Goal: Task Accomplishment & Management: Manage account settings

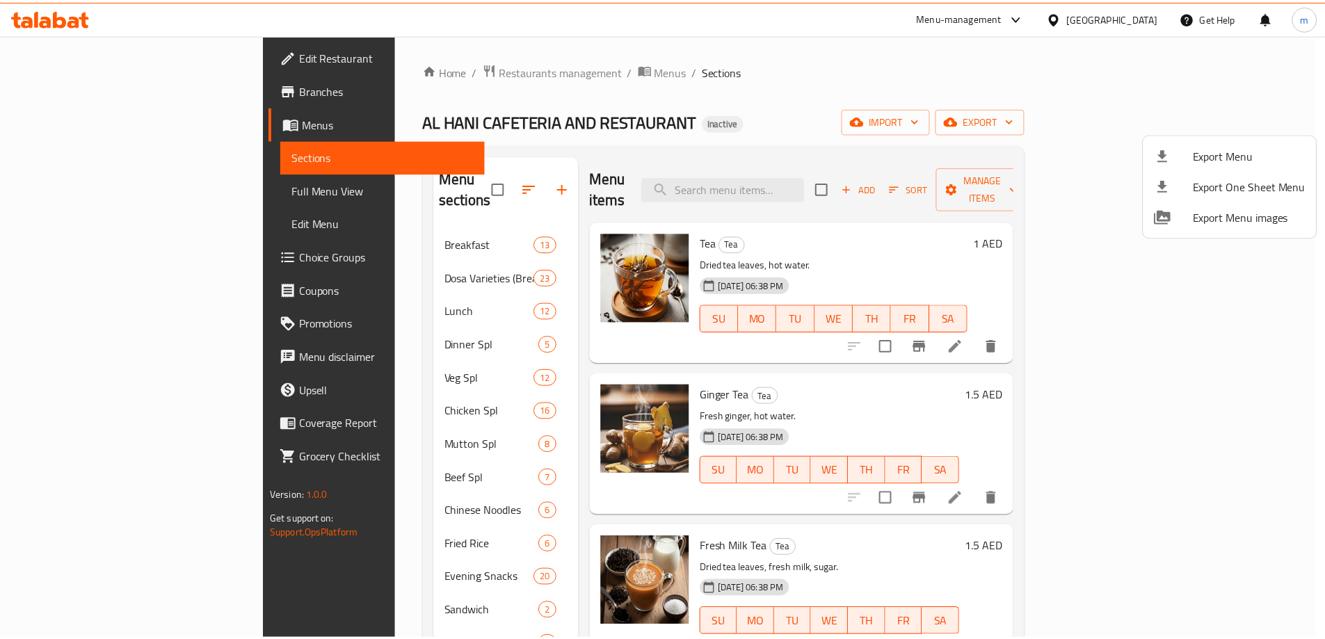
scroll to position [308, 0]
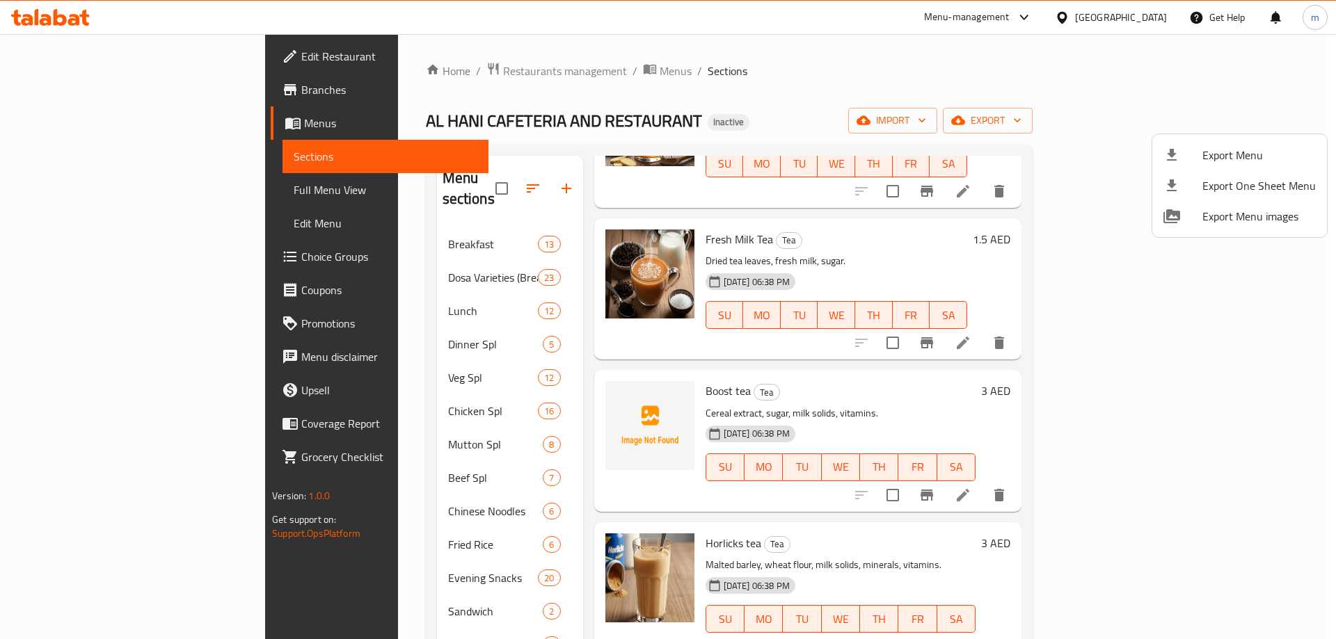
click at [88, 187] on div at bounding box center [668, 319] width 1336 height 639
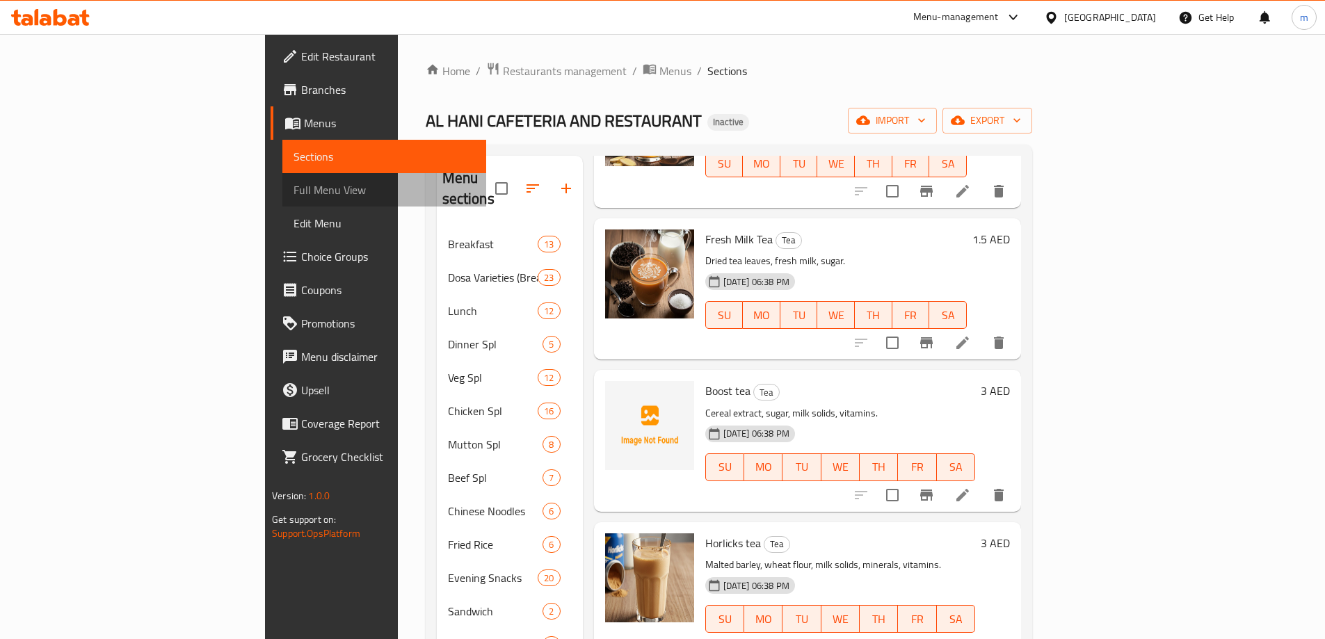
click at [294, 187] on span "Full Menu View" at bounding box center [385, 190] width 182 height 17
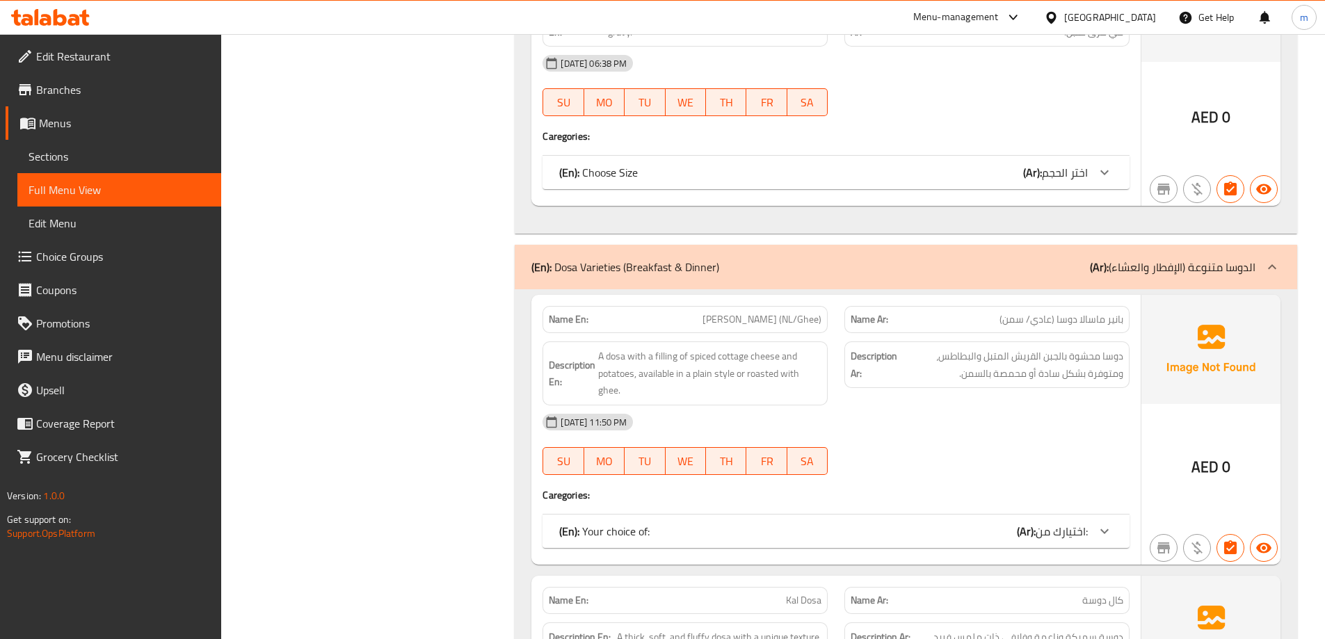
click at [1112, 533] on icon at bounding box center [1104, 531] width 17 height 17
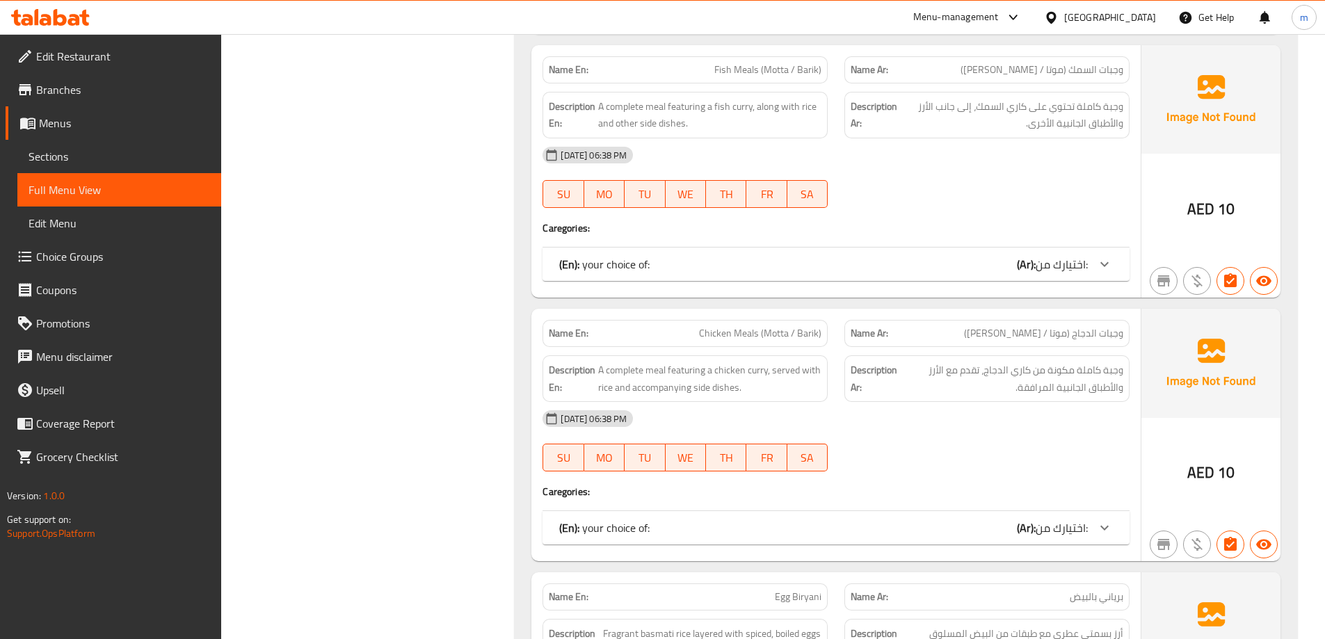
scroll to position [8253, 0]
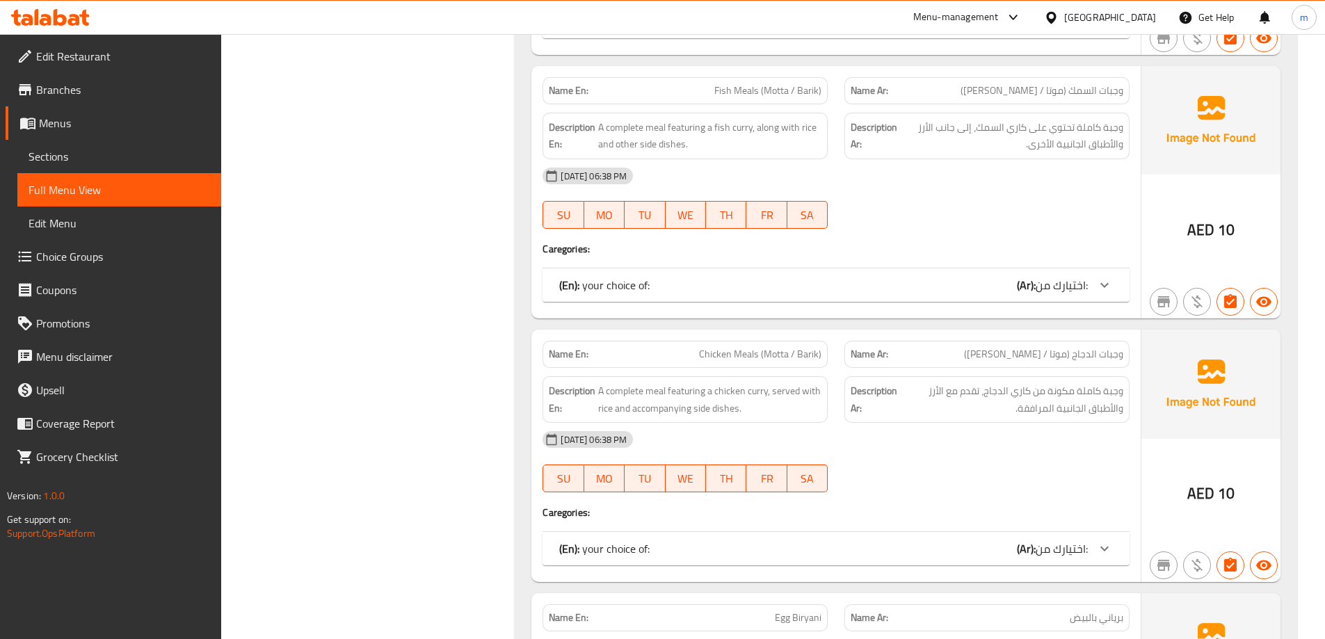
click at [1103, 22] on div "United Arab Emirates" at bounding box center [1110, 17] width 92 height 15
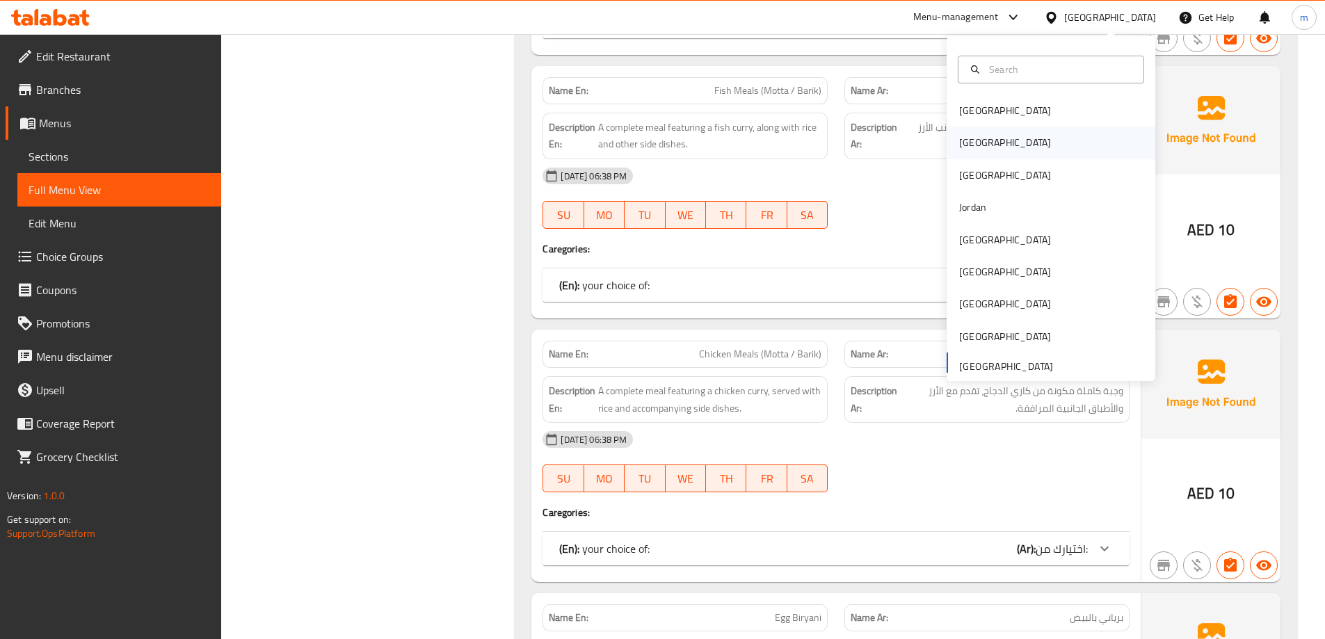
click at [964, 146] on div "[GEOGRAPHIC_DATA]" at bounding box center [1005, 142] width 92 height 15
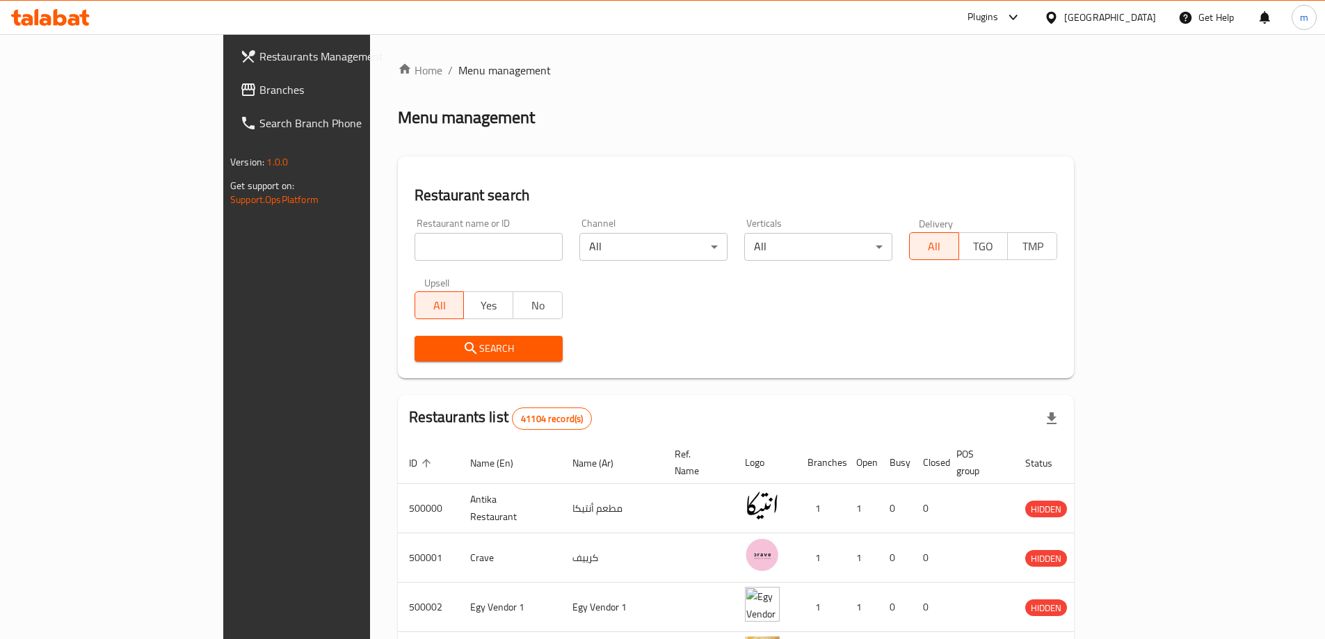
click at [260, 86] on span "Branches" at bounding box center [347, 89] width 174 height 17
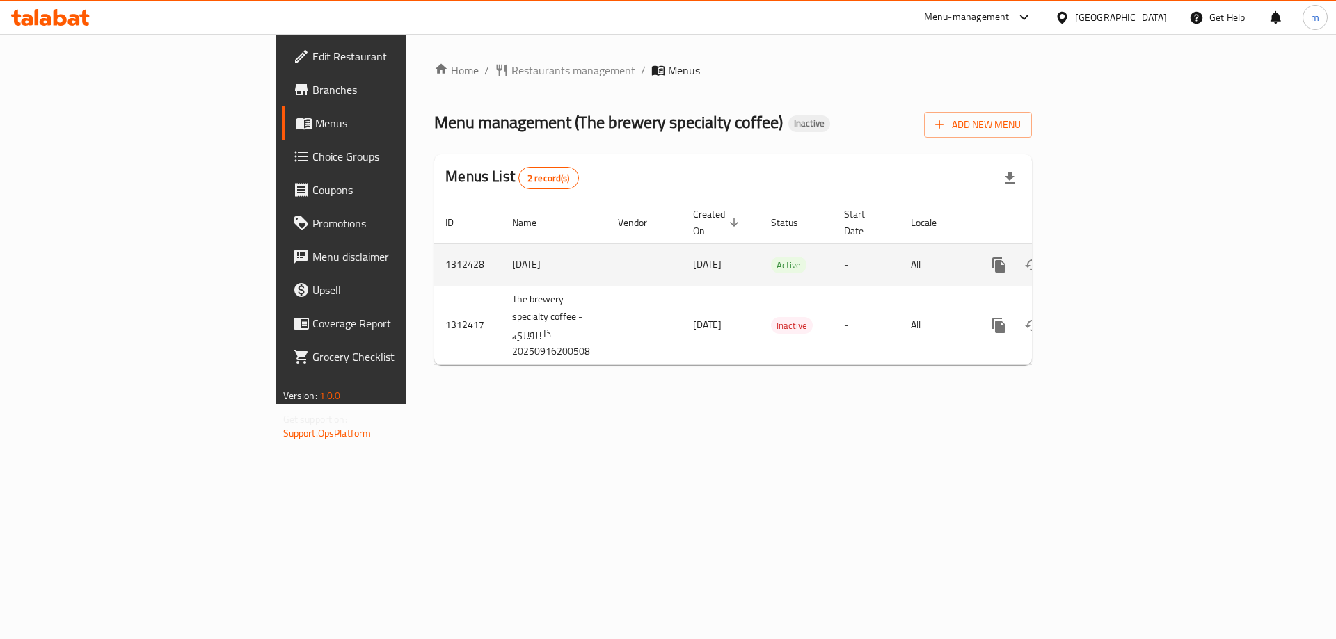
click at [1108, 257] on icon "enhanced table" at bounding box center [1099, 265] width 17 height 17
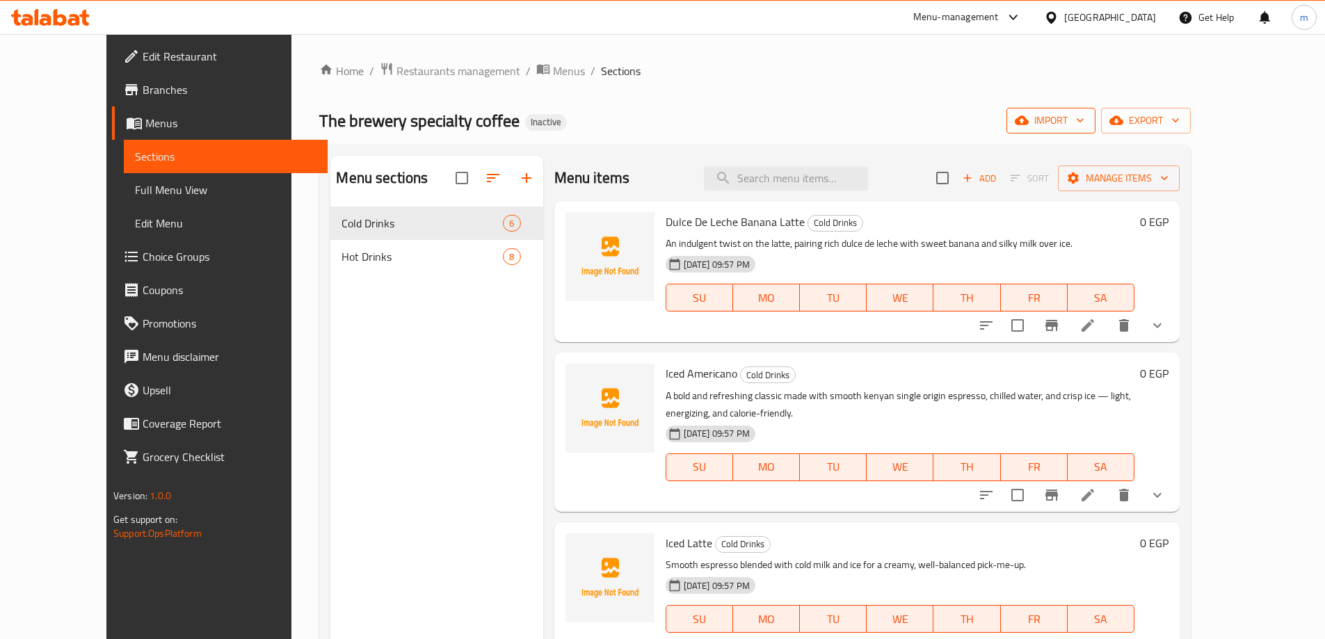
click at [1085, 126] on span "import" at bounding box center [1051, 120] width 67 height 17
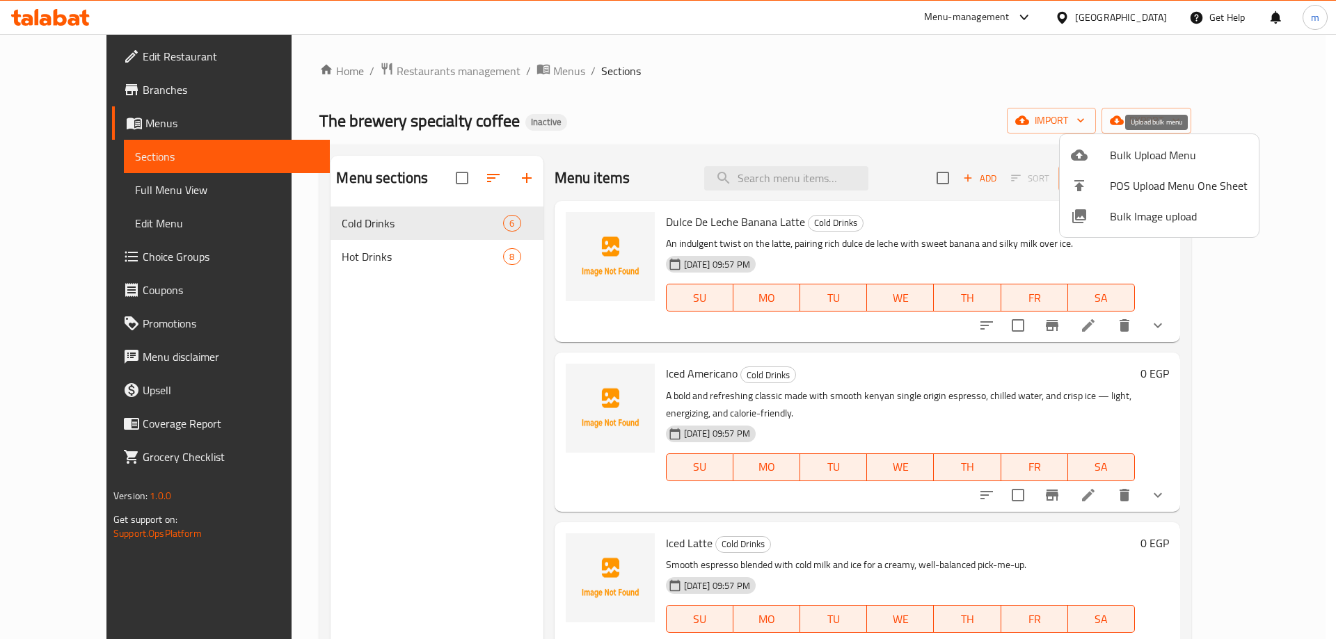
click at [1144, 159] on span "Bulk Upload Menu" at bounding box center [1179, 155] width 138 height 17
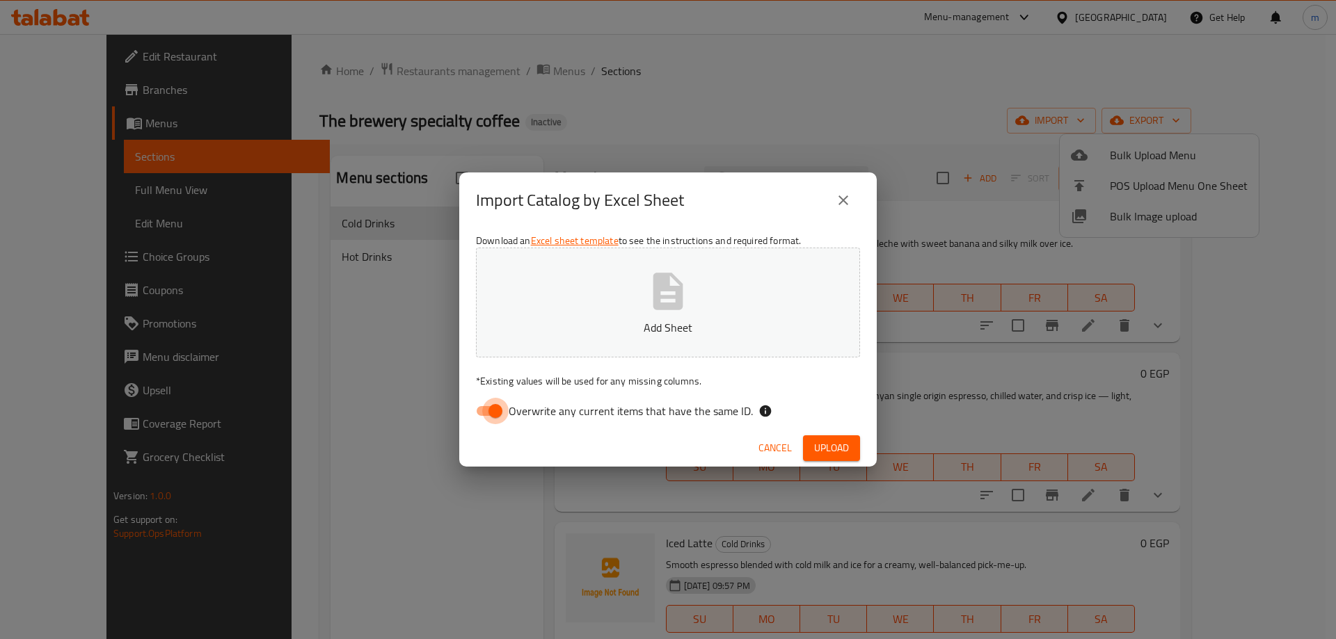
click at [490, 407] on input "Overwrite any current items that have the same ID." at bounding box center [495, 411] width 79 height 26
checkbox input "false"
click at [848, 440] on span "Upload" at bounding box center [831, 448] width 35 height 17
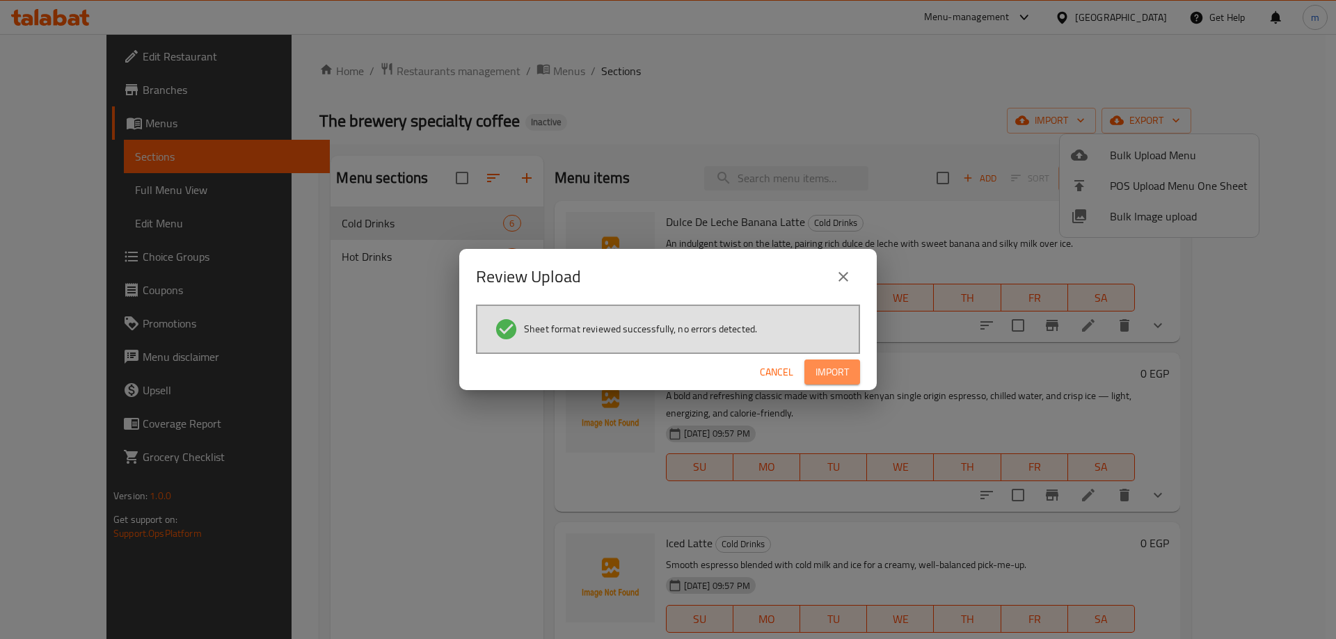
click at [838, 374] on span "Import" at bounding box center [831, 372] width 33 height 17
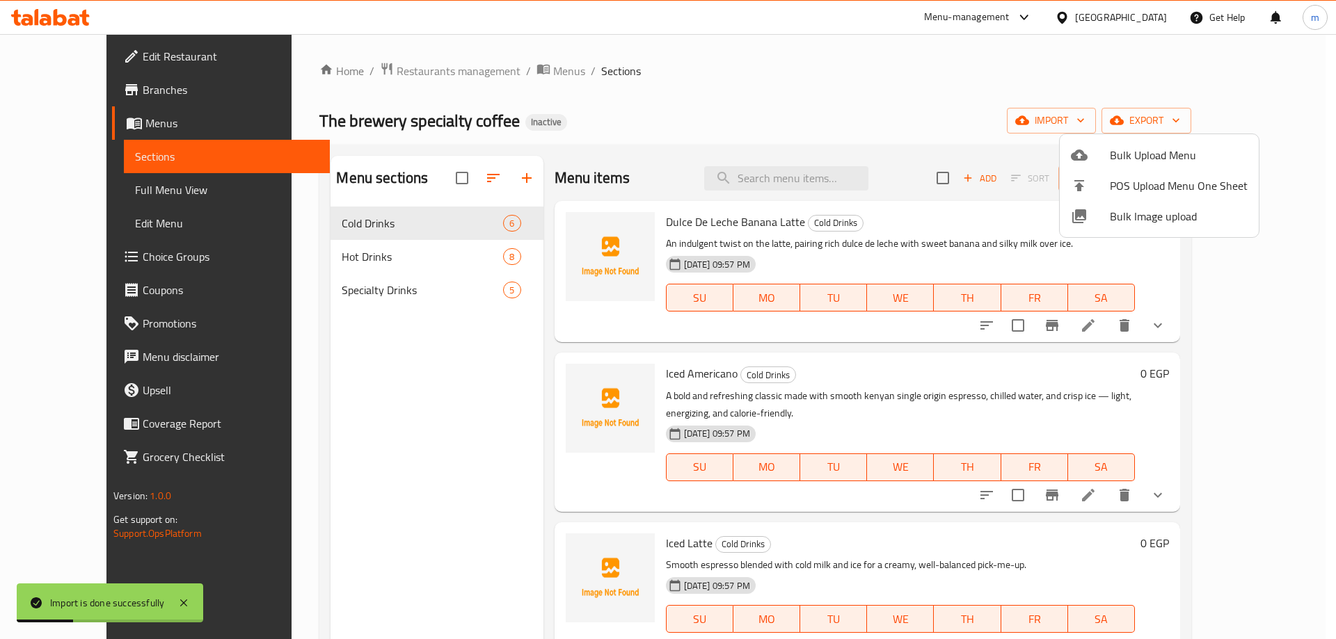
click at [369, 298] on div at bounding box center [668, 319] width 1336 height 639
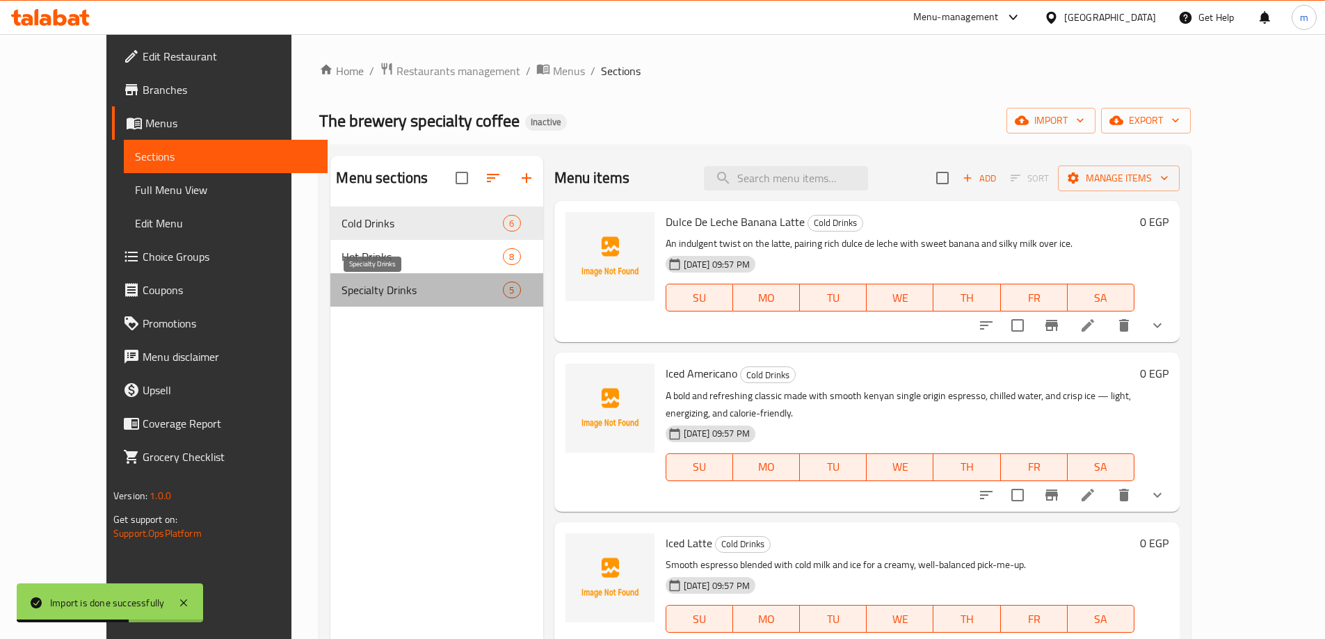
click at [417, 290] on span "Specialty Drinks" at bounding box center [422, 290] width 161 height 17
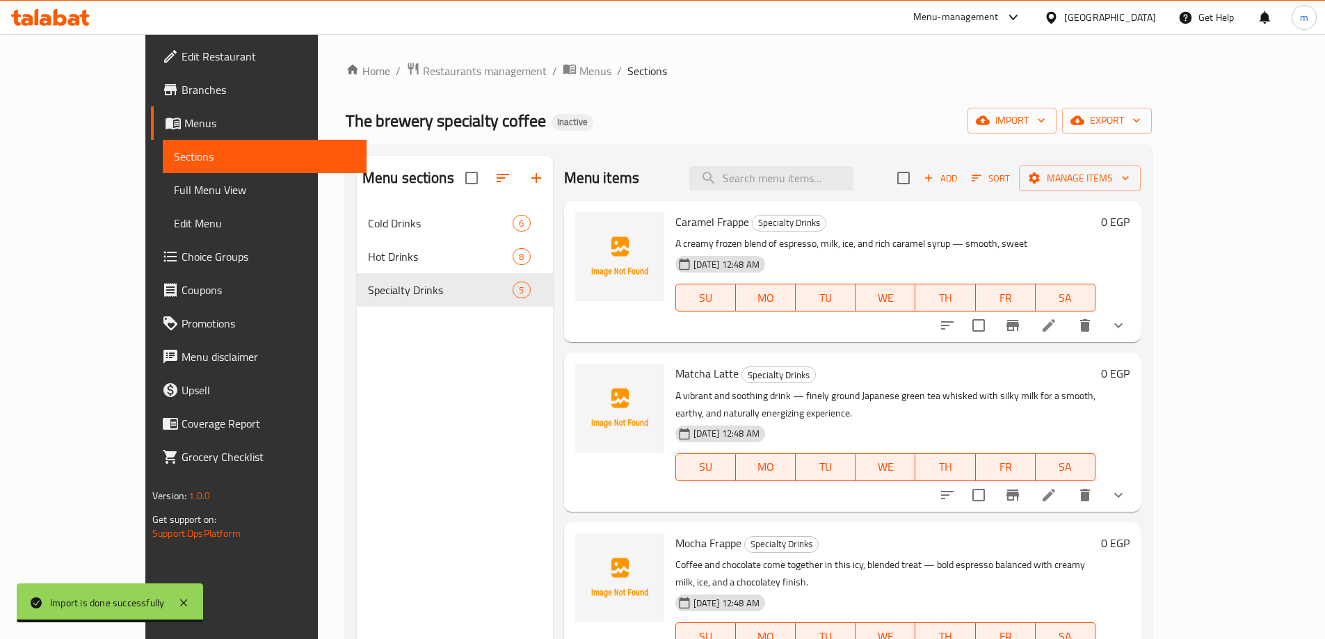
click at [174, 192] on span "Full Menu View" at bounding box center [265, 190] width 182 height 17
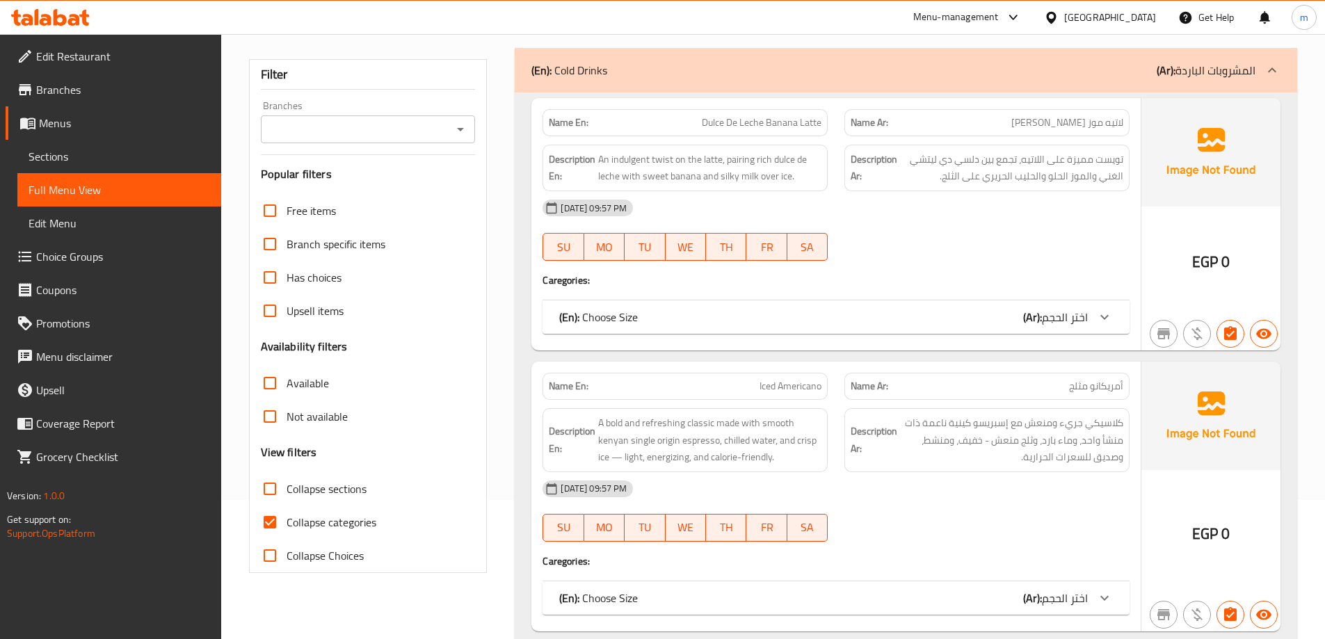
scroll to position [348, 0]
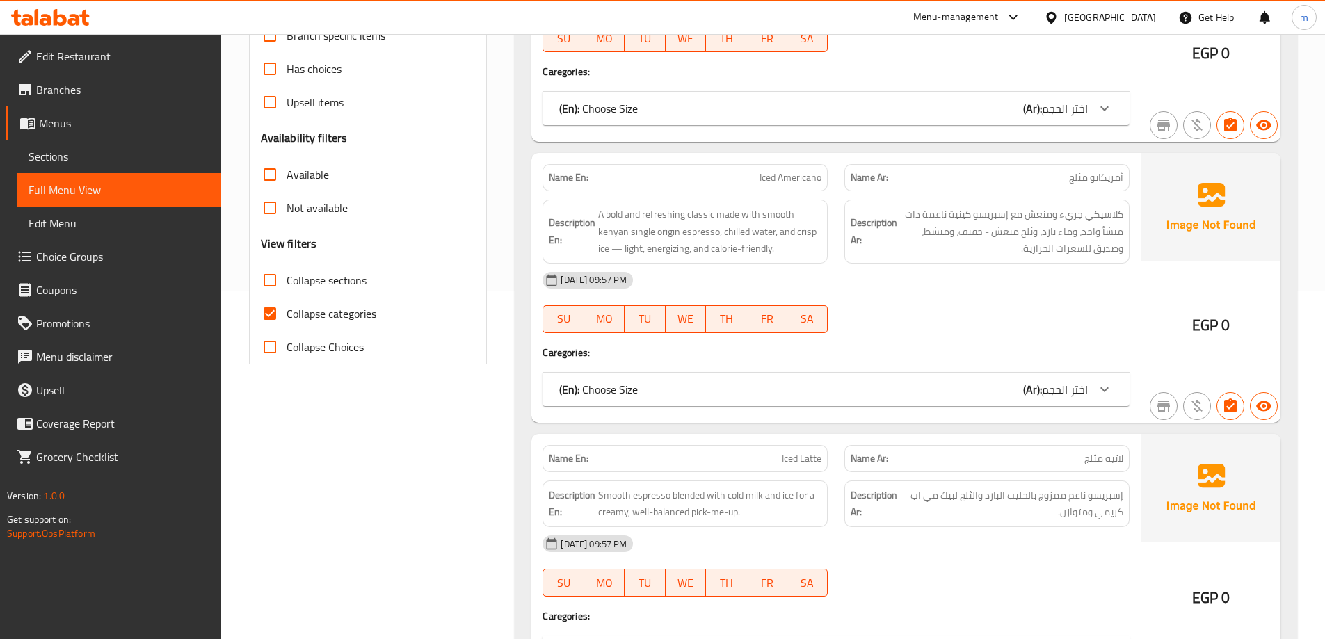
click at [301, 282] on span "Collapse sections" at bounding box center [327, 280] width 80 height 17
click at [287, 282] on input "Collapse sections" at bounding box center [269, 280] width 33 height 33
checkbox input "true"
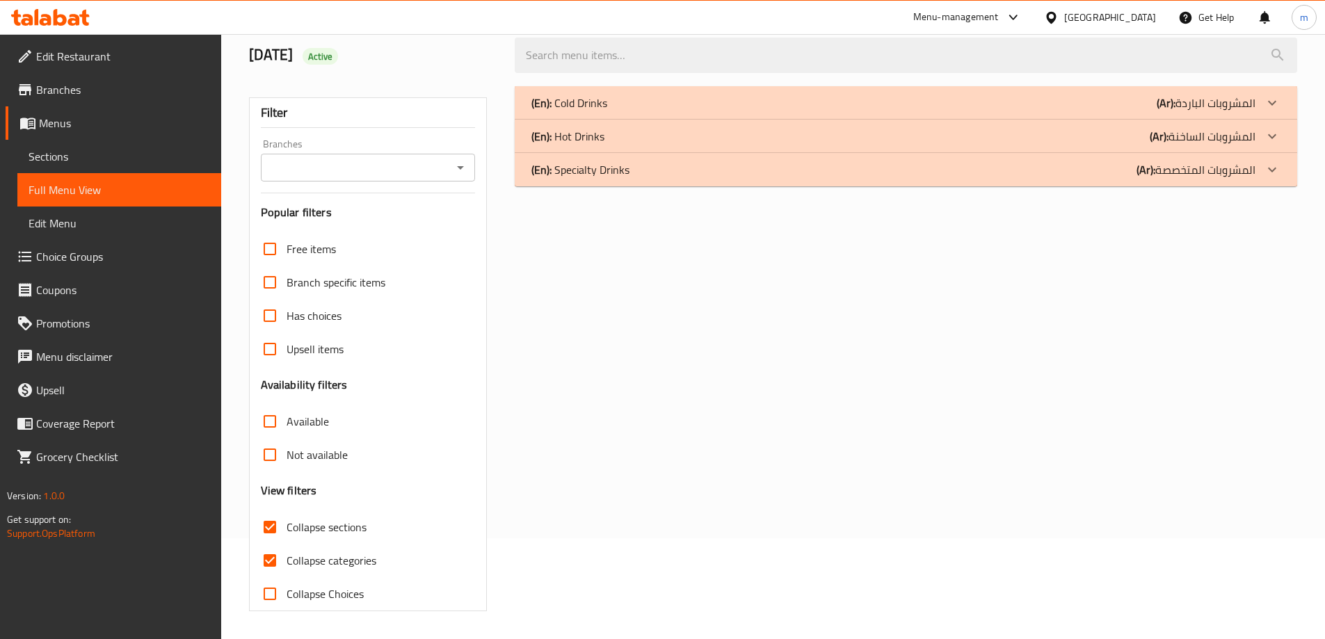
scroll to position [101, 0]
click at [330, 314] on span "Has choices" at bounding box center [314, 316] width 55 height 17
click at [287, 314] on input "Has choices" at bounding box center [269, 315] width 33 height 33
click at [328, 318] on span "Has choices" at bounding box center [314, 316] width 55 height 17
click at [287, 318] on input "Has choices" at bounding box center [269, 315] width 33 height 33
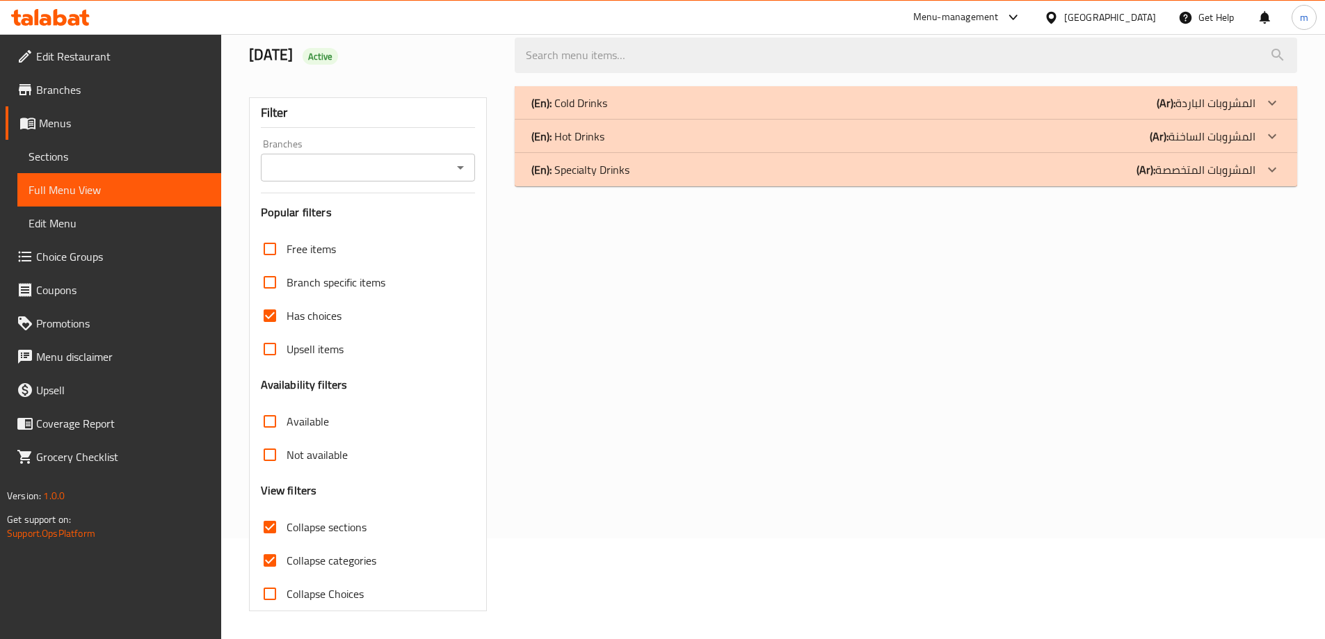
checkbox input "false"
click at [347, 564] on span "Collapse categories" at bounding box center [332, 560] width 90 height 17
click at [287, 564] on input "Collapse categories" at bounding box center [269, 560] width 33 height 33
checkbox input "false"
click at [1153, 169] on b "(Ar):" at bounding box center [1146, 169] width 19 height 21
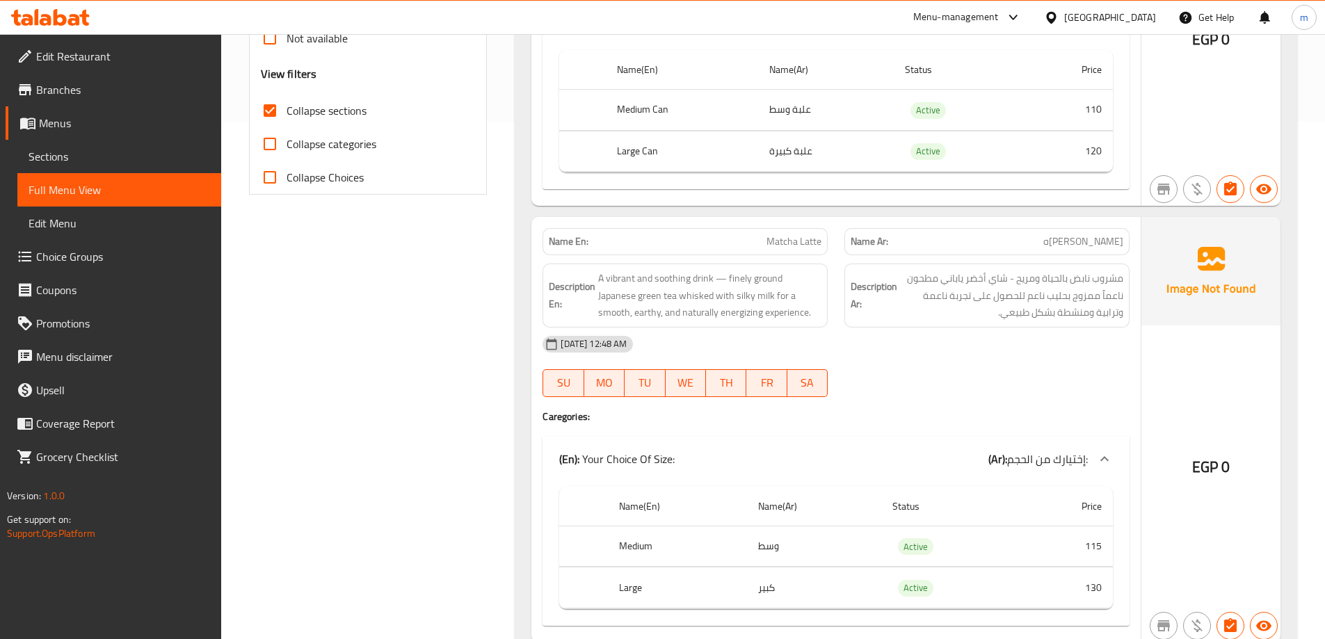
scroll to position [518, 0]
click at [662, 276] on span "A vibrant and soothing drink — finely ground Japanese green tea whisked with si…" at bounding box center [709, 294] width 223 height 51
copy span "soothing"
click at [796, 238] on span "Matcha Latte" at bounding box center [794, 241] width 55 height 15
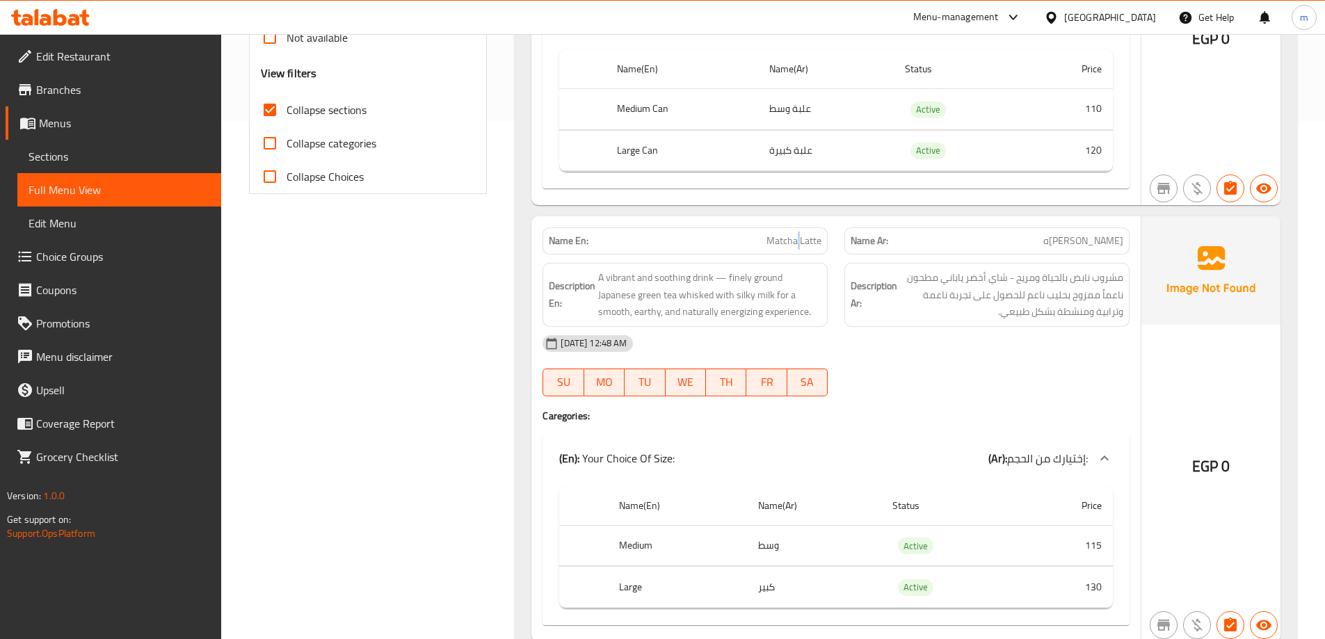
click at [796, 238] on span "Matcha Latte" at bounding box center [794, 241] width 55 height 15
click at [797, 238] on span "Matcha Latte" at bounding box center [794, 241] width 55 height 15
click at [661, 294] on span "A vibrant and soothing drink — finely ground Japanese green tea whisked with si…" at bounding box center [709, 294] width 223 height 51
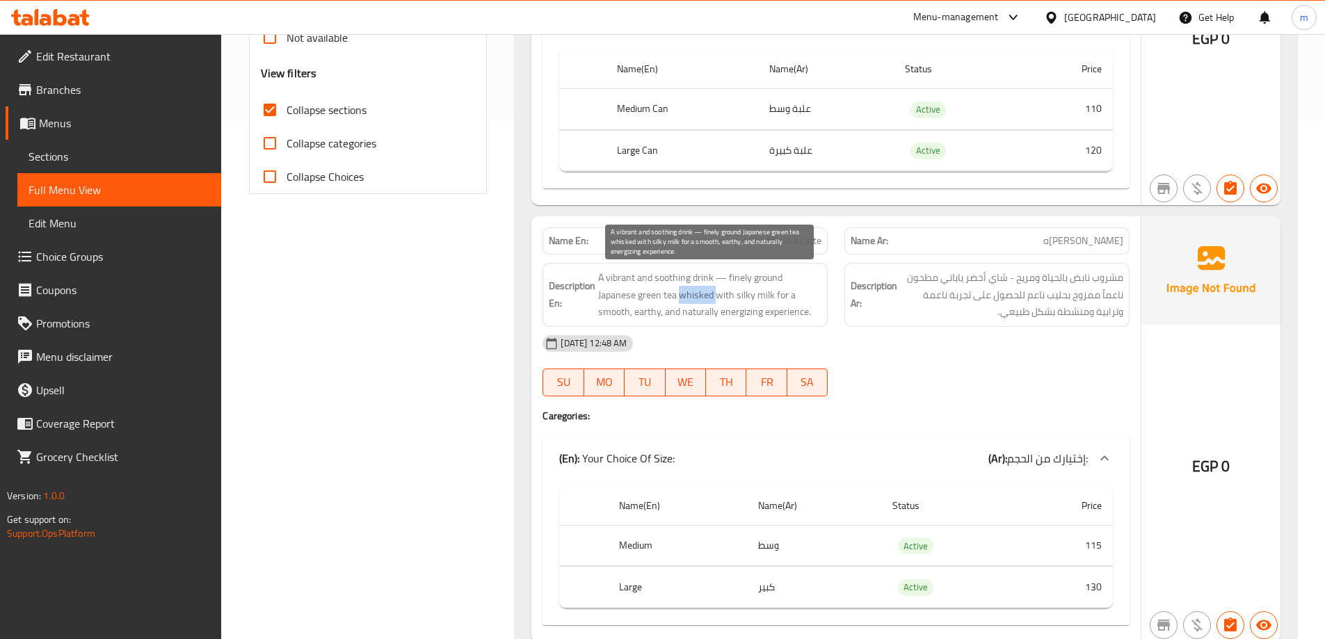
click at [661, 294] on span "A vibrant and soothing drink — finely ground Japanese green tea whisked with si…" at bounding box center [709, 294] width 223 height 51
copy span "whisked"
click at [803, 240] on span "Matcha Latte" at bounding box center [794, 241] width 55 height 15
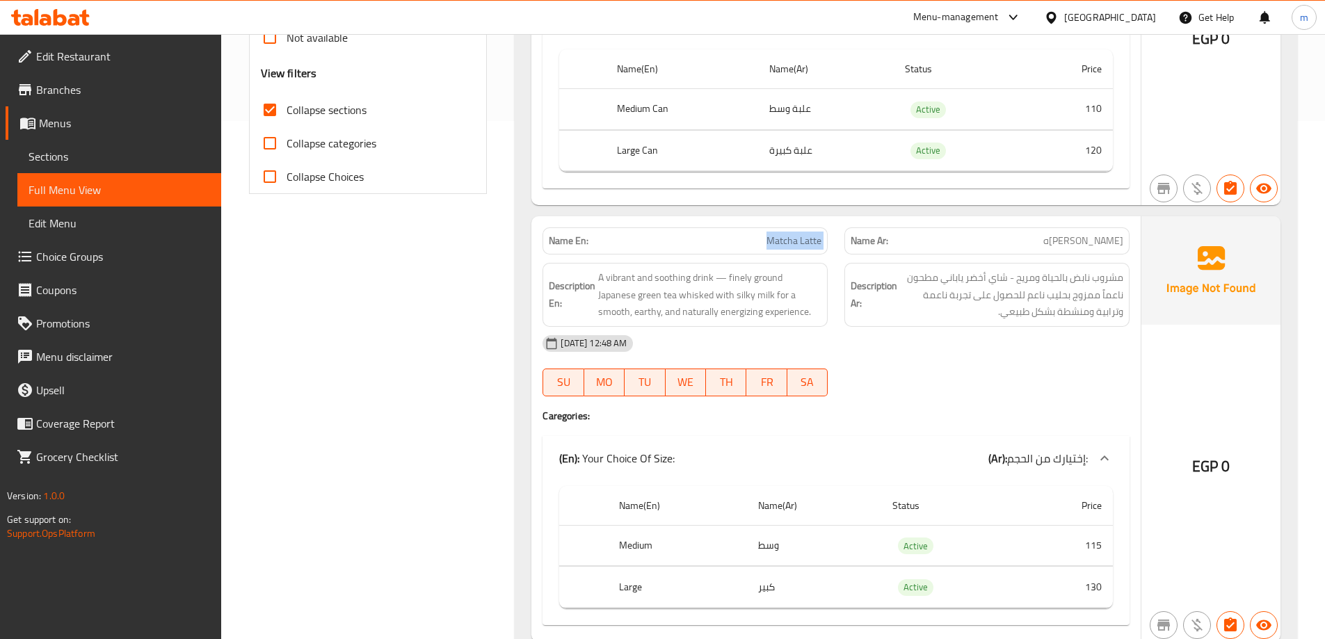
copy span "Matcha Latte"
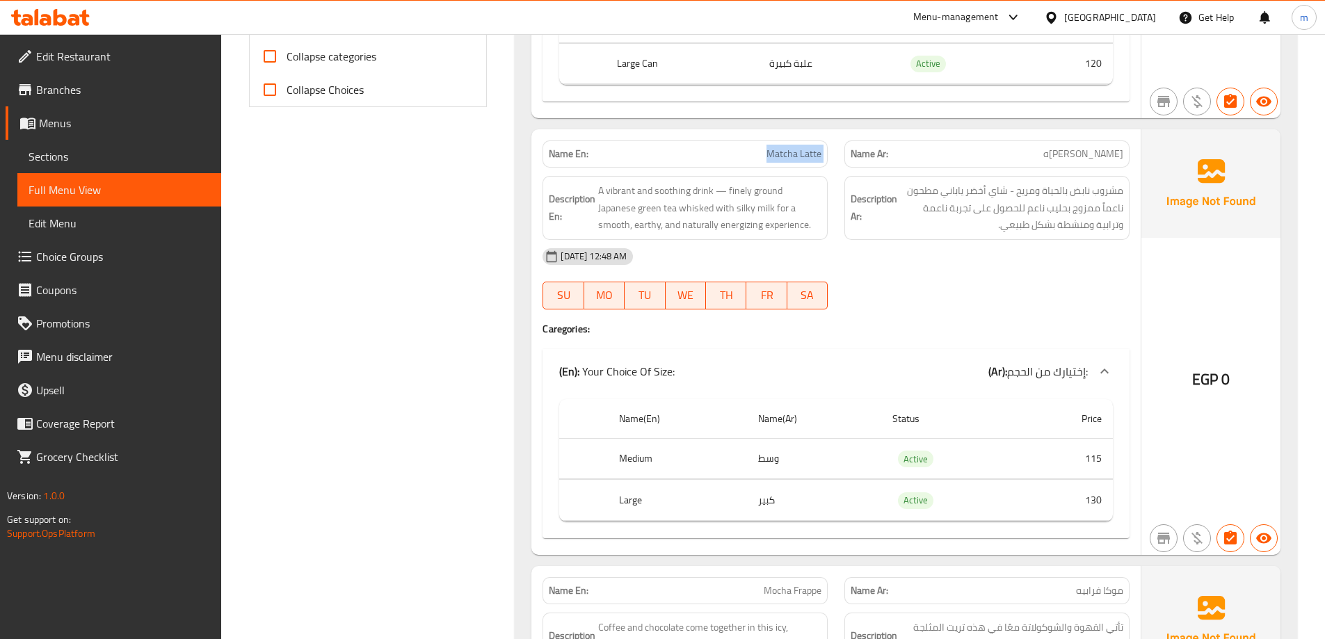
scroll to position [866, 0]
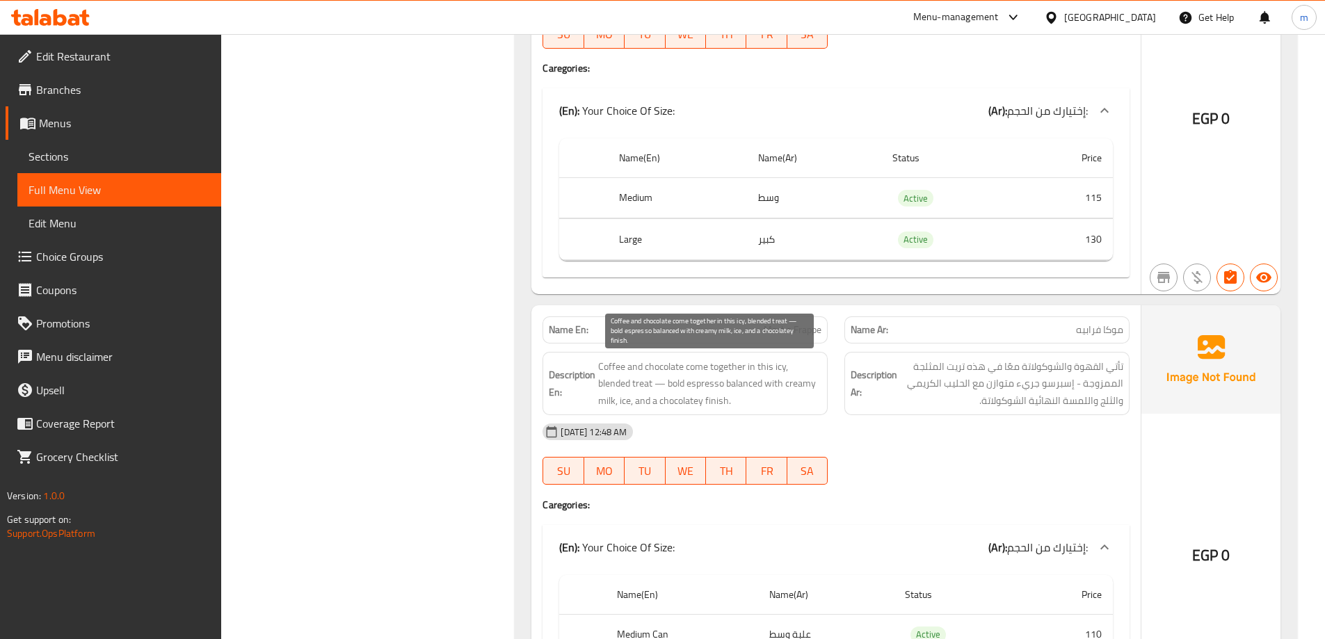
click at [662, 401] on span "Coffee and chocolate come together in this icy, blended treat — bold espresso b…" at bounding box center [709, 383] width 223 height 51
drag, startPoint x: 660, startPoint y: 402, endPoint x: 749, endPoint y: 408, distance: 88.5
click at [749, 408] on span "Coffee and chocolate come together in this icy, blended treat — bold espresso b…" at bounding box center [709, 383] width 223 height 51
copy span "chocolatey finish."
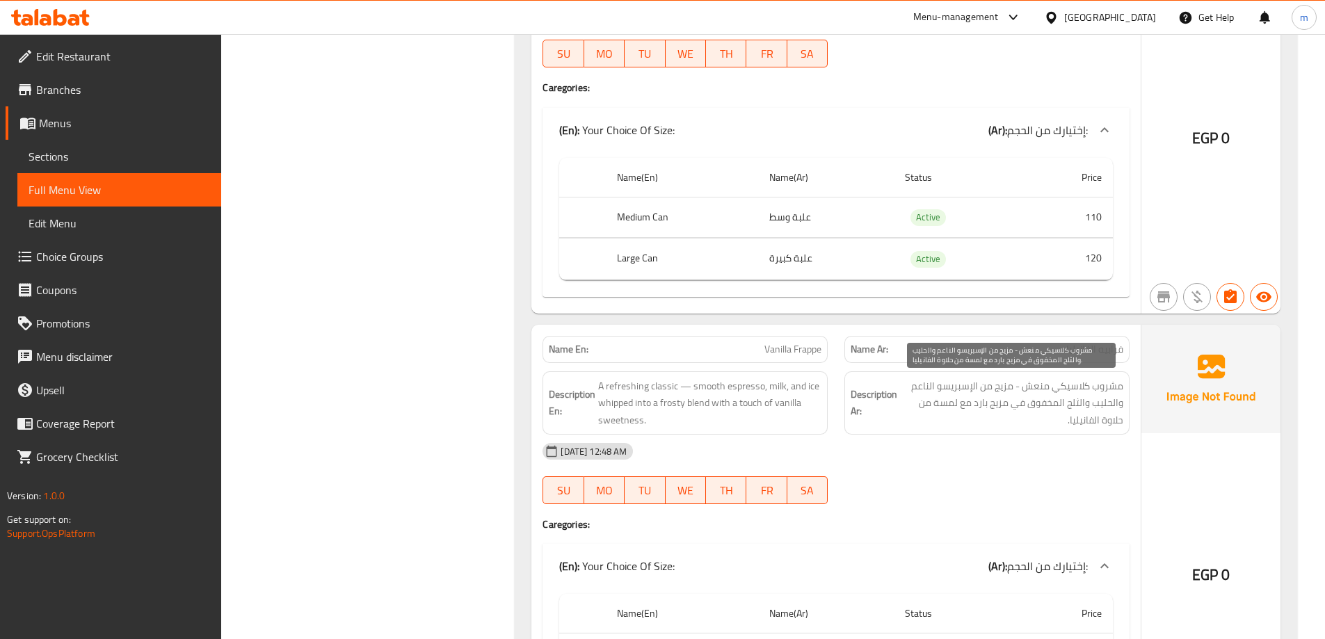
scroll to position [1353, 0]
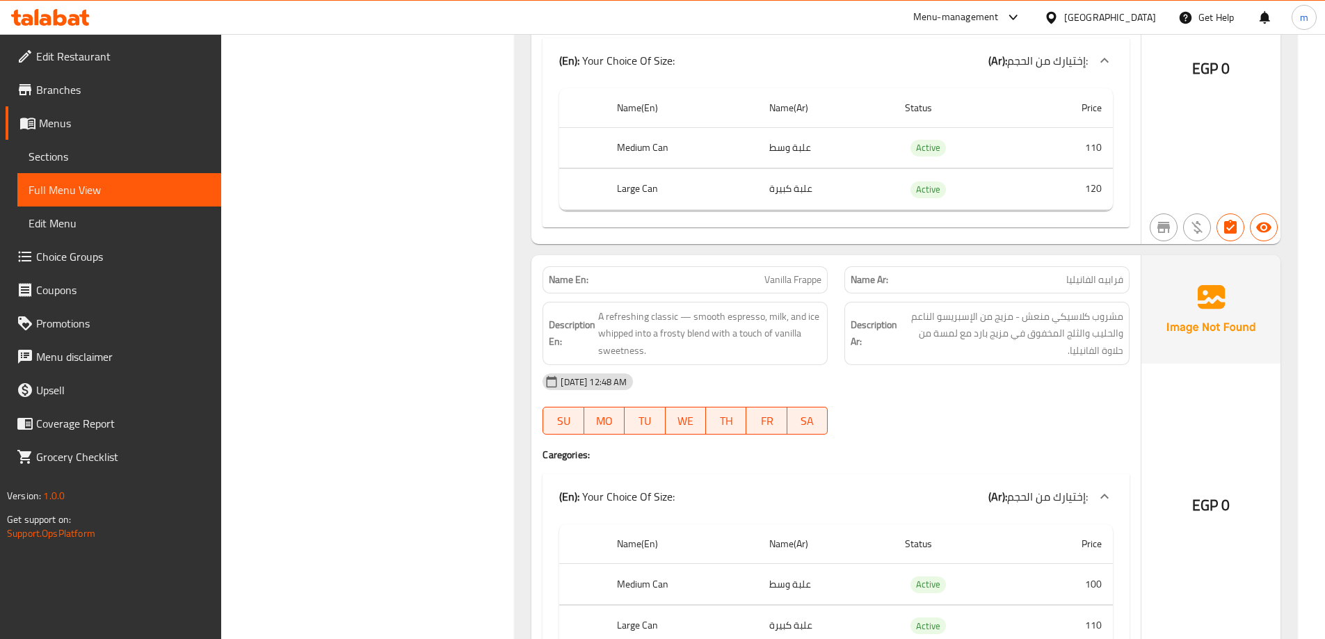
click at [820, 278] on span "Vanilla Frappe" at bounding box center [793, 280] width 57 height 15
copy span "Vanilla Frappe"
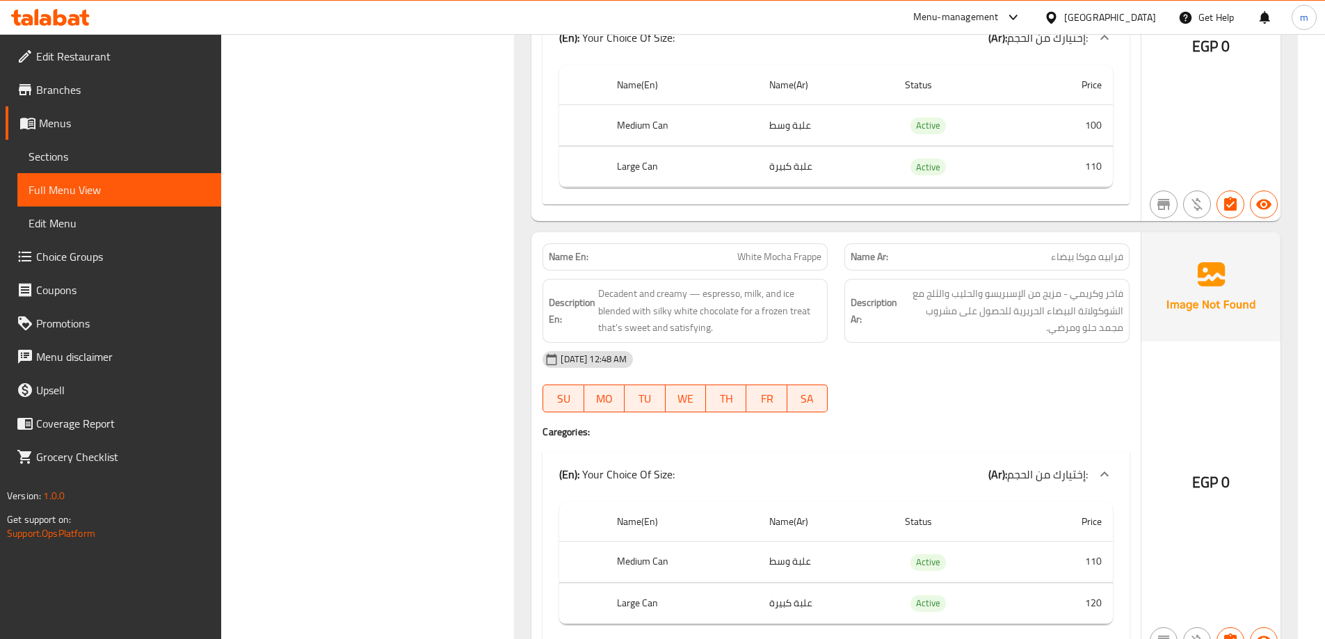
scroll to position [1887, 0]
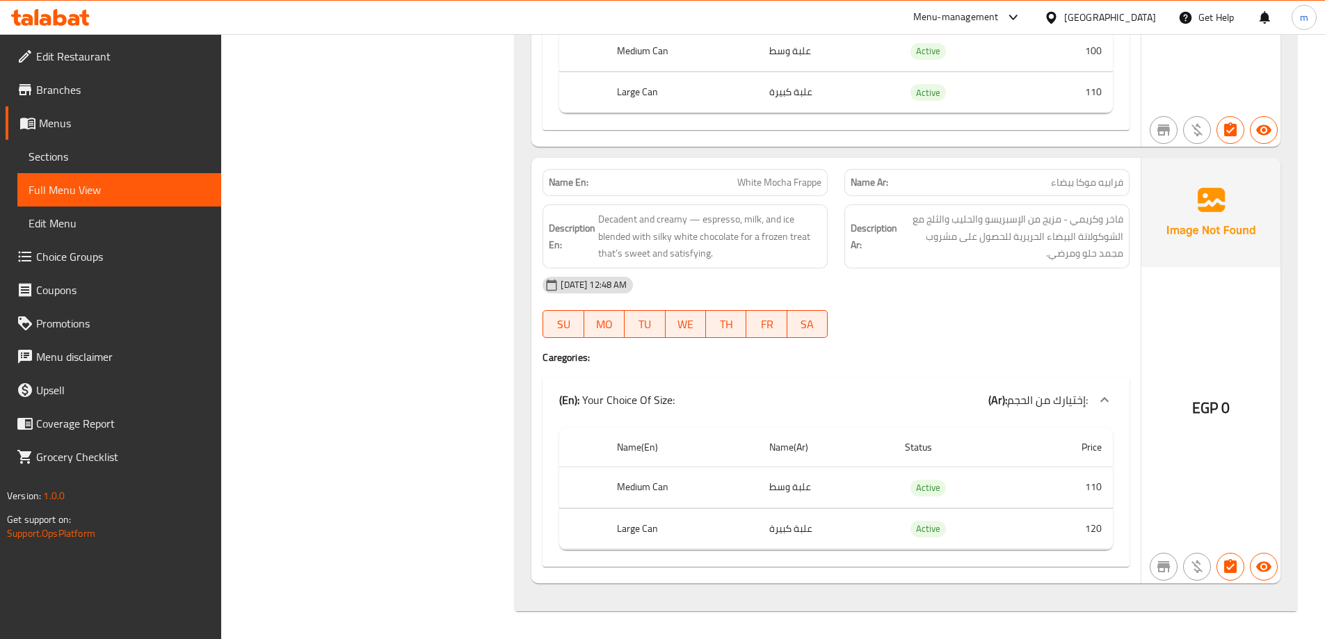
click at [788, 171] on div "Name En: White Mocha Frappe" at bounding box center [685, 182] width 285 height 27
click at [789, 178] on span "White Mocha Frappe" at bounding box center [779, 182] width 84 height 15
copy span "White Mocha Frappe"
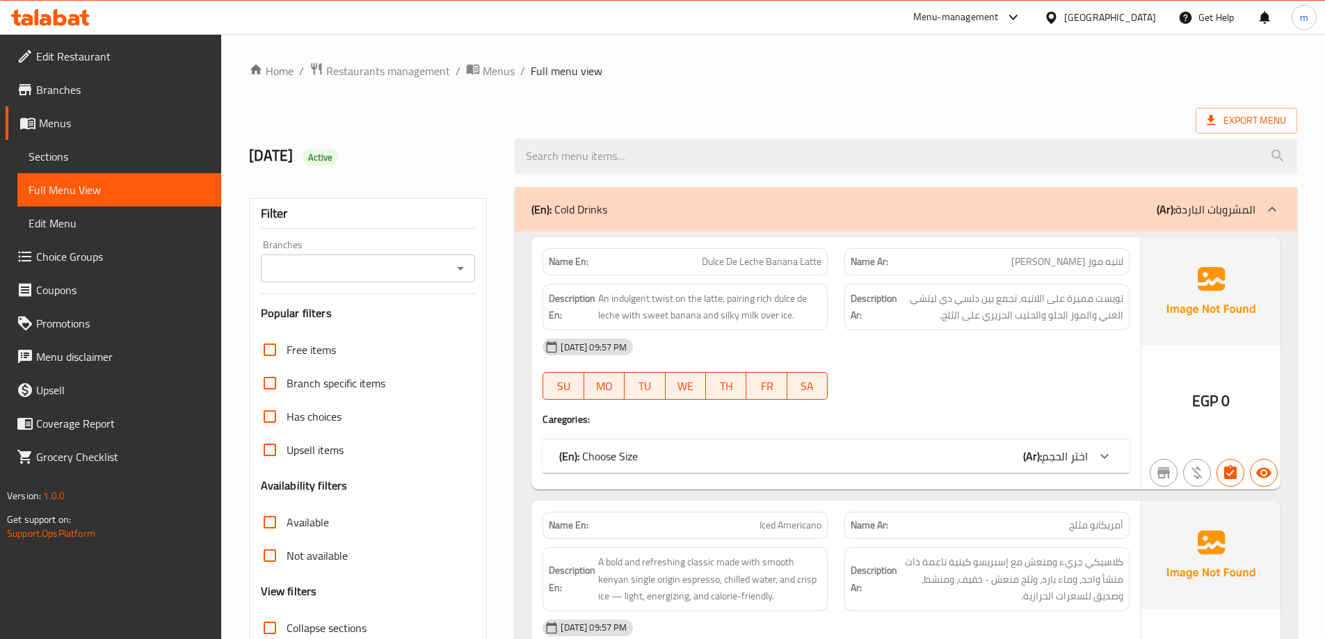
click at [75, 159] on span "Sections" at bounding box center [120, 156] width 182 height 17
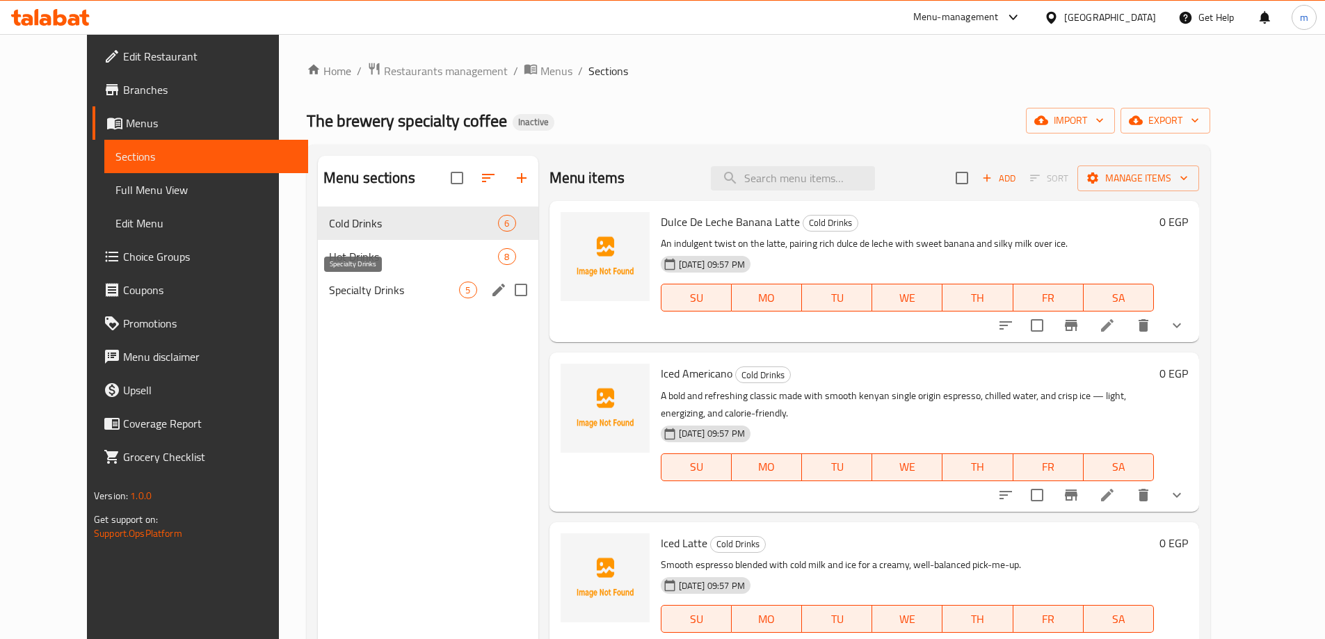
click at [364, 289] on span "Specialty Drinks" at bounding box center [394, 290] width 131 height 17
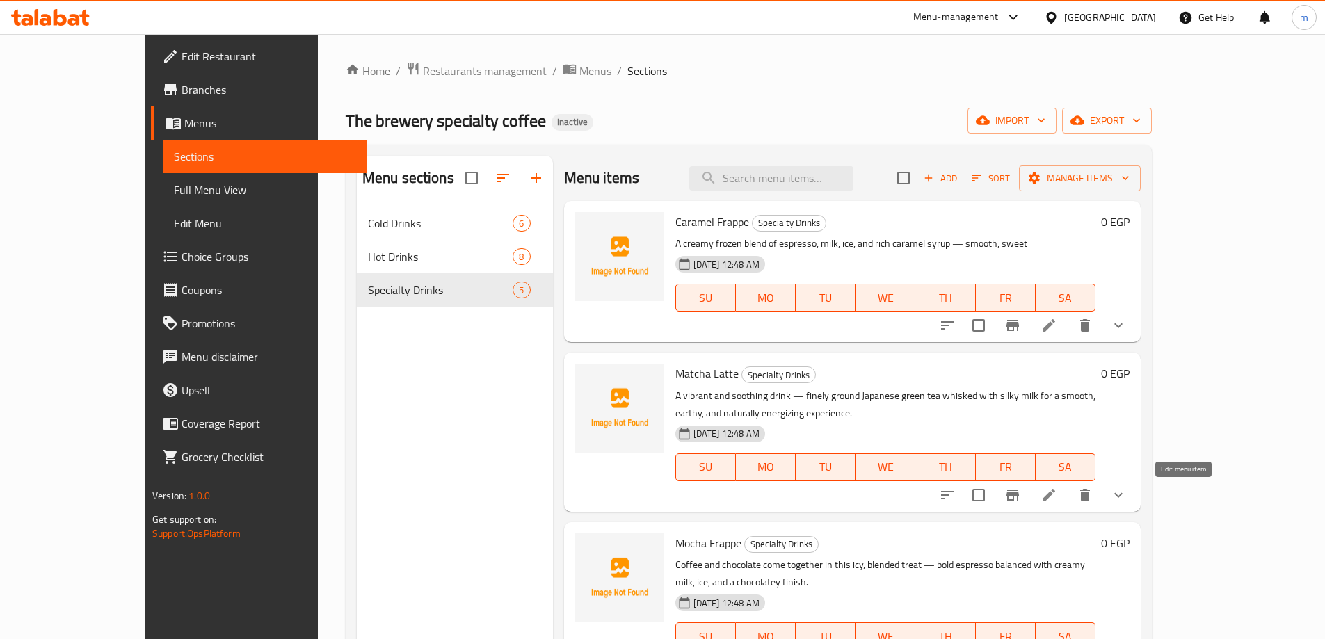
click at [1057, 493] on icon at bounding box center [1049, 495] width 17 height 17
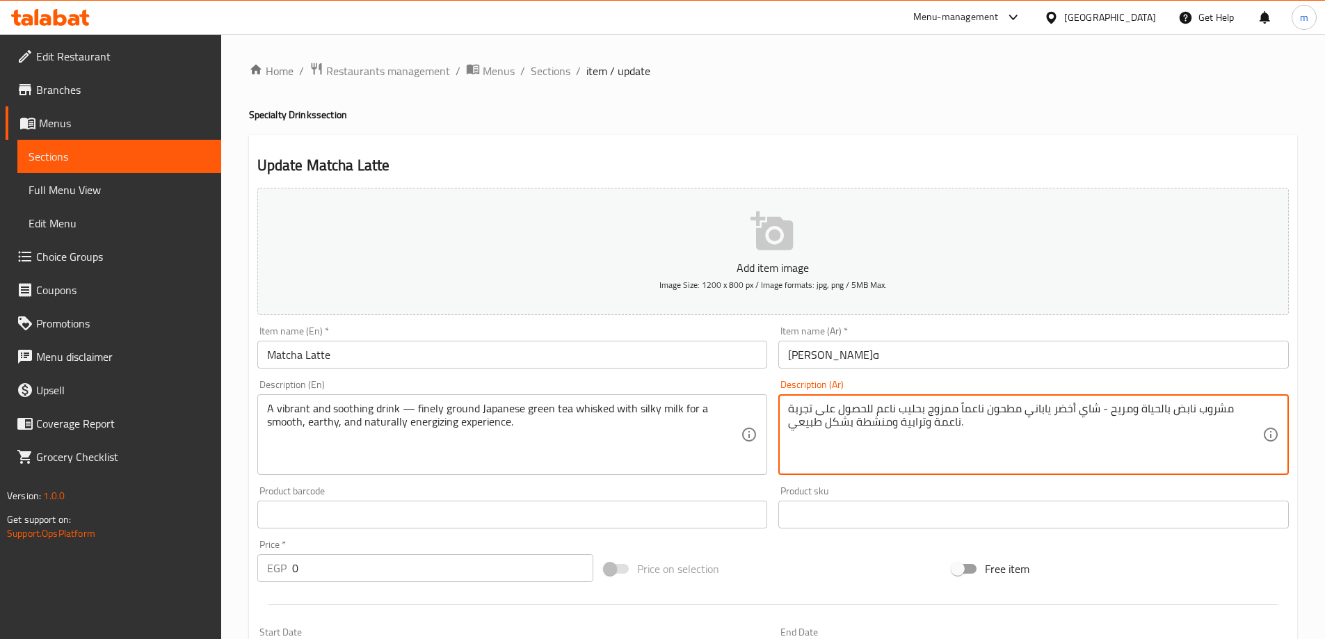
drag, startPoint x: 1140, startPoint y: 419, endPoint x: 1157, endPoint y: 418, distance: 16.7
click at [1157, 418] on textarea "مشروب نابض بالحياة ومريح - شاي أخضر ياباني مطحون ناعماً ممزوج بحليب ناعم للحصول…" at bounding box center [1025, 435] width 474 height 66
drag, startPoint x: 1143, startPoint y: 417, endPoint x: 1160, endPoint y: 415, distance: 16.9
click at [1160, 415] on textarea "مشروب نابض بالحياة ومريح - شاي أخضر ياباني مطحون ناعماً ممزوج بحليب ناعم للحصول…" at bounding box center [1025, 435] width 474 height 66
paste textarea "هدئ"
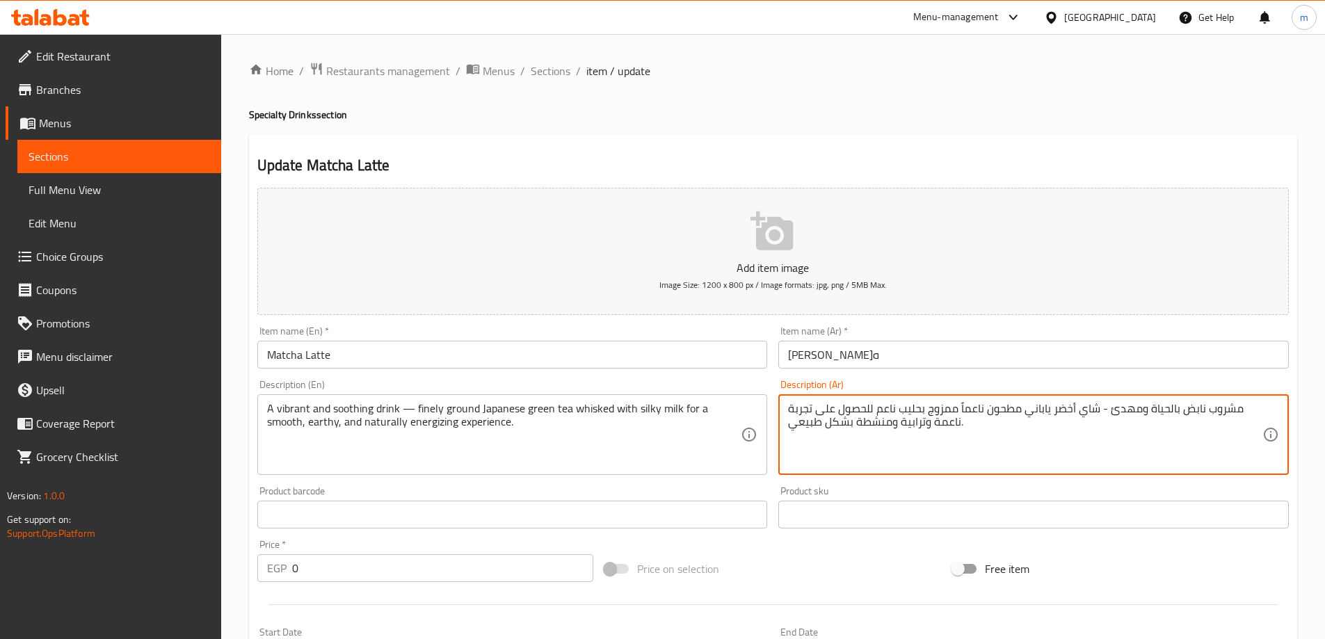
type textarea "مشروب نابض بالحياة ومهدئ - شاي أخضر ياباني مطحون ناعماً ممزوج بحليب ناعم للحصول…"
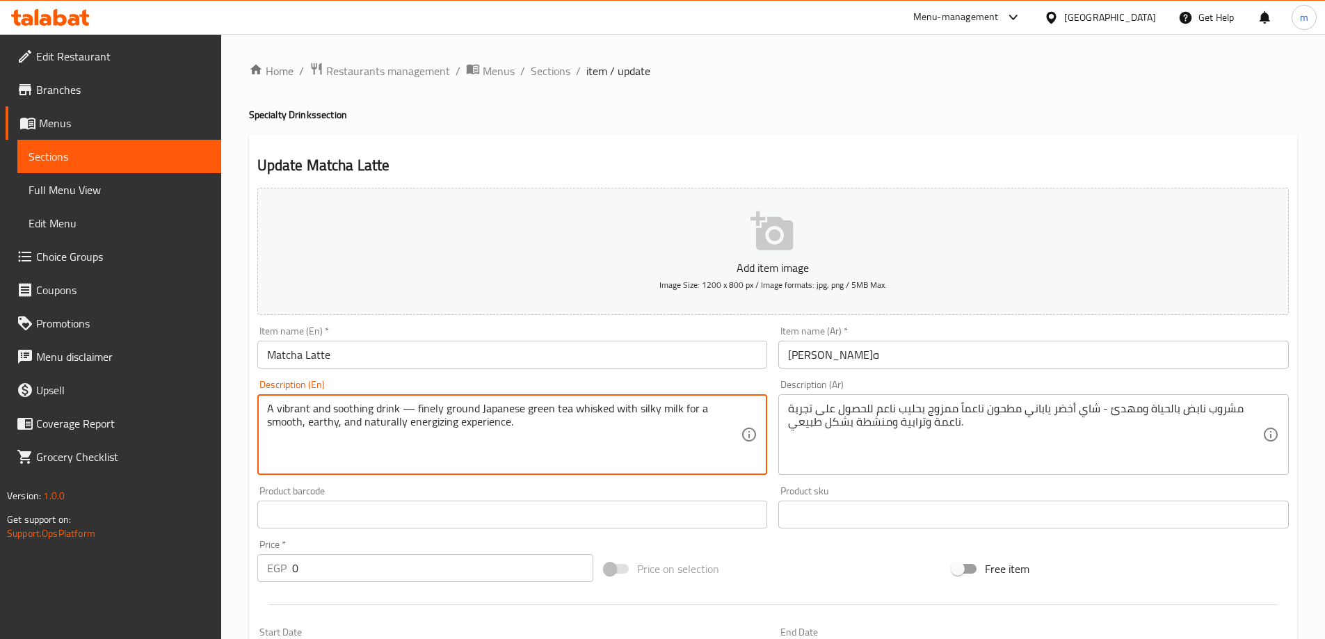
drag, startPoint x: 418, startPoint y: 409, endPoint x: 476, endPoint y: 406, distance: 57.8
click at [476, 406] on textarea "A vibrant and soothing drink — finely ground Japanese green tea whisked with si…" at bounding box center [504, 435] width 474 height 66
drag, startPoint x: 414, startPoint y: 404, endPoint x: 479, endPoint y: 408, distance: 65.5
click at [479, 408] on textarea "A vibrant and soothing drink — finely ground Japanese green tea whisked with si…" at bounding box center [504, 435] width 474 height 66
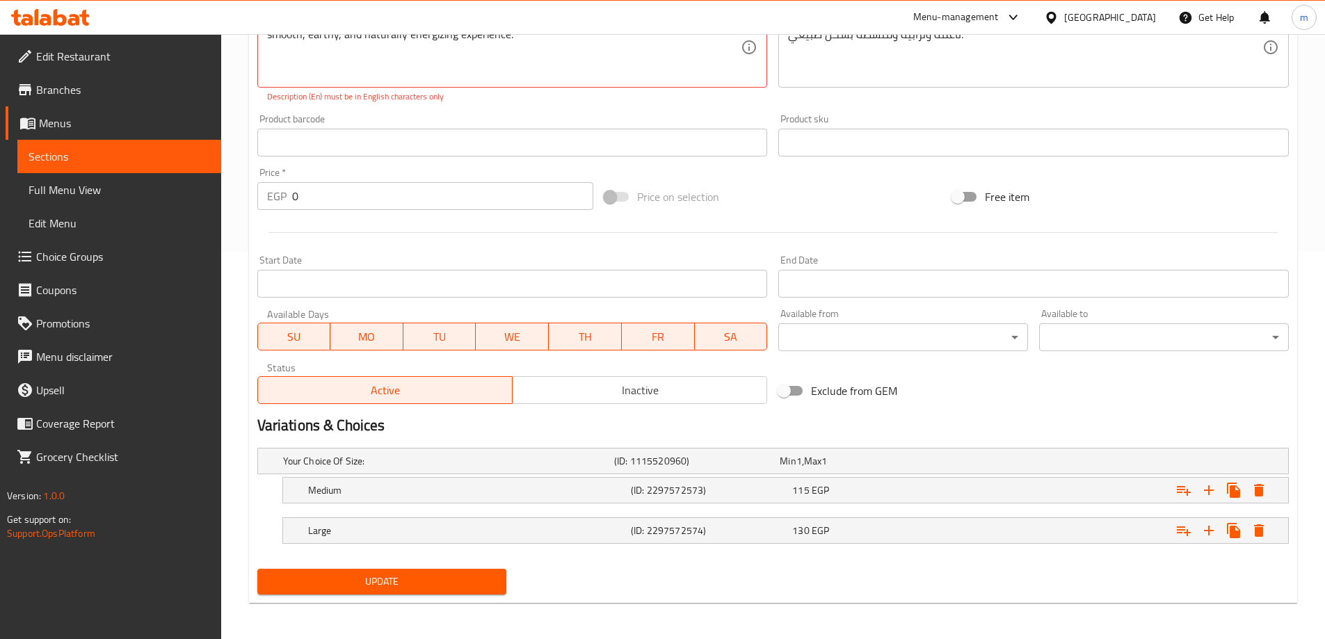
scroll to position [390, 0]
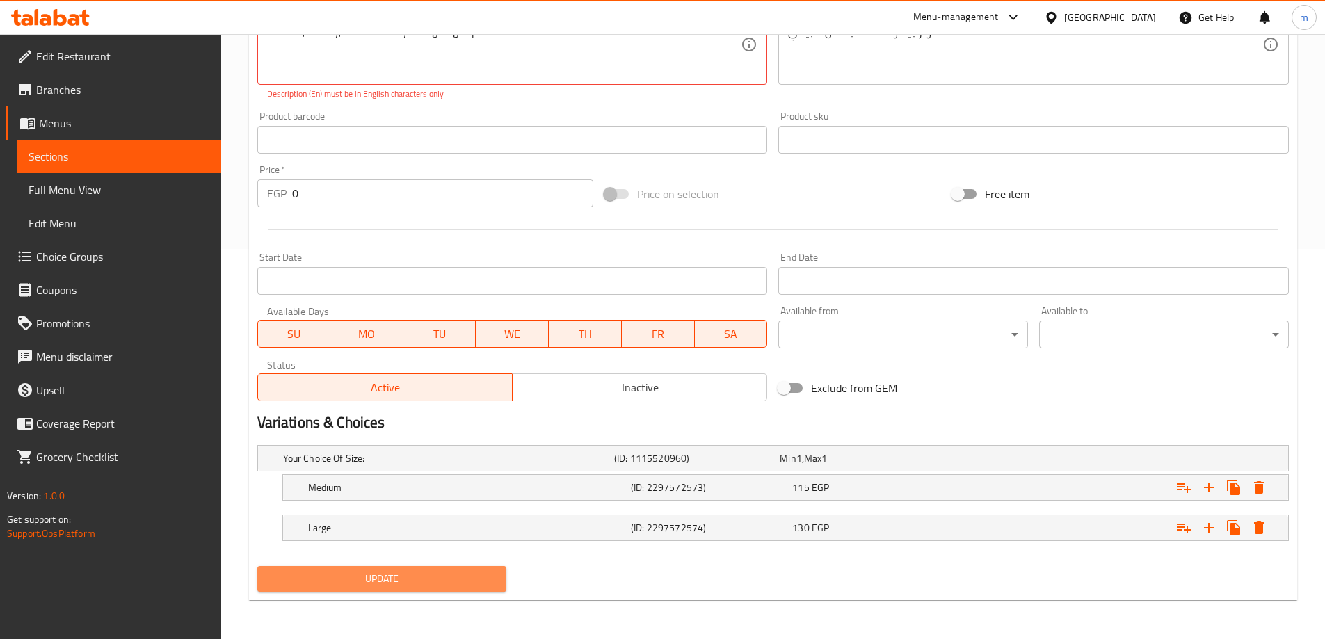
click at [484, 589] on button "Update" at bounding box center [382, 579] width 250 height 26
click at [486, 578] on span "Update" at bounding box center [382, 578] width 227 height 17
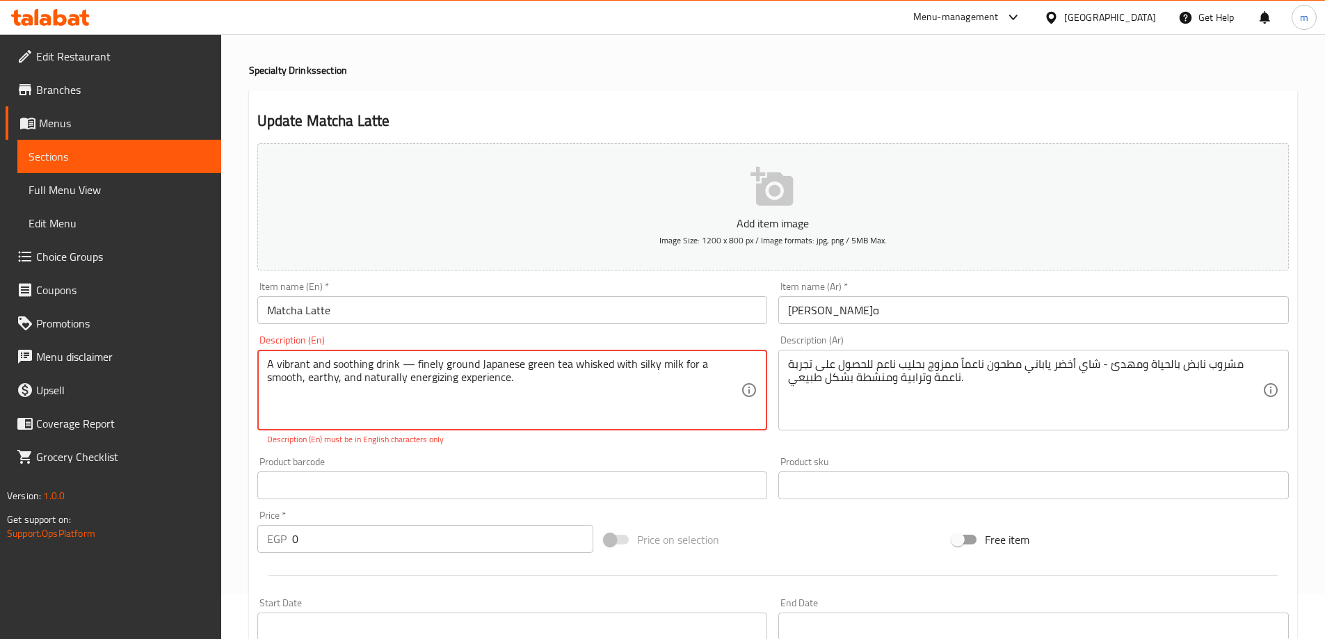
scroll to position [42, 0]
click at [408, 365] on textarea "A vibrant and soothing drink — finely ground Japanese green tea whisked with si…" at bounding box center [504, 393] width 474 height 66
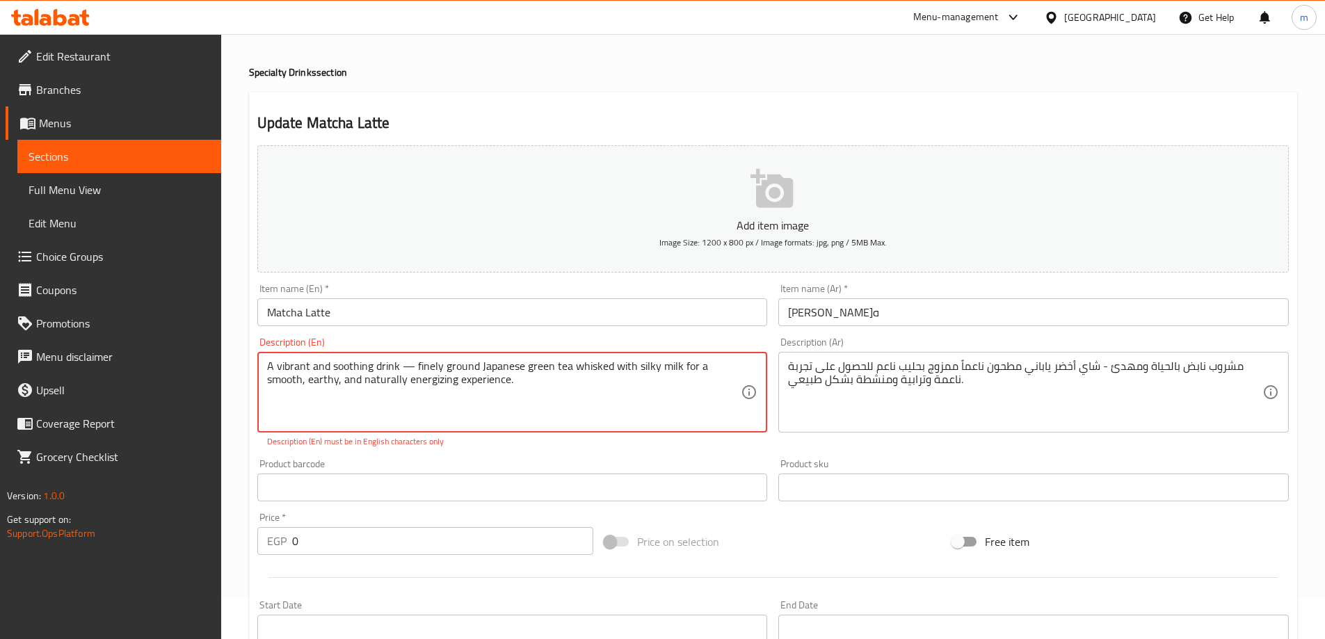
click at [408, 365] on textarea "A vibrant and soothing drink — finely ground Japanese green tea whisked with si…" at bounding box center [504, 393] width 474 height 66
click at [408, 363] on textarea "A vibrant and soothing drink — finely ground Japanese green tea whisked with si…" at bounding box center [504, 393] width 474 height 66
click at [413, 367] on textarea "A vibrant and soothing drink — finely ground Japanese green tea whisked with si…" at bounding box center [504, 393] width 474 height 66
drag, startPoint x: 414, startPoint y: 369, endPoint x: 399, endPoint y: 374, distance: 16.1
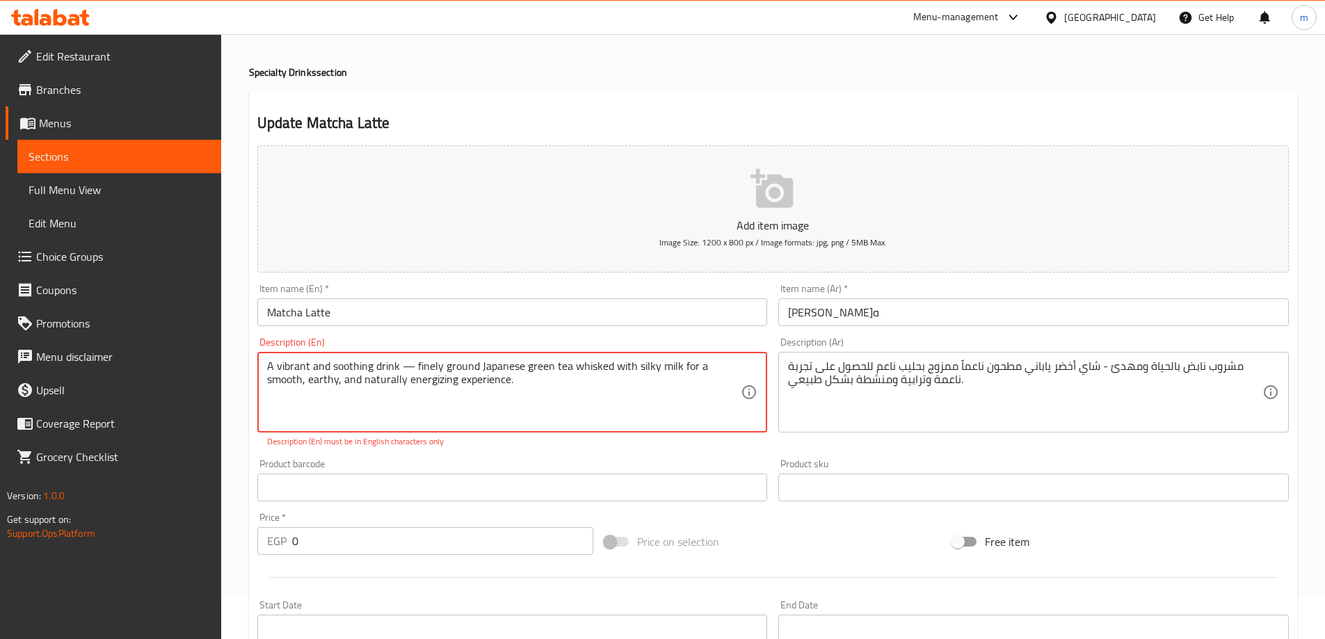
click at [399, 374] on textarea "A vibrant and soothing drink — finely ground Japanese green tea whisked with si…" at bounding box center [504, 393] width 474 height 66
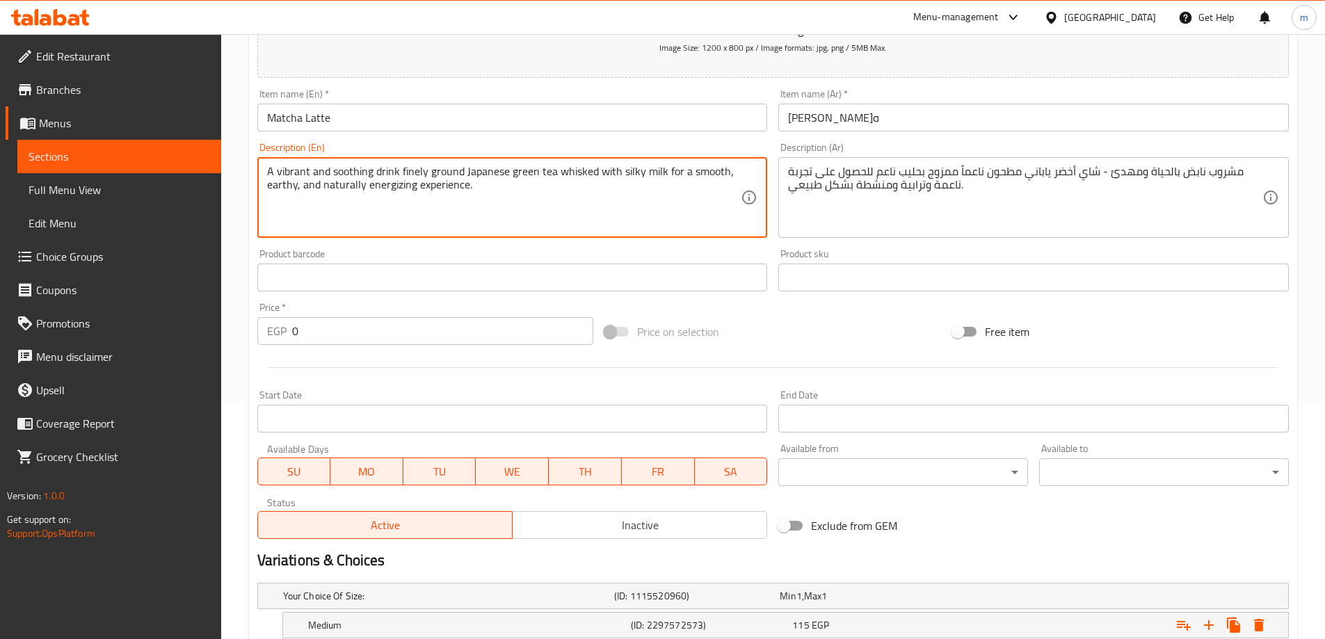
scroll to position [375, 0]
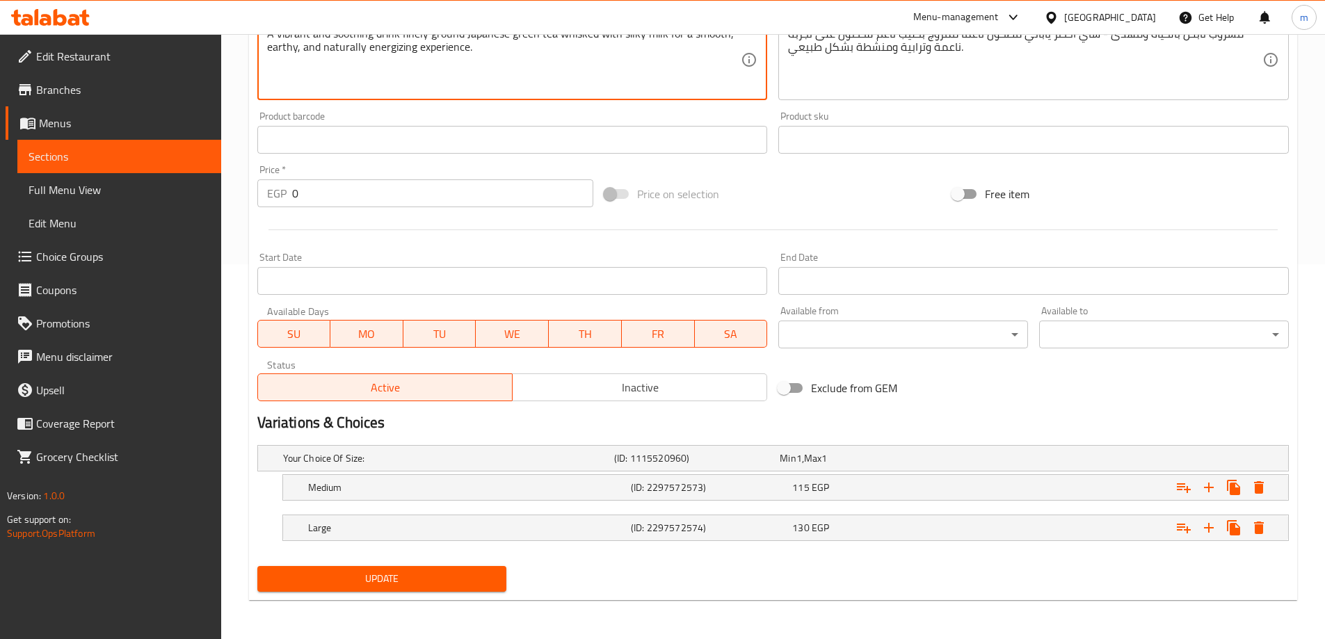
type textarea "A vibrant and soothing drink finely ground Japanese green tea whisked with silk…"
click at [450, 566] on button "Update" at bounding box center [382, 579] width 250 height 26
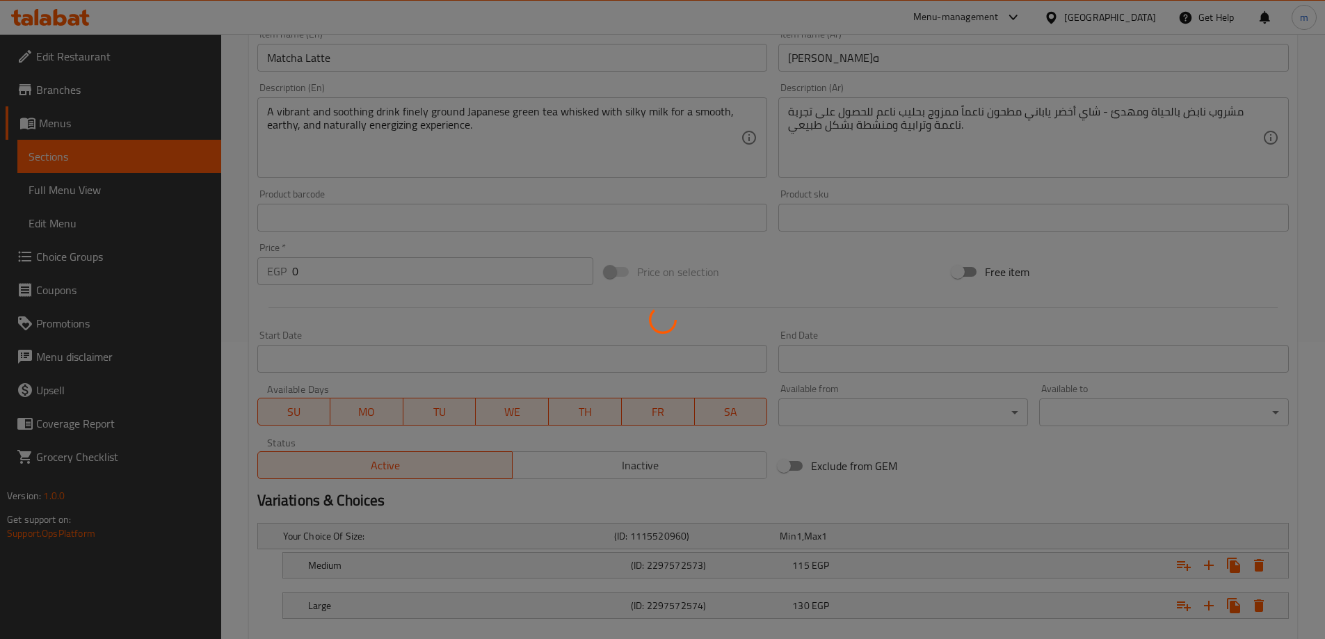
scroll to position [236, 0]
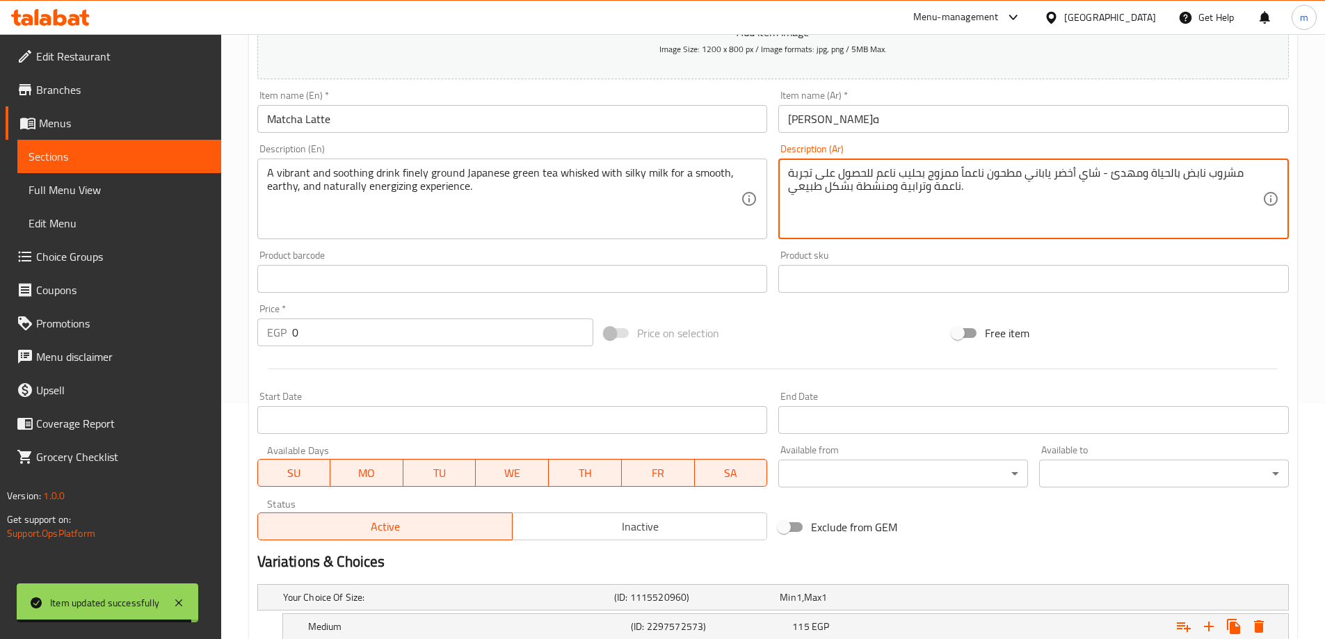
click at [945, 172] on textarea "مشروب نابض بالحياة ومهدئ - شاي أخضر ياباني مطحون ناعماً ممزوج بحليب ناعم للحصول…" at bounding box center [1025, 199] width 474 height 66
paste textarea "خفوق"
click at [889, 170] on textarea "مشروب نابض بالحياة ومهدئ - شاي أخضر ياباني مطحون ناعماً مخفوق بحليب ناعم للحصول…" at bounding box center [1025, 199] width 474 height 66
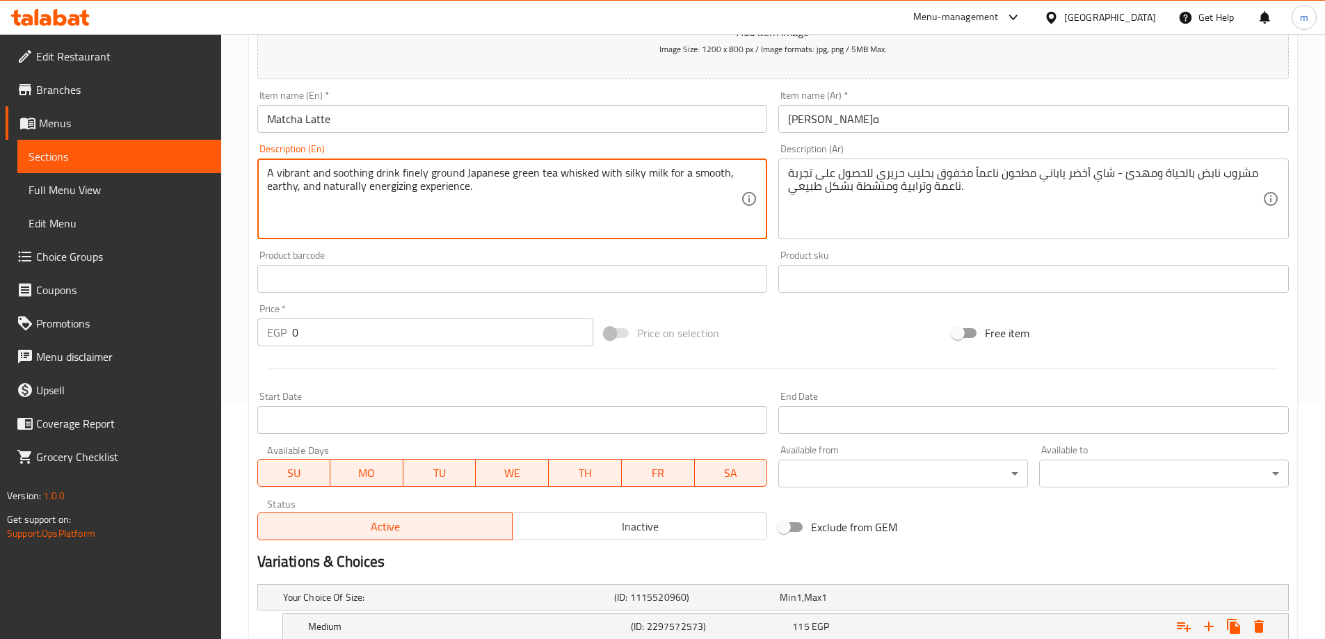
drag, startPoint x: 623, startPoint y: 175, endPoint x: 639, endPoint y: 185, distance: 18.7
click at [624, 175] on textarea "A vibrant and soothing drink finely ground Japanese green tea whisked with silk…" at bounding box center [504, 199] width 474 height 66
drag, startPoint x: 623, startPoint y: 175, endPoint x: 663, endPoint y: 173, distance: 40.4
click at [663, 173] on textarea "A vibrant and soothing drink finely ground Japanese green tea whisked with silk…" at bounding box center [504, 199] width 474 height 66
click at [637, 177] on textarea "A vibrant and soothing drink finely ground Japanese green tea whisked with silk…" at bounding box center [504, 199] width 474 height 66
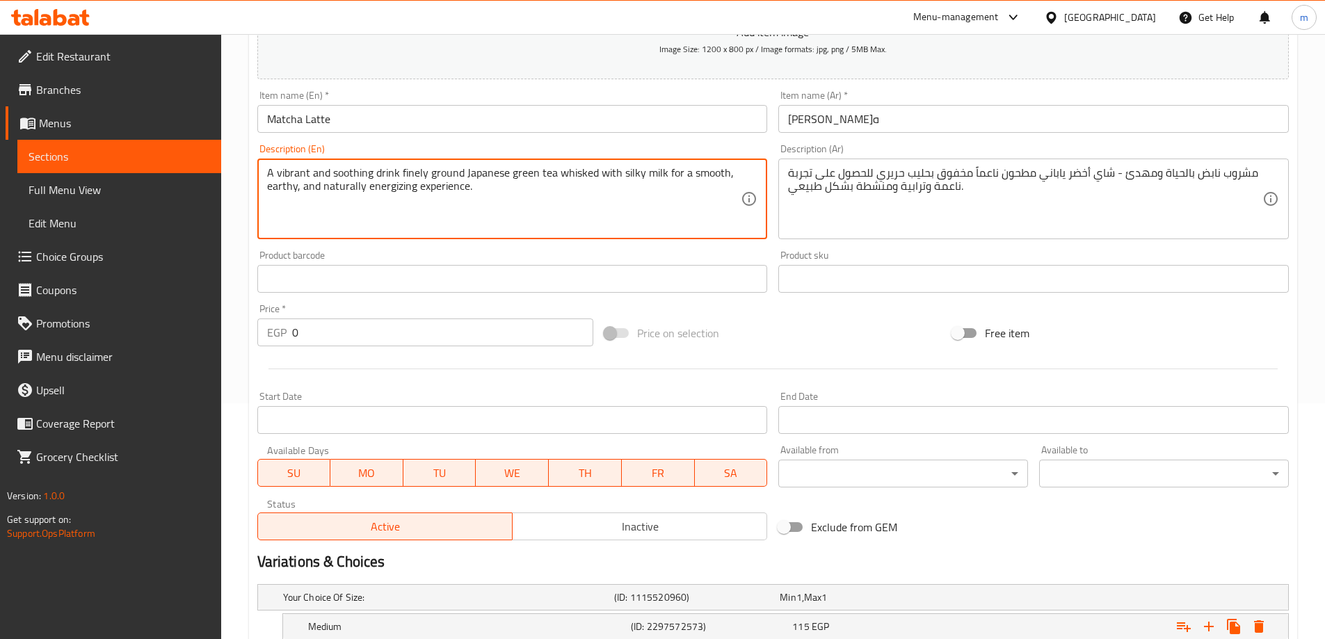
drag, startPoint x: 621, startPoint y: 173, endPoint x: 665, endPoint y: 177, distance: 44.1
click at [665, 177] on textarea "A vibrant and soothing drink finely ground Japanese green tea whisked with silk…" at bounding box center [504, 199] width 474 height 66
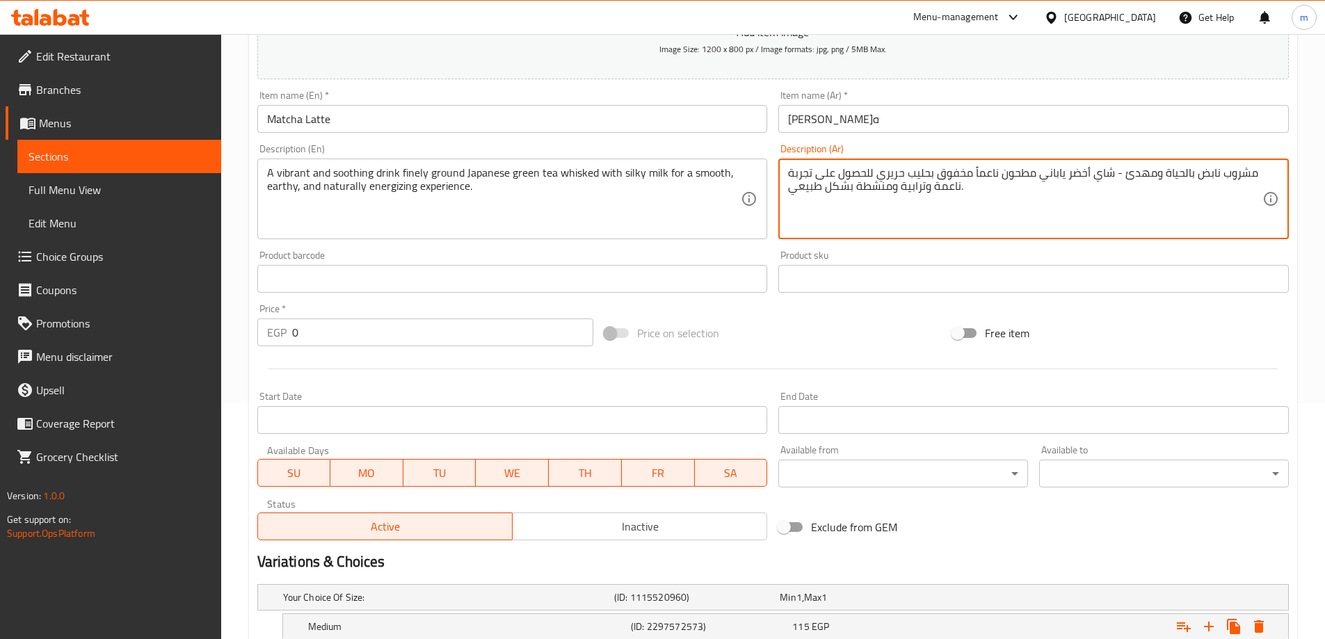
drag, startPoint x: 900, startPoint y: 188, endPoint x: 926, endPoint y: 201, distance: 28.9
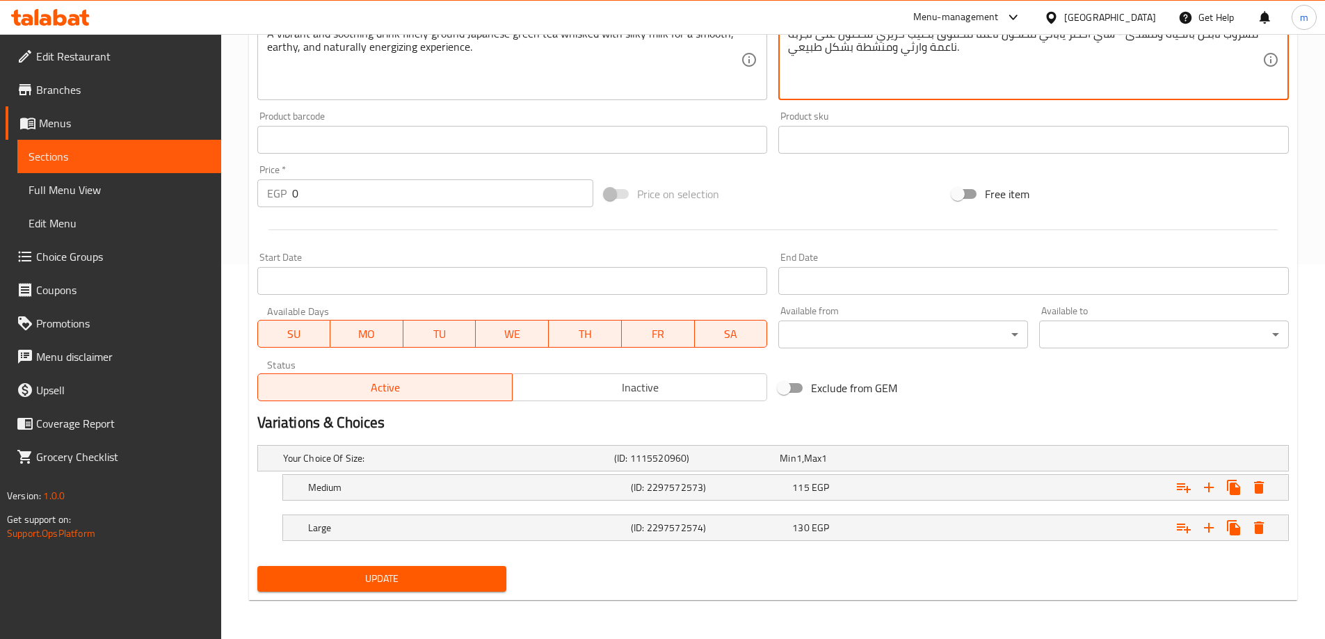
type textarea "مشروب نابض بالحياة ومهدئ - شاي أخضر ياباني مطحون ناعماً مخفوق بحليب حريري للحصو…"
click at [453, 576] on span "Update" at bounding box center [382, 578] width 227 height 17
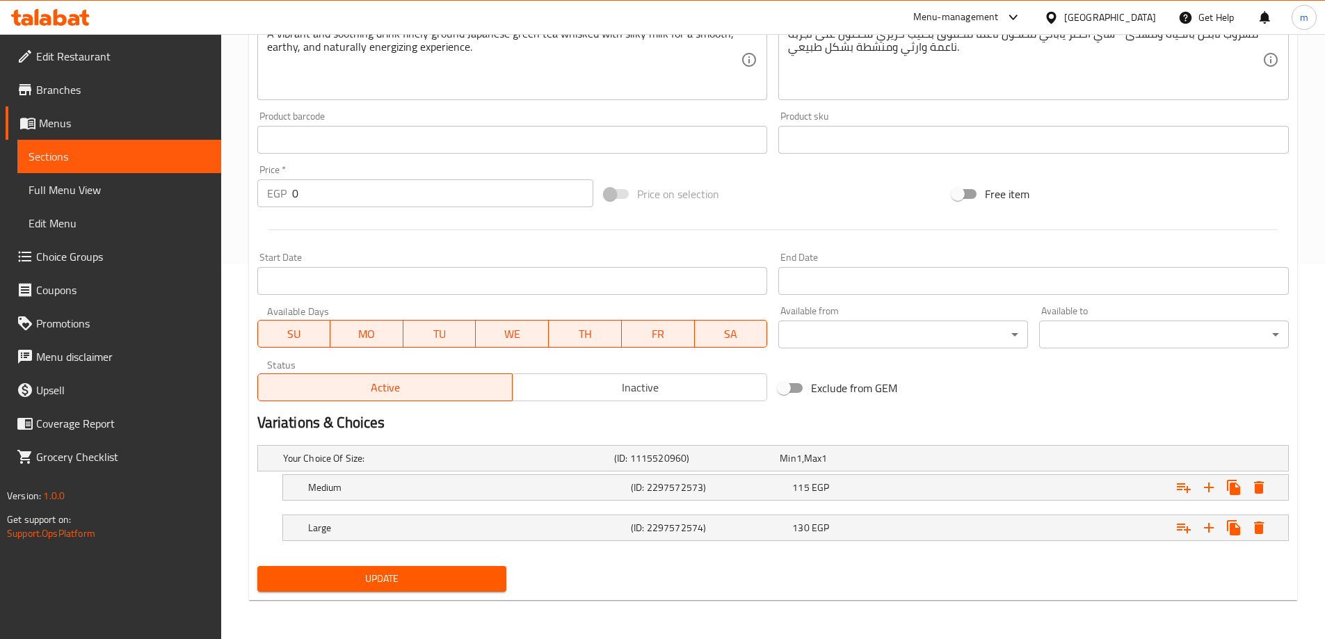
click at [449, 584] on span "Update" at bounding box center [382, 578] width 227 height 17
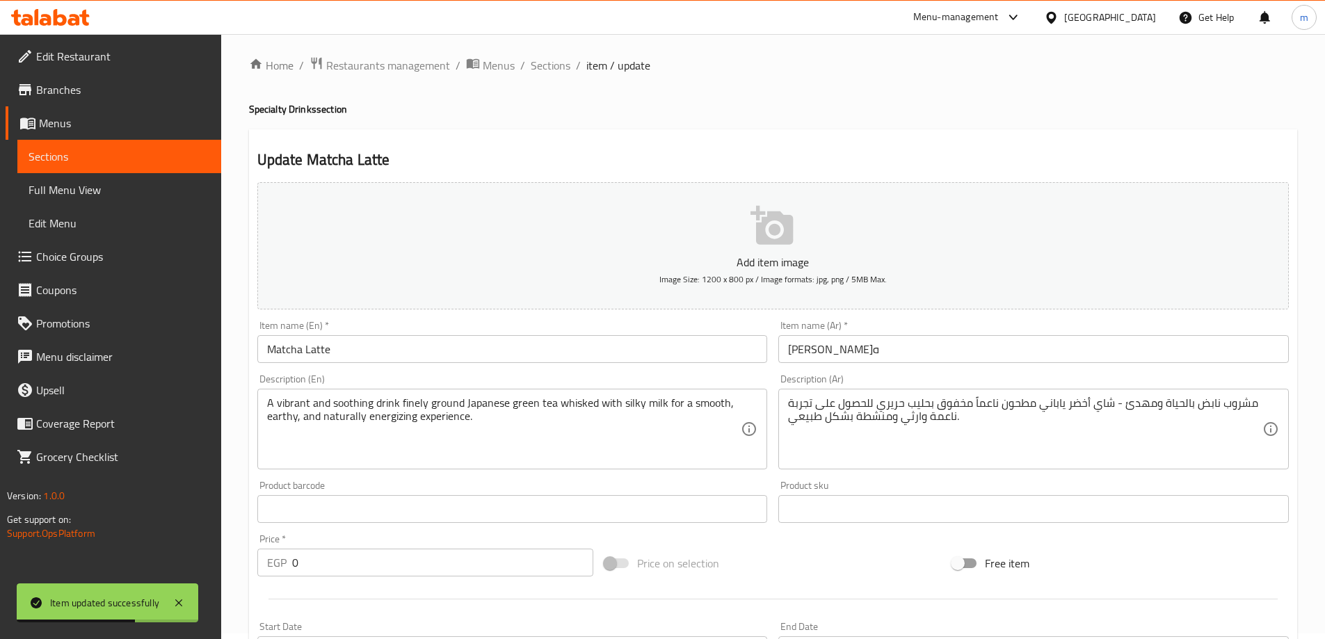
scroll to position [0, 0]
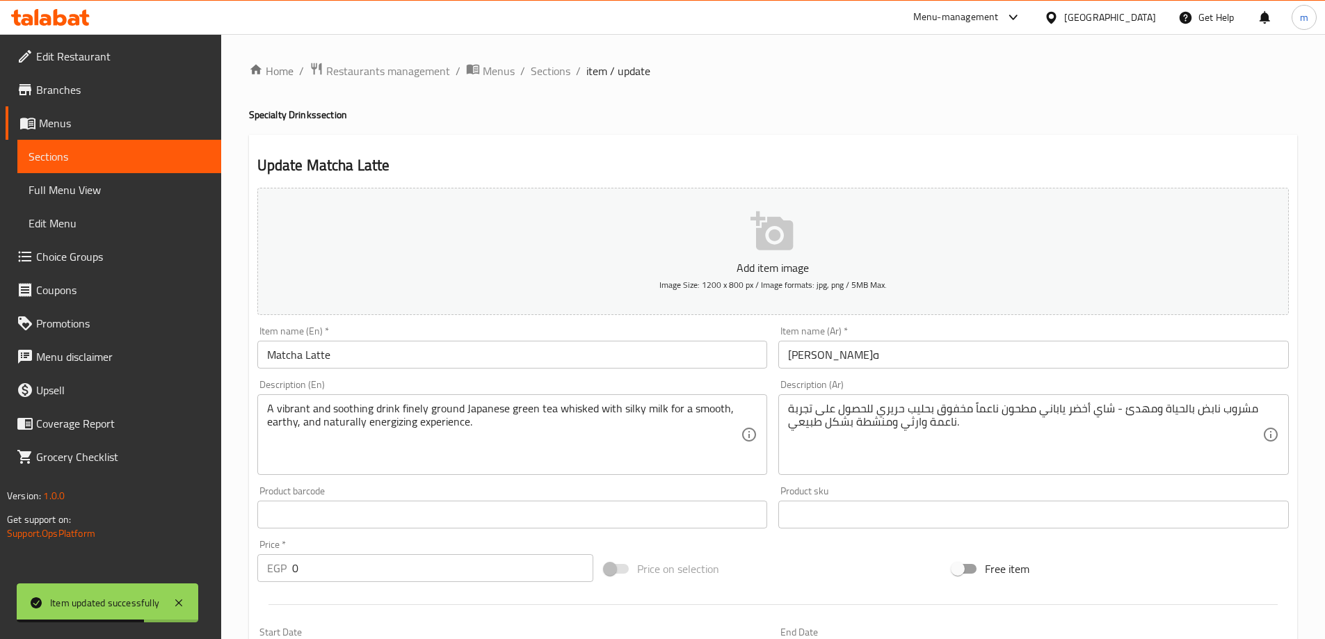
click at [538, 83] on div "Home / Restaurants management / Menus / Sections / item / update Specialty Drin…" at bounding box center [773, 524] width 1048 height 925
click at [556, 81] on div "Home / Restaurants management / Menus / Sections / item / update Specialty Drin…" at bounding box center [773, 524] width 1048 height 925
click at [555, 76] on span "Sections" at bounding box center [551, 71] width 40 height 17
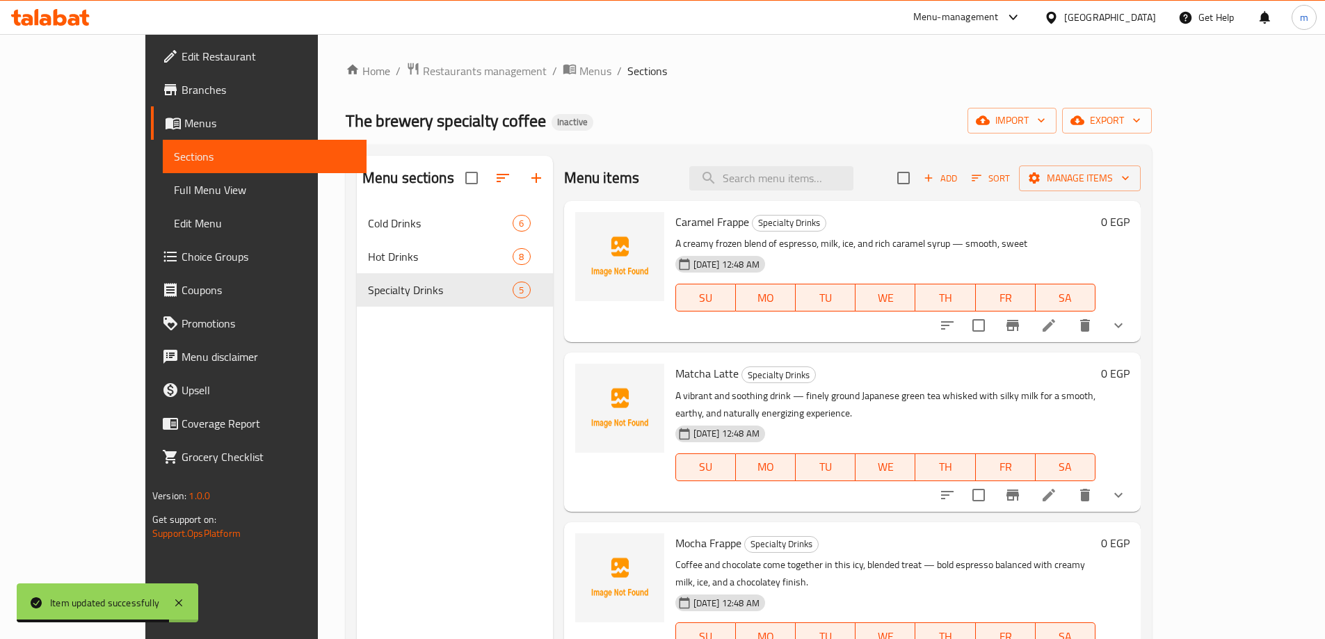
click at [712, 113] on div "The brewery specialty coffee Inactive import export" at bounding box center [749, 121] width 806 height 26
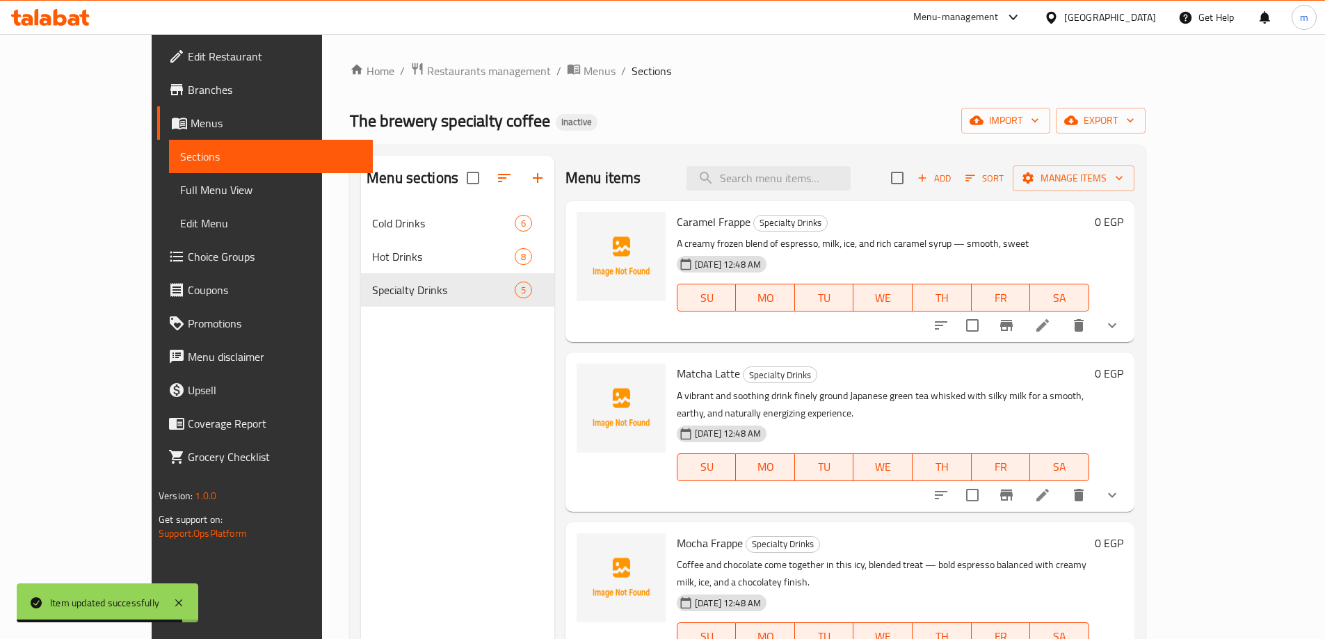
scroll to position [195, 0]
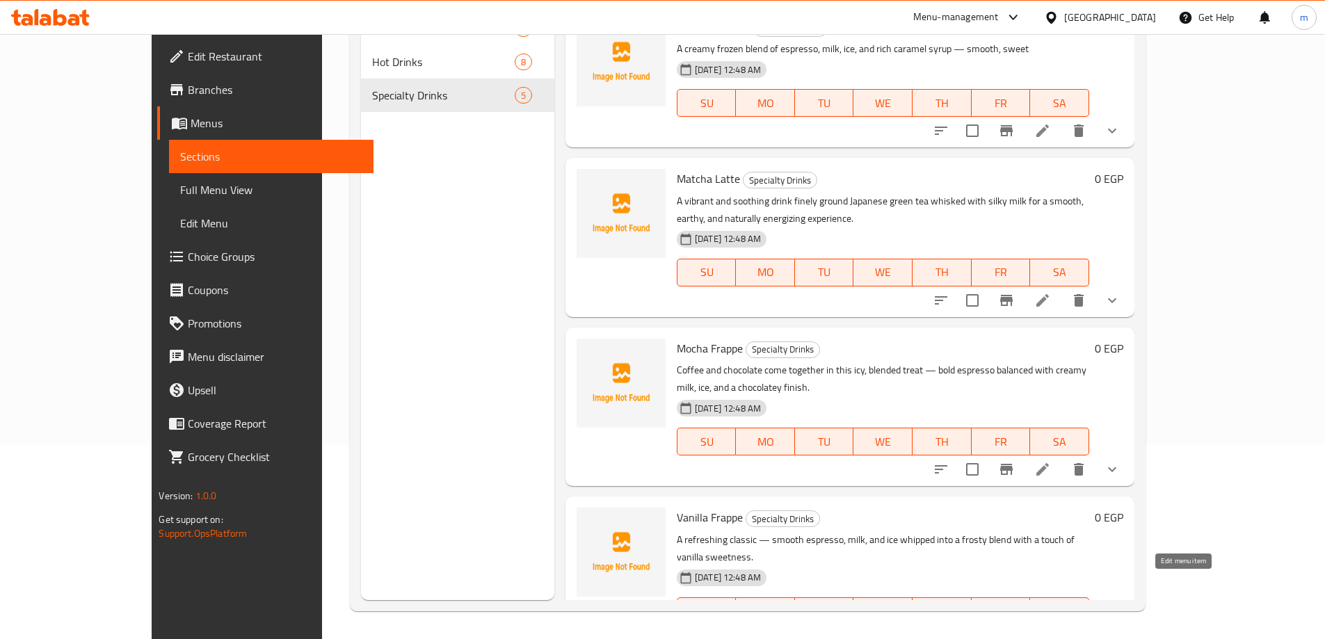
click at [1051, 631] on icon at bounding box center [1043, 639] width 17 height 17
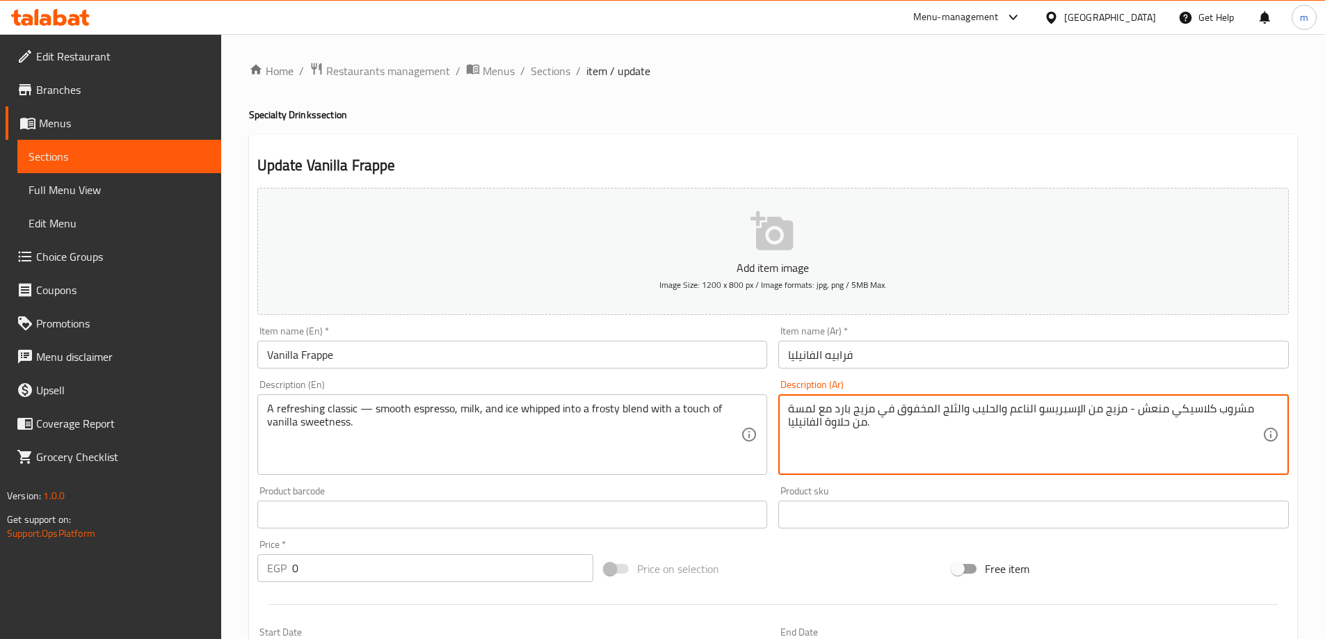
click at [1229, 410] on textarea "مشروب كلاسيكي منعش - مزيج من الإسبريسو الناعم والحليب والثلج المخفوق في مزيج با…" at bounding box center [1025, 435] width 474 height 66
type textarea "كلاسيكي منعش - مزيج من الإسبريسو الناعم والحليب والثلج المخفوق في مزيج بارد مع …"
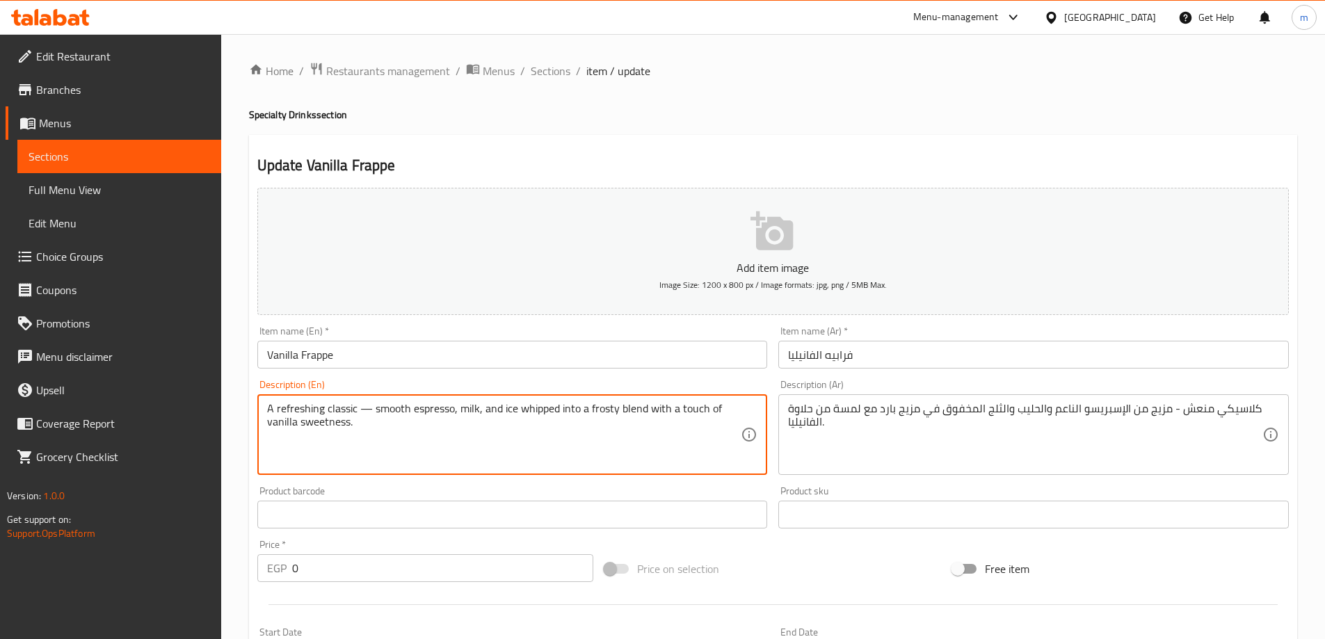
click at [367, 415] on textarea "A refreshing classic — smooth espresso, milk, and ice whipped into a frosty ble…" at bounding box center [504, 435] width 474 height 66
click at [365, 410] on textarea "A refreshing classic — smooth espresso, milk, and ice whipped into a frosty ble…" at bounding box center [504, 435] width 474 height 66
type textarea "A refreshing classic , smooth espresso, milk, and ice whipped into a frosty ble…"
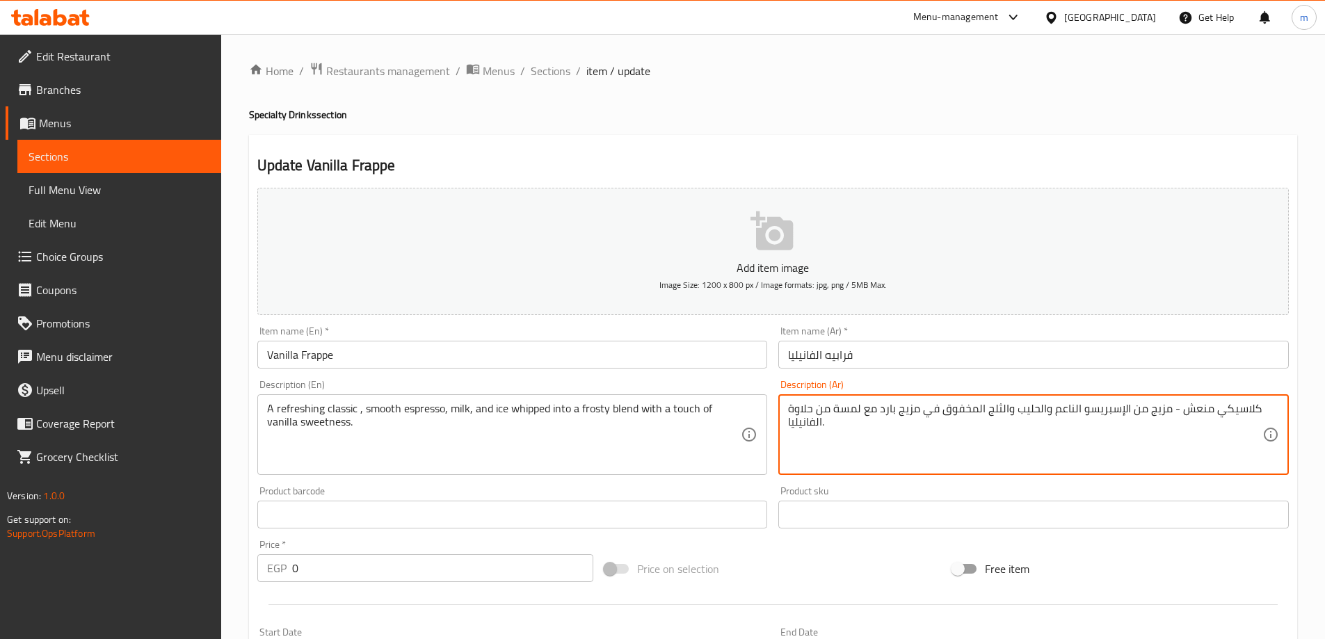
drag, startPoint x: 1132, startPoint y: 414, endPoint x: 1178, endPoint y: 416, distance: 46.0
click at [1170, 417] on textarea "كلاسيكي منعش, الإسبريسو الناعم والحليب والثلج المخفوق في مزيج بارد مع لمسة من ح…" at bounding box center [1025, 435] width 474 height 66
type textarea "كلاسيكي منعش , الإسبريسو الناعم والحليب والثلج المخفوق في مزيج بارد مع لمسة من …"
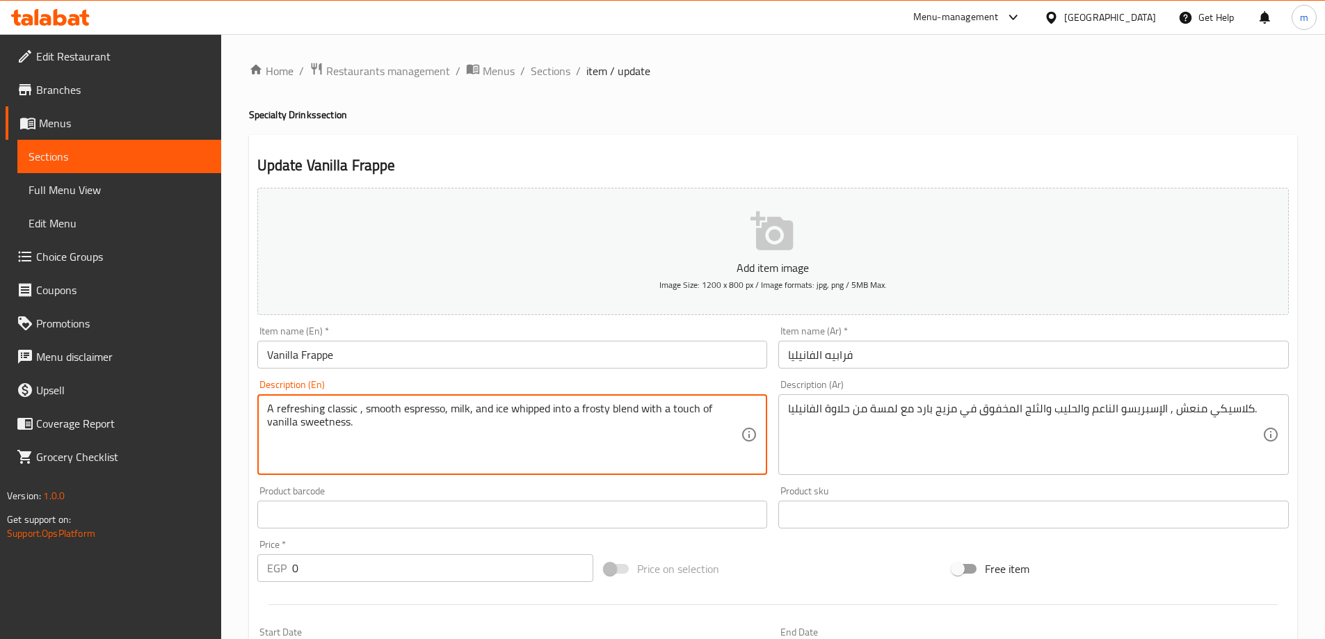
drag, startPoint x: 581, startPoint y: 409, endPoint x: 637, endPoint y: 413, distance: 56.5
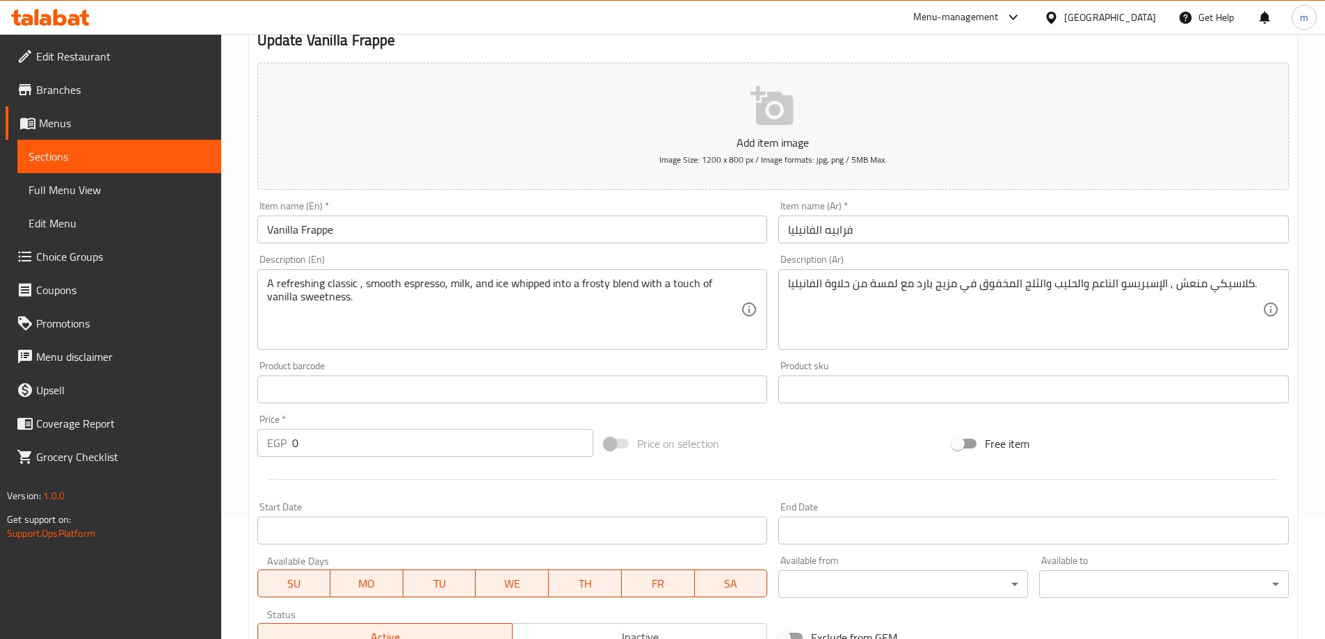
scroll to position [348, 0]
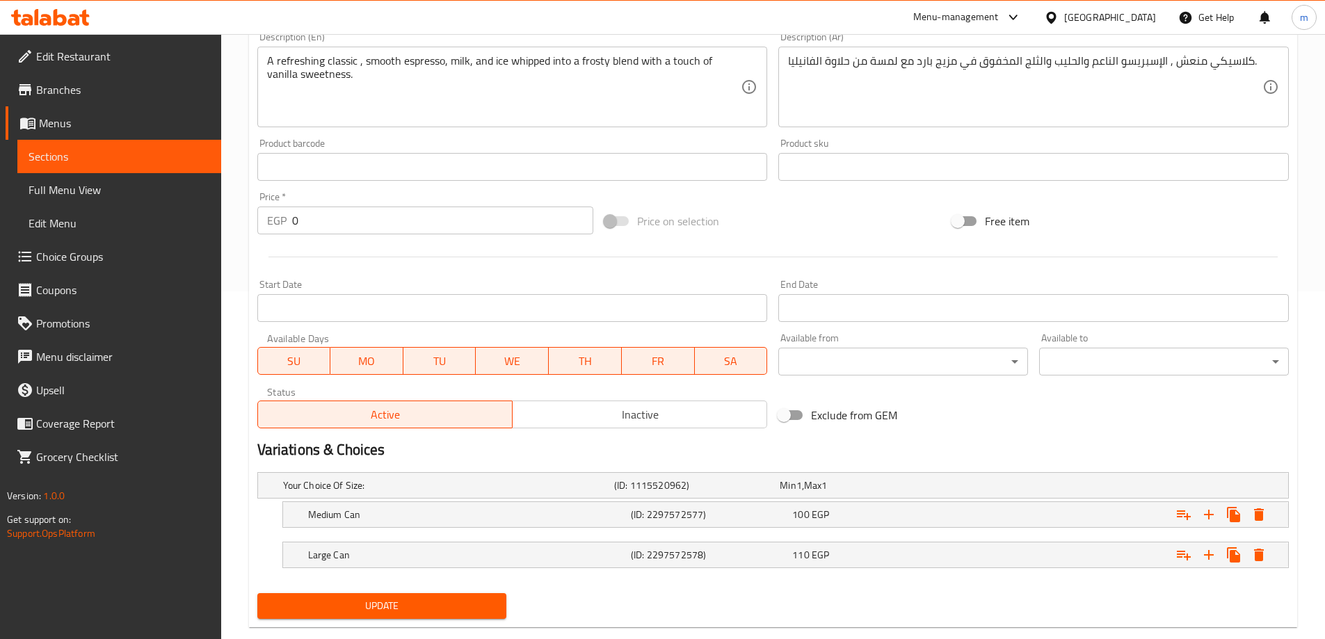
click at [426, 598] on span "Update" at bounding box center [382, 606] width 227 height 17
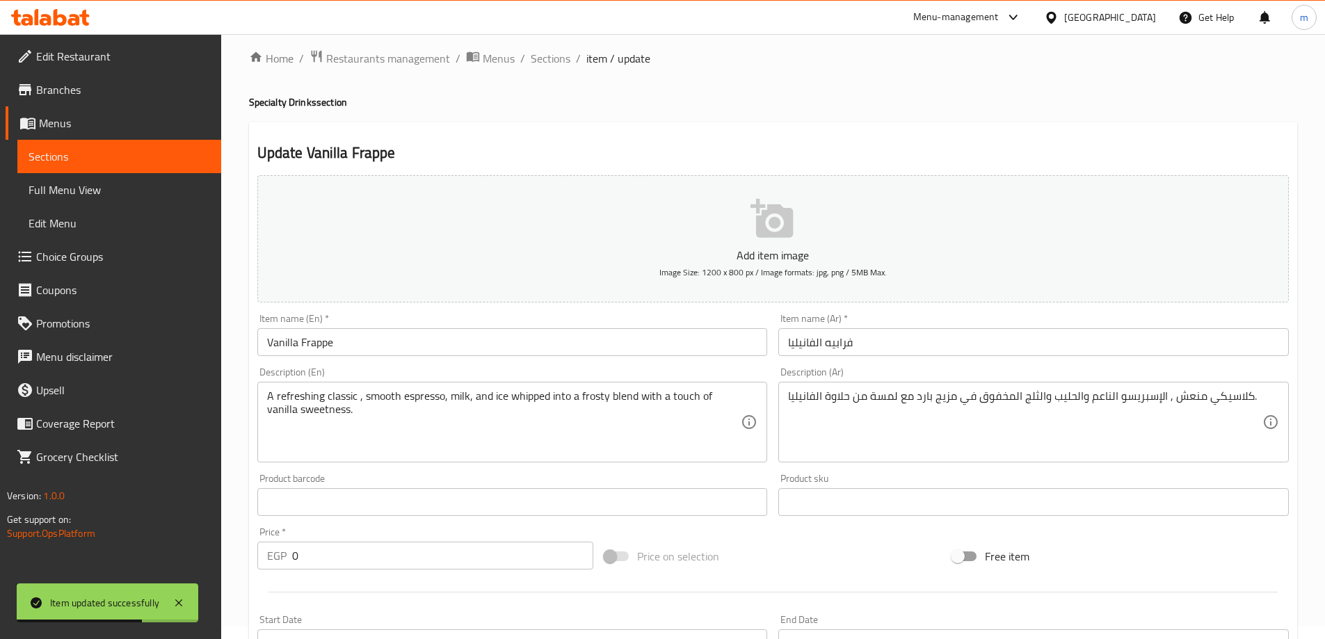
scroll to position [0, 0]
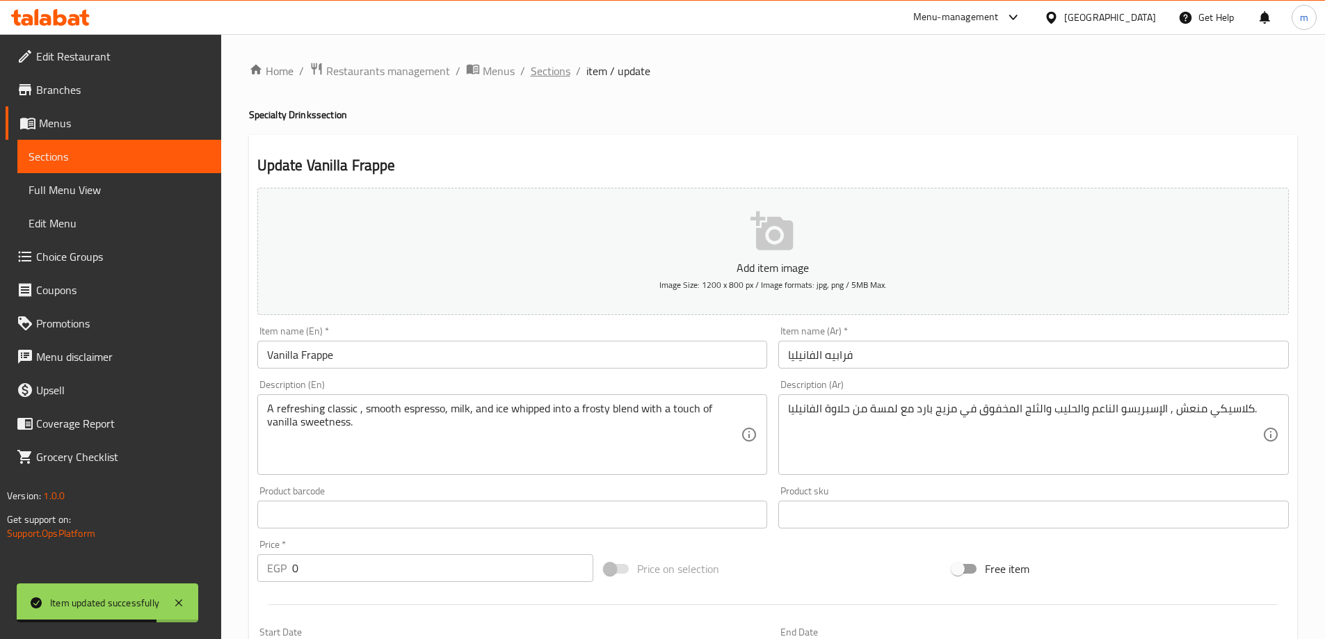
click at [552, 67] on span "Sections" at bounding box center [551, 71] width 40 height 17
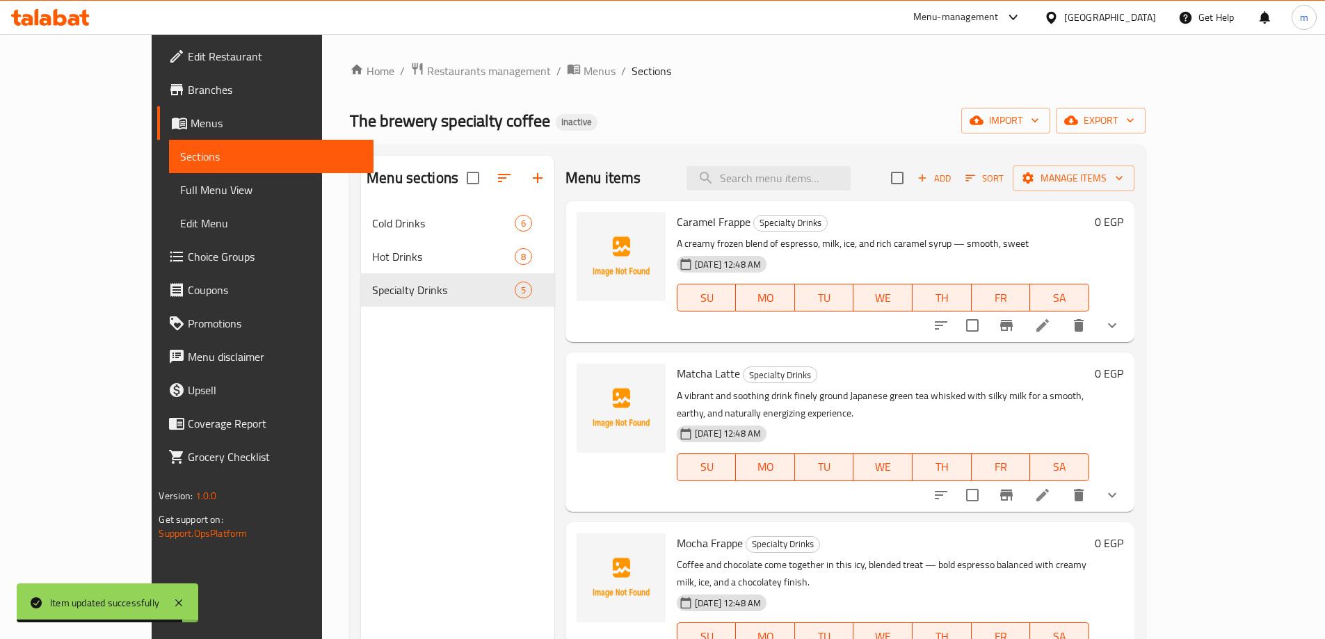
scroll to position [195, 0]
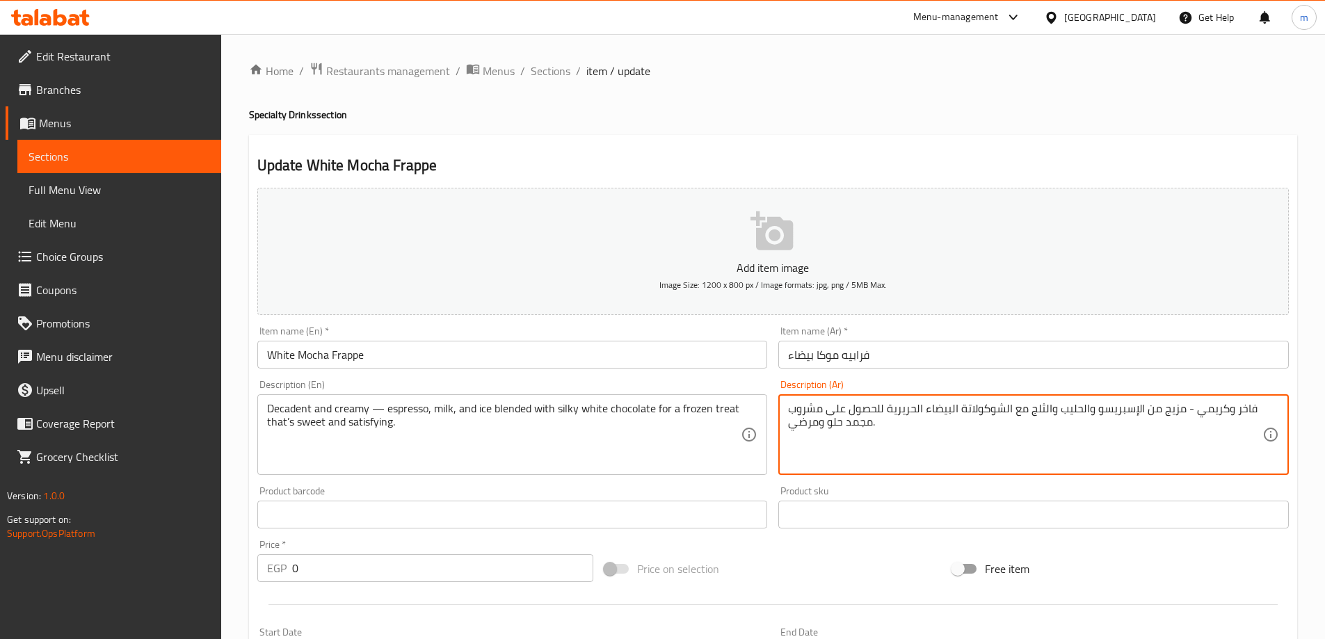
click at [808, 409] on textarea "فاخر وكريمي - مزيج من الإسبريسو والحليب والثلج مع الشوكولاتة البيضاء الحريرية ل…" at bounding box center [1025, 435] width 474 height 66
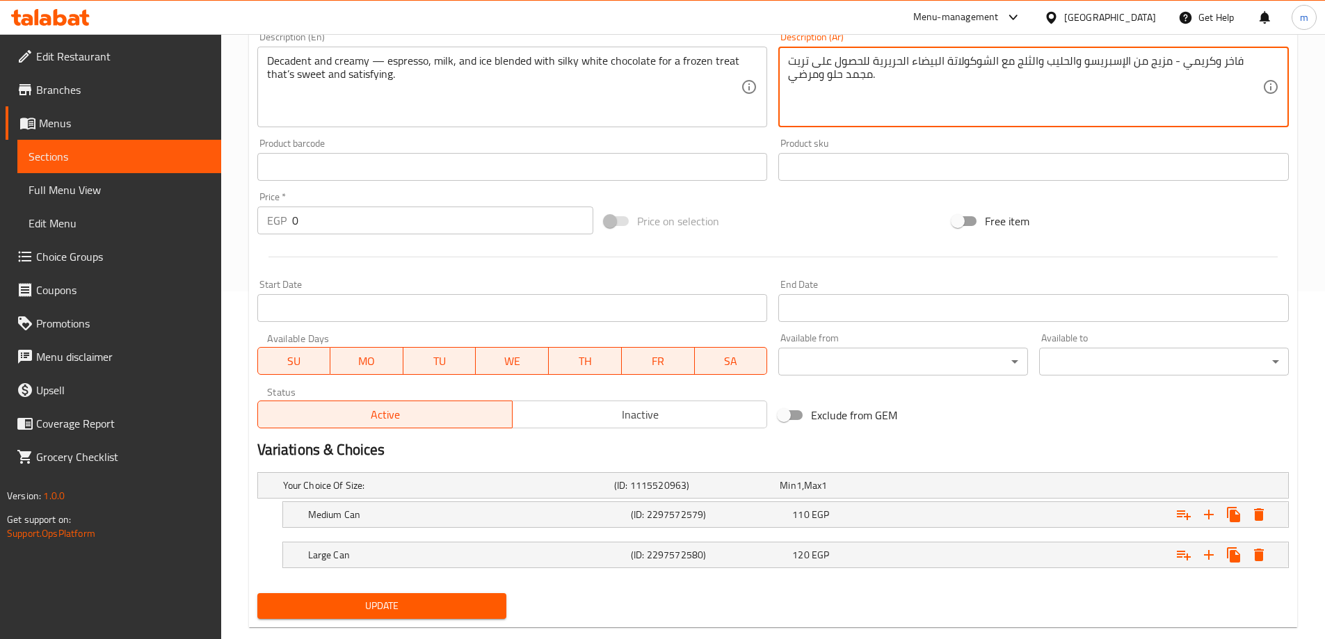
type textarea "فاخر وكريمي - مزيج من الإسبريسو والحليب والثلج مع الشوكولاتة البيضاء الحريرية ل…"
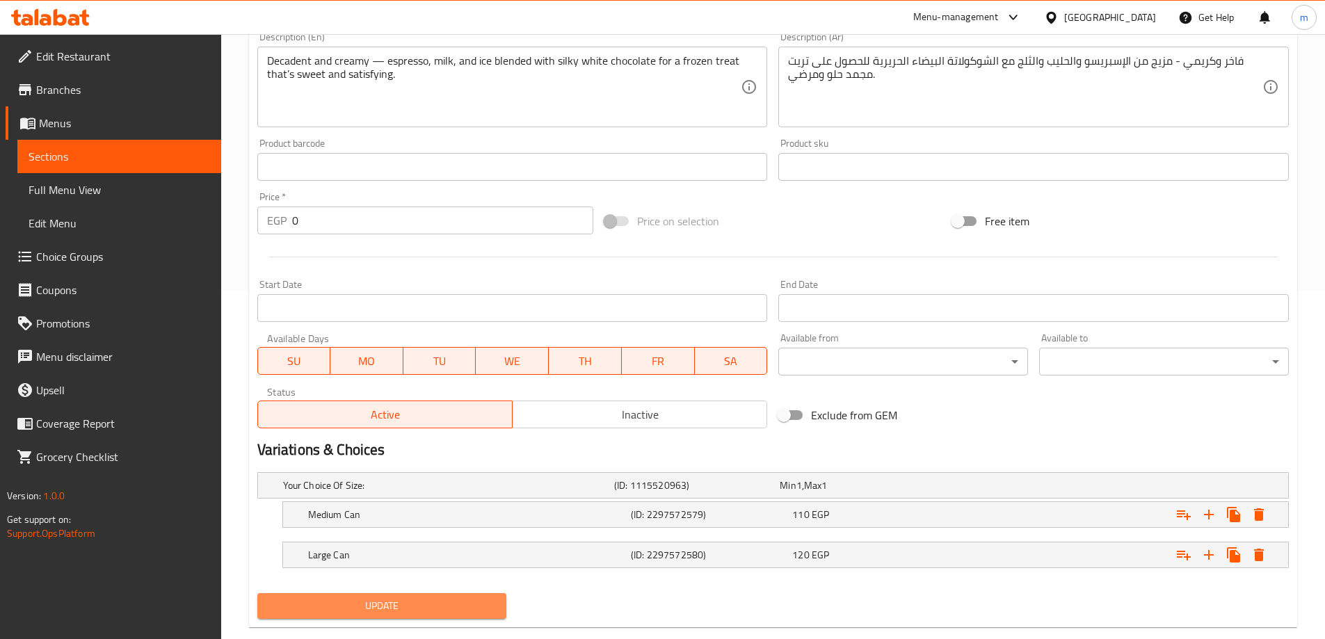
click at [473, 602] on span "Update" at bounding box center [382, 606] width 227 height 17
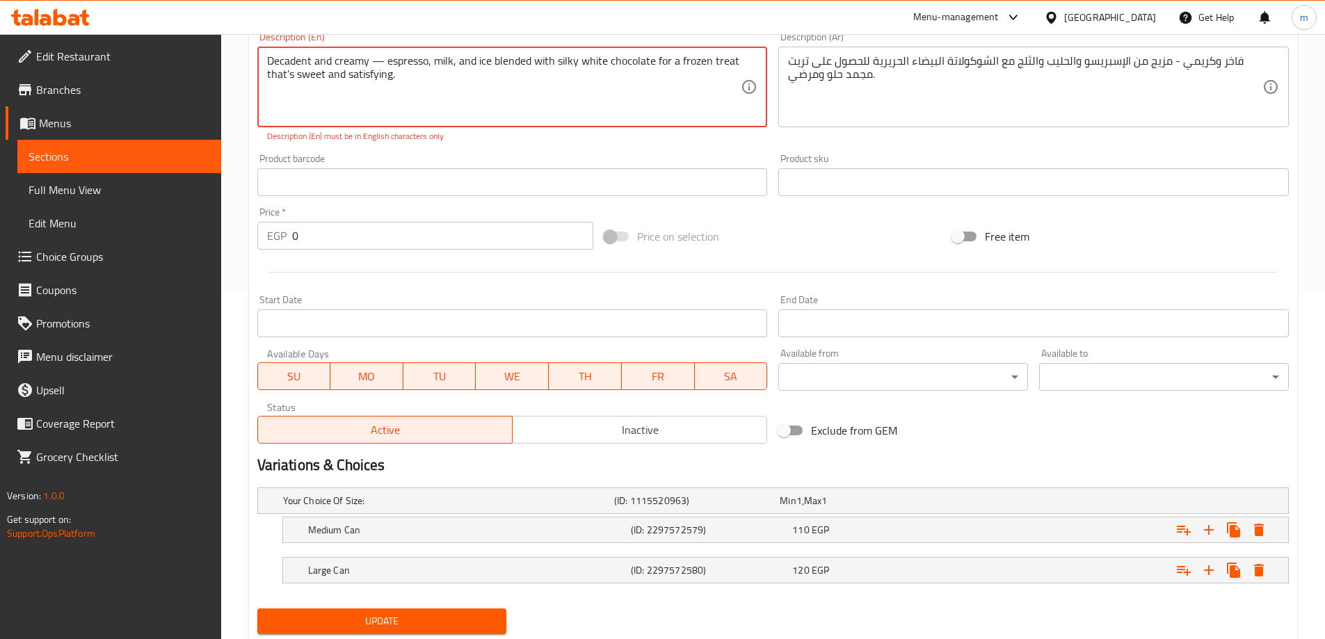
drag, startPoint x: 381, startPoint y: 58, endPoint x: 369, endPoint y: 56, distance: 11.3
click at [369, 56] on textarea "Decadent and creamy — espresso, milk, and ice blended with silky white chocolat…" at bounding box center [504, 87] width 474 height 66
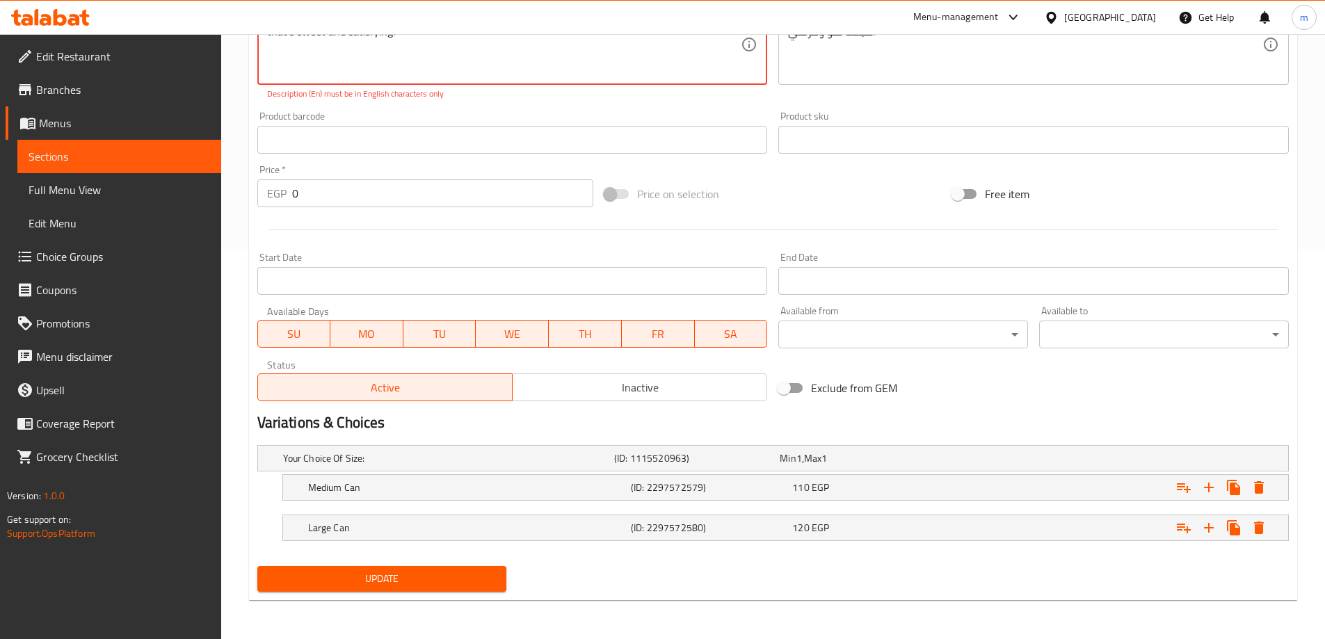
click at [445, 589] on button "Update" at bounding box center [382, 579] width 250 height 26
click at [488, 566] on button "Update" at bounding box center [382, 579] width 250 height 26
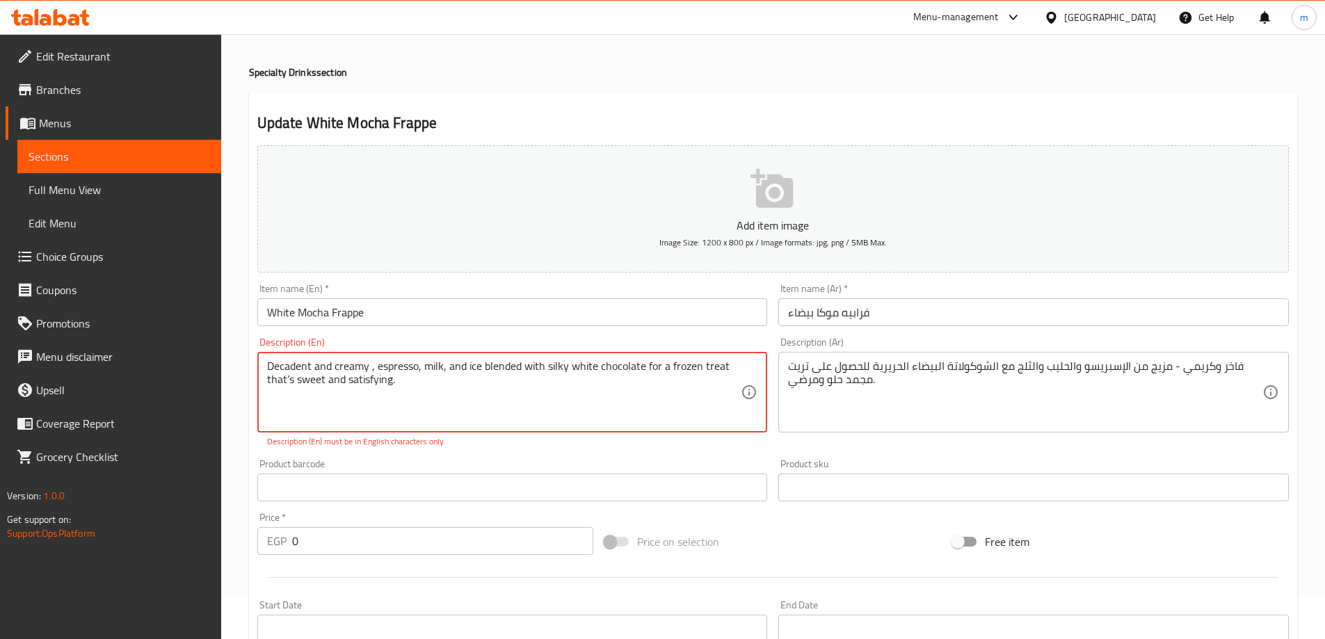
click at [285, 381] on textarea "Decadent and creamy , espresso, milk, and ice blended with silky white chocolat…" at bounding box center [504, 393] width 474 height 66
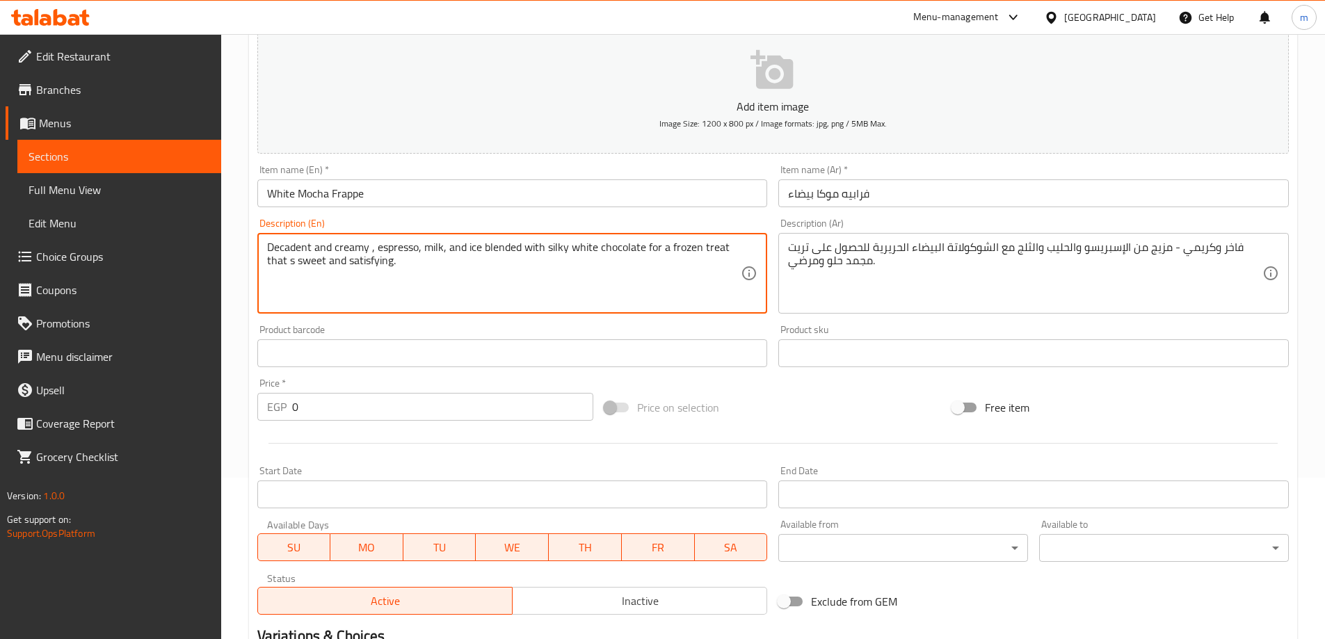
scroll to position [375, 0]
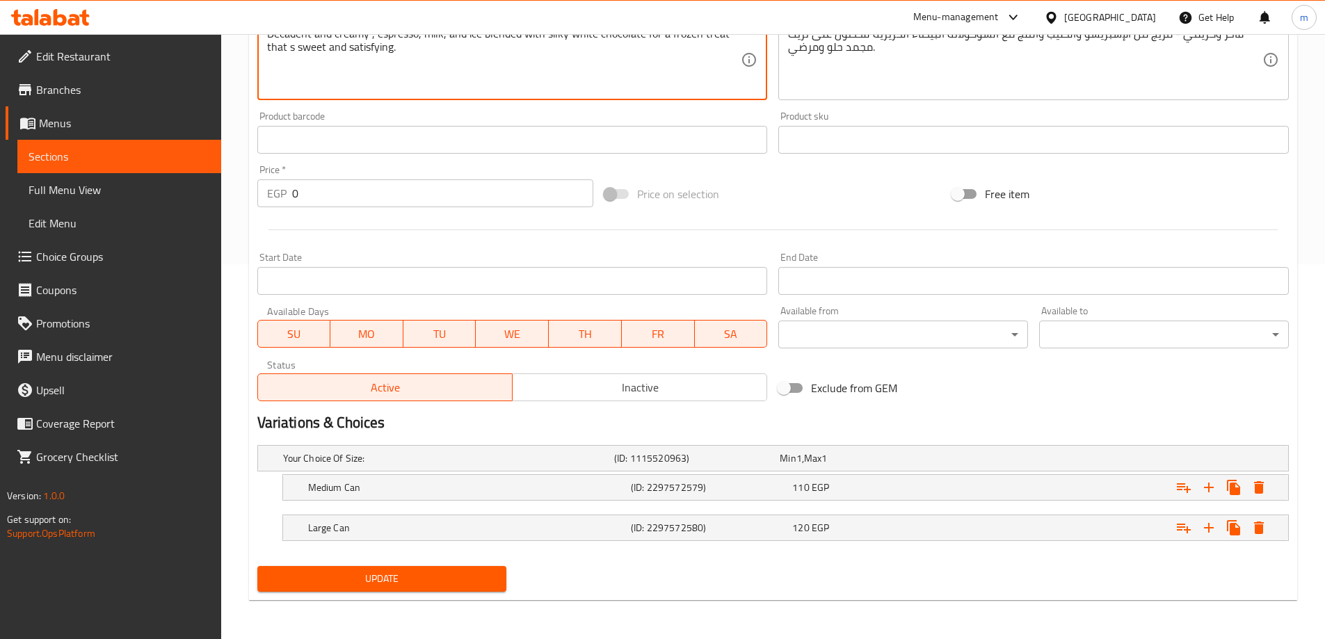
click at [373, 568] on button "Update" at bounding box center [382, 579] width 250 height 26
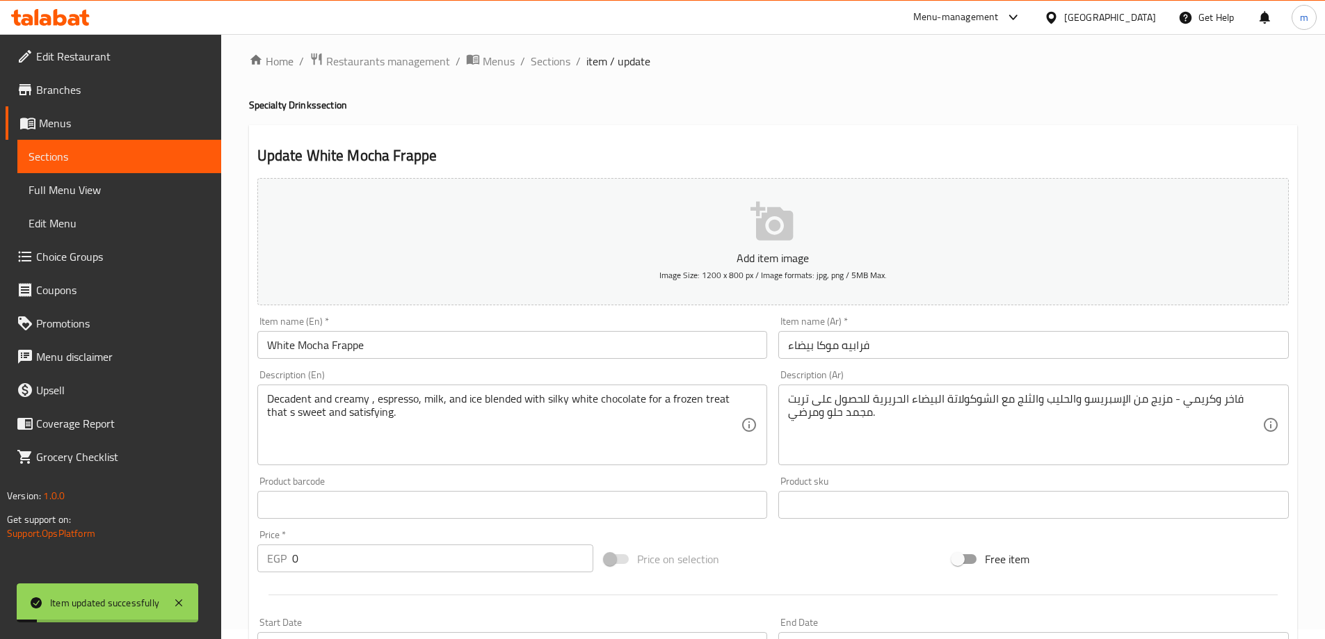
scroll to position [0, 0]
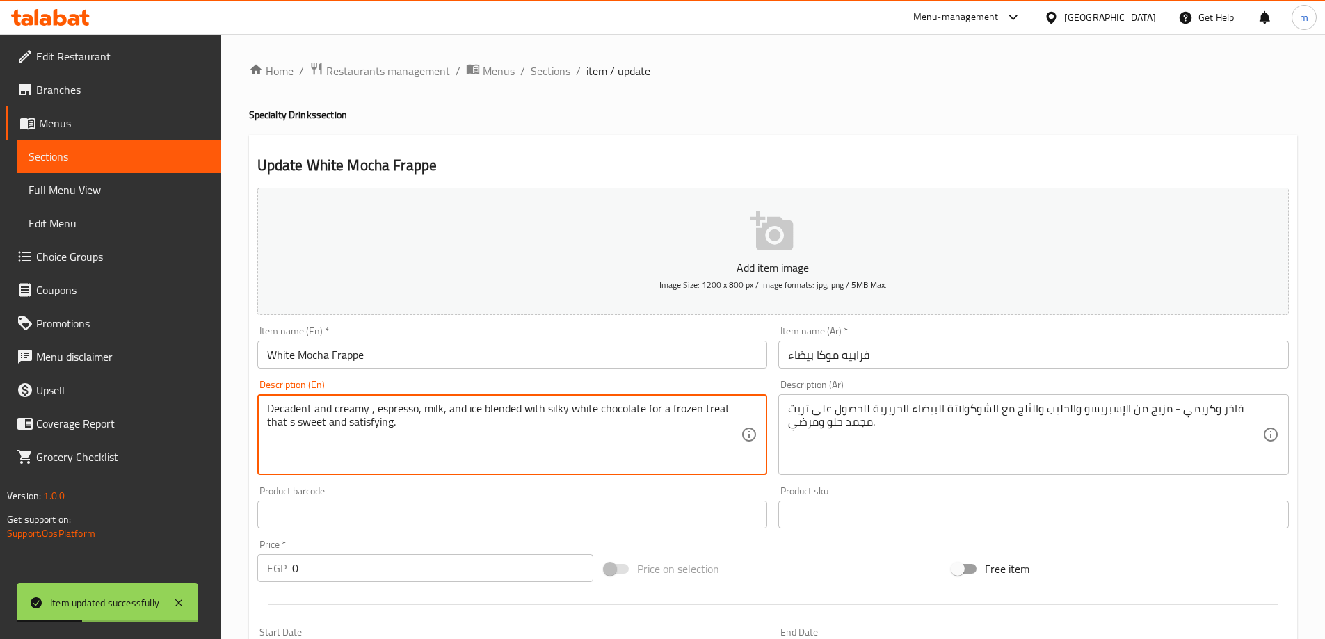
click at [289, 425] on textarea "Decadent and creamy , espresso, milk, and ice blended with silky white chocolat…" at bounding box center [504, 435] width 474 height 66
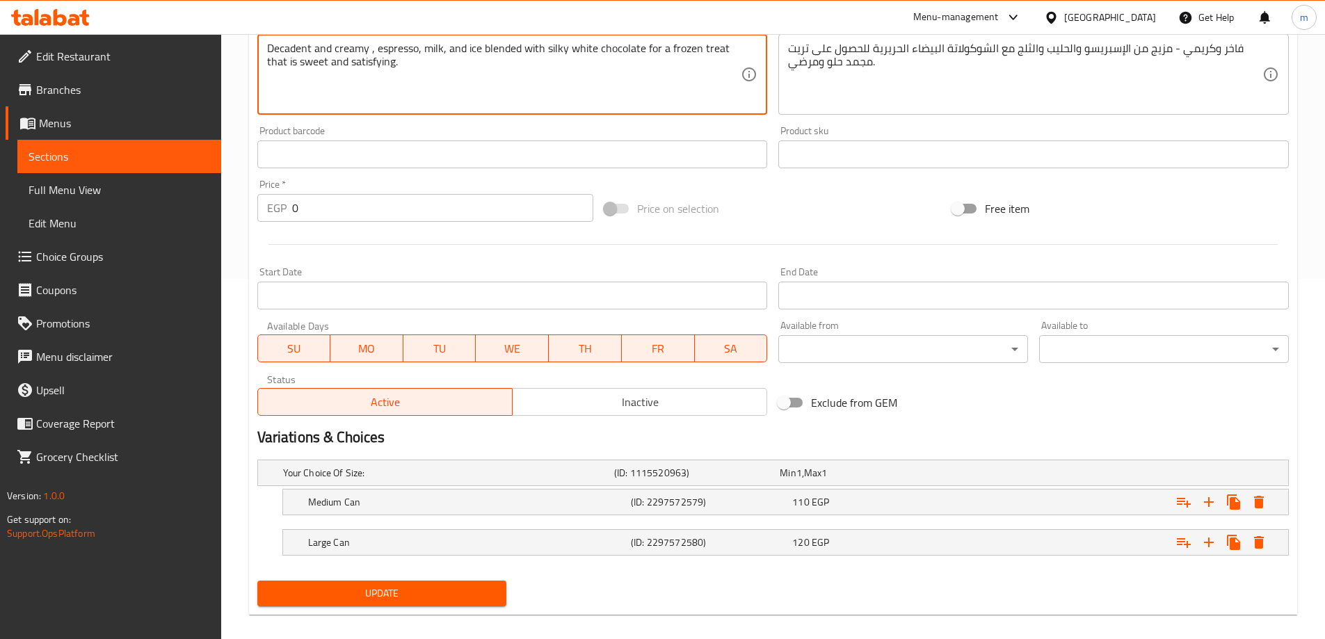
scroll to position [375, 0]
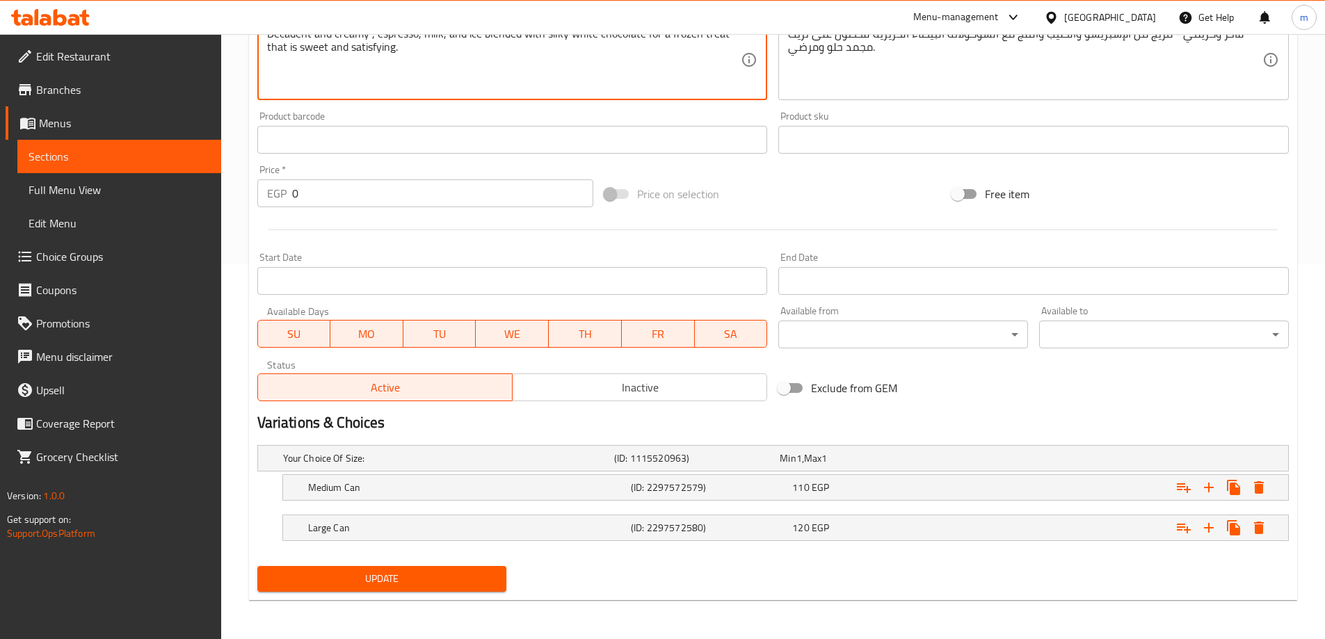
type textarea "Decadent and creamy , espresso, milk, and ice blended with silky white chocolat…"
click at [449, 577] on span "Update" at bounding box center [382, 578] width 227 height 17
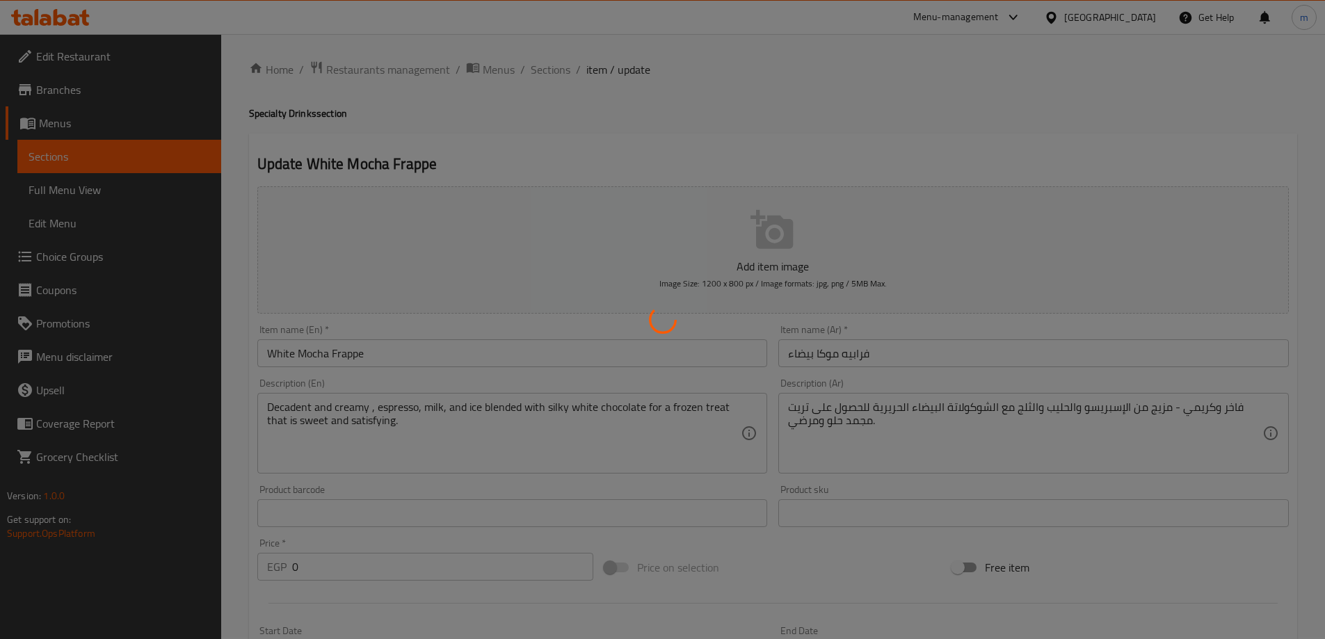
scroll to position [0, 0]
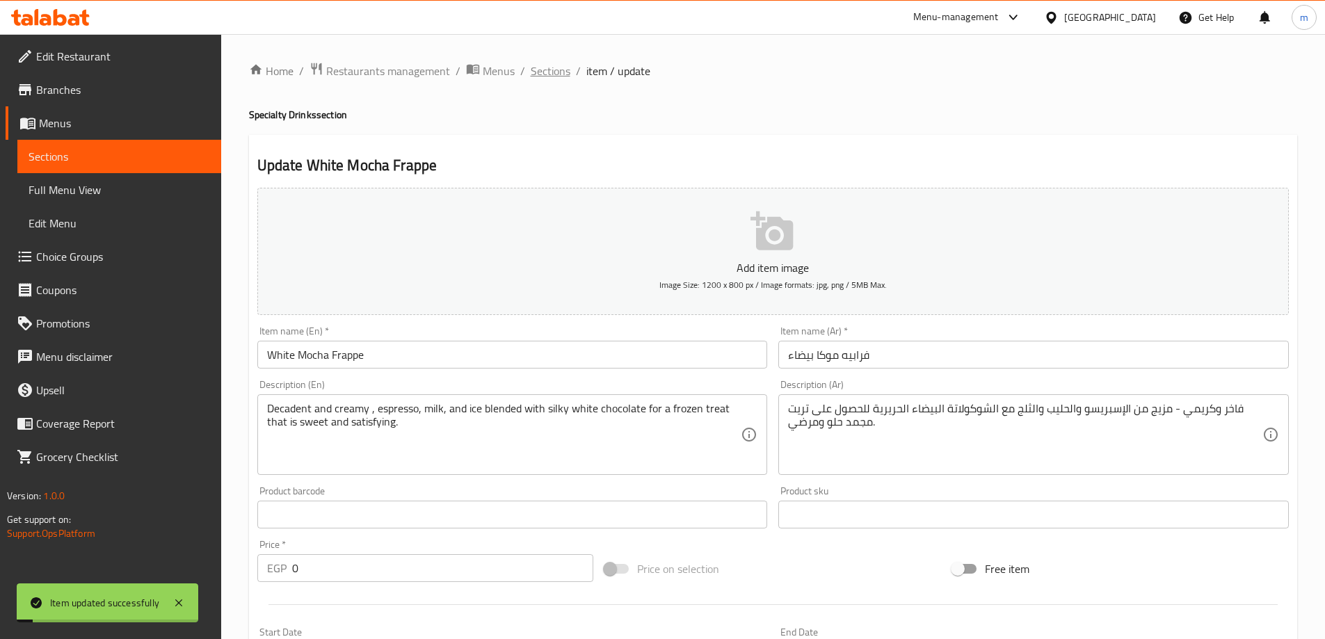
click at [550, 69] on span "Sections" at bounding box center [551, 71] width 40 height 17
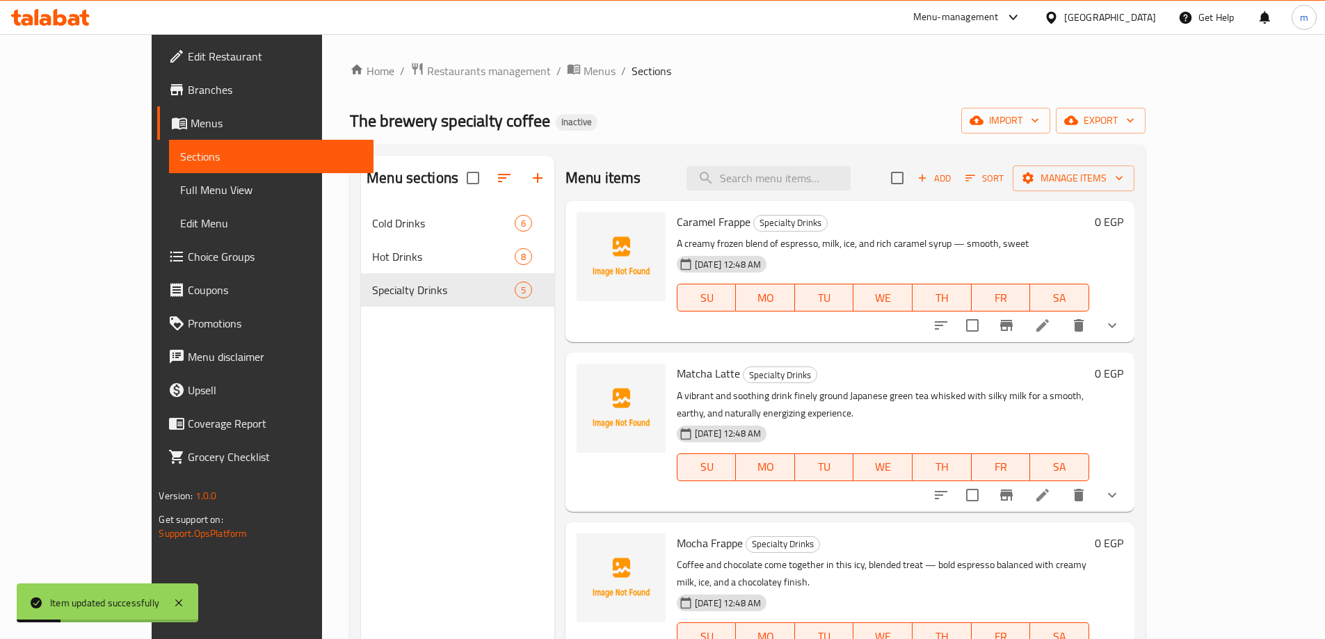
click at [648, 138] on div "Home / Restaurants management / Menus / Sections The brewery specialty coffee I…" at bounding box center [747, 434] width 795 height 744
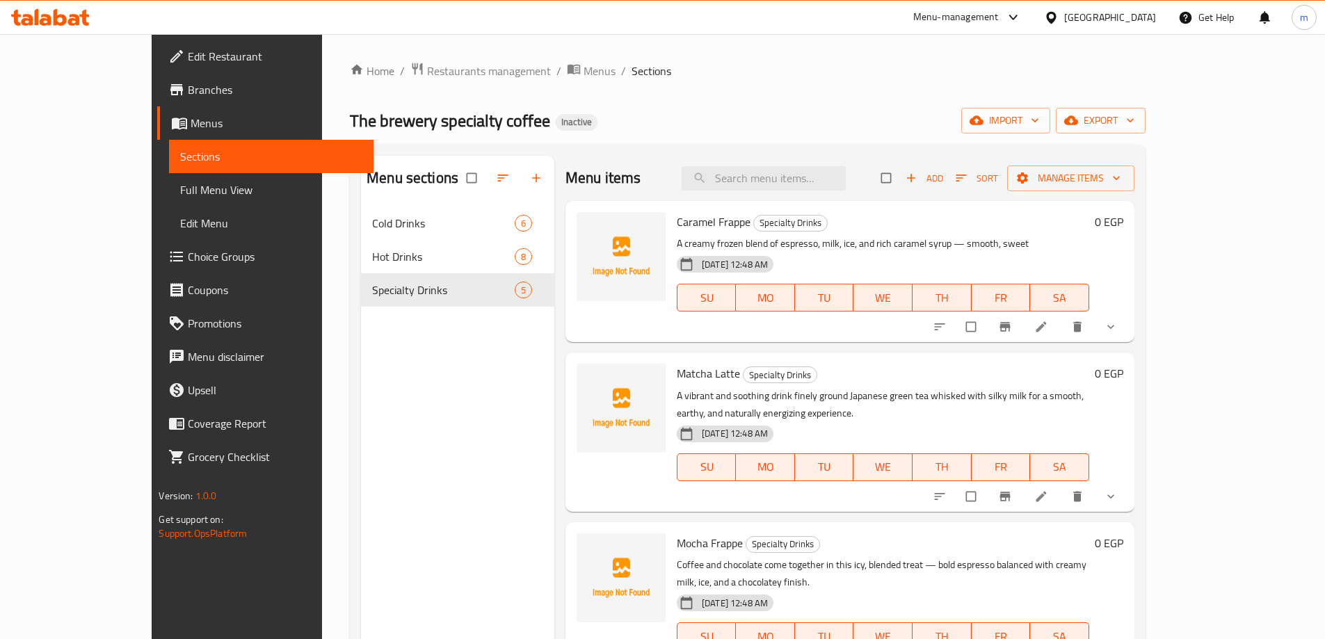
click at [180, 193] on span "Full Menu View" at bounding box center [271, 190] width 182 height 17
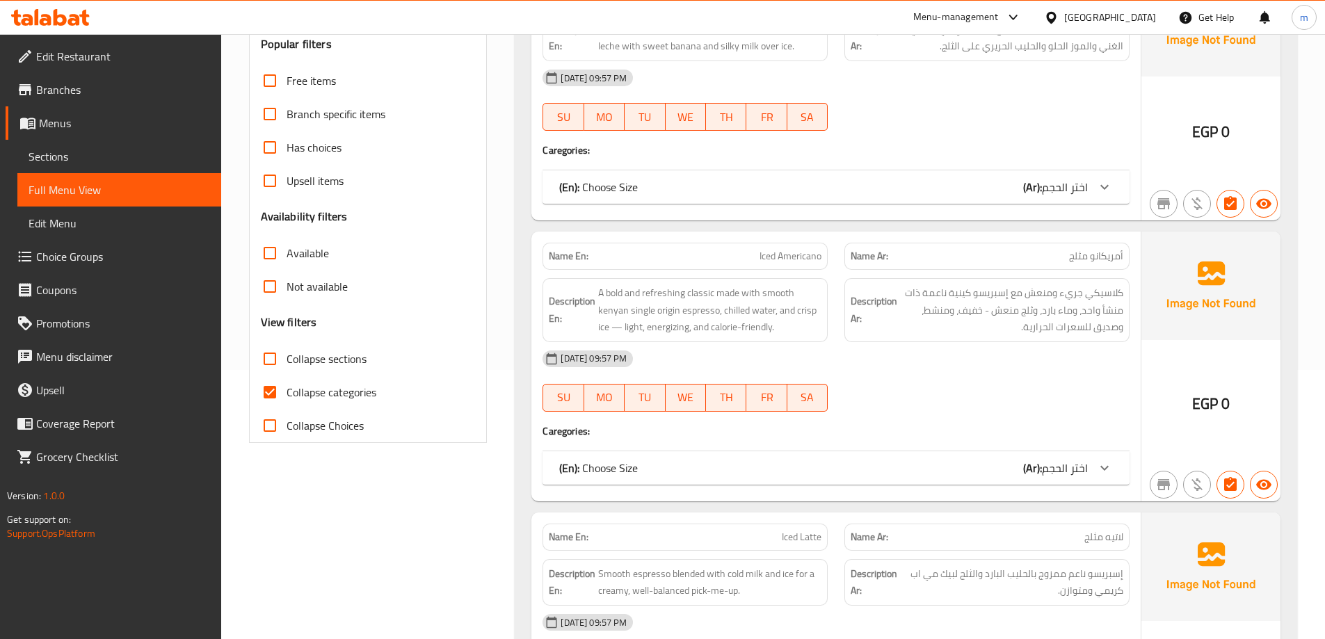
scroll to position [278, 0]
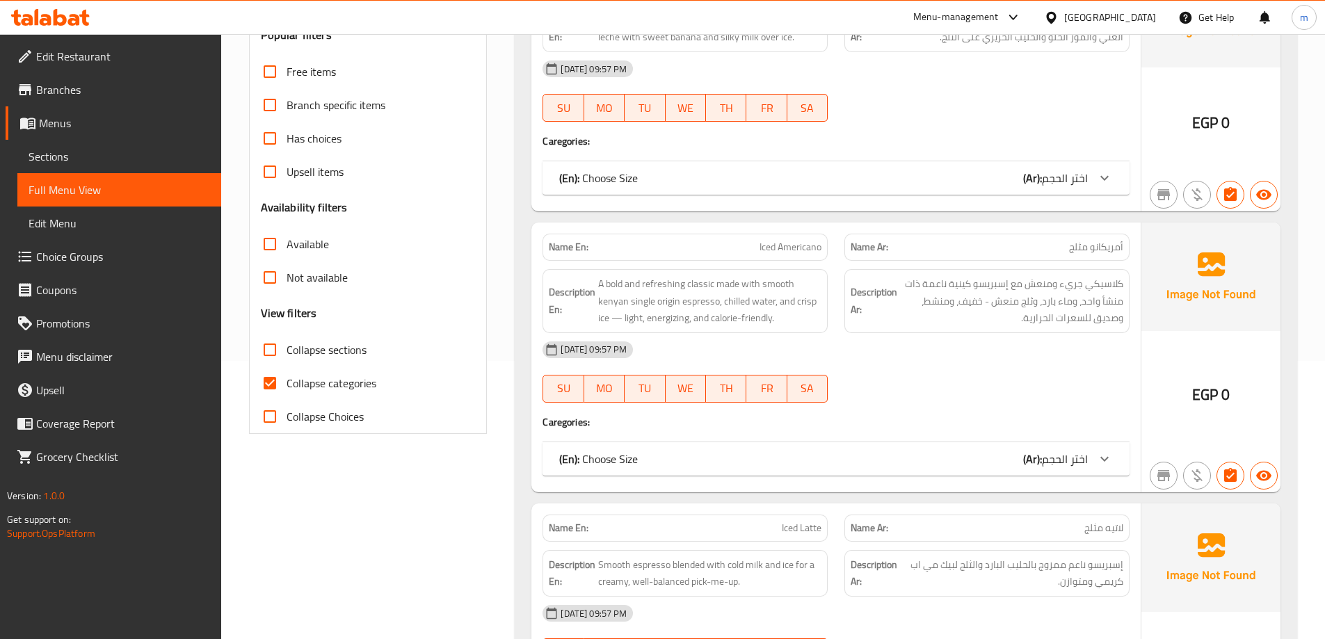
click at [310, 348] on span "Collapse sections" at bounding box center [327, 350] width 80 height 17
click at [287, 348] on input "Collapse sections" at bounding box center [269, 349] width 33 height 33
checkbox input "true"
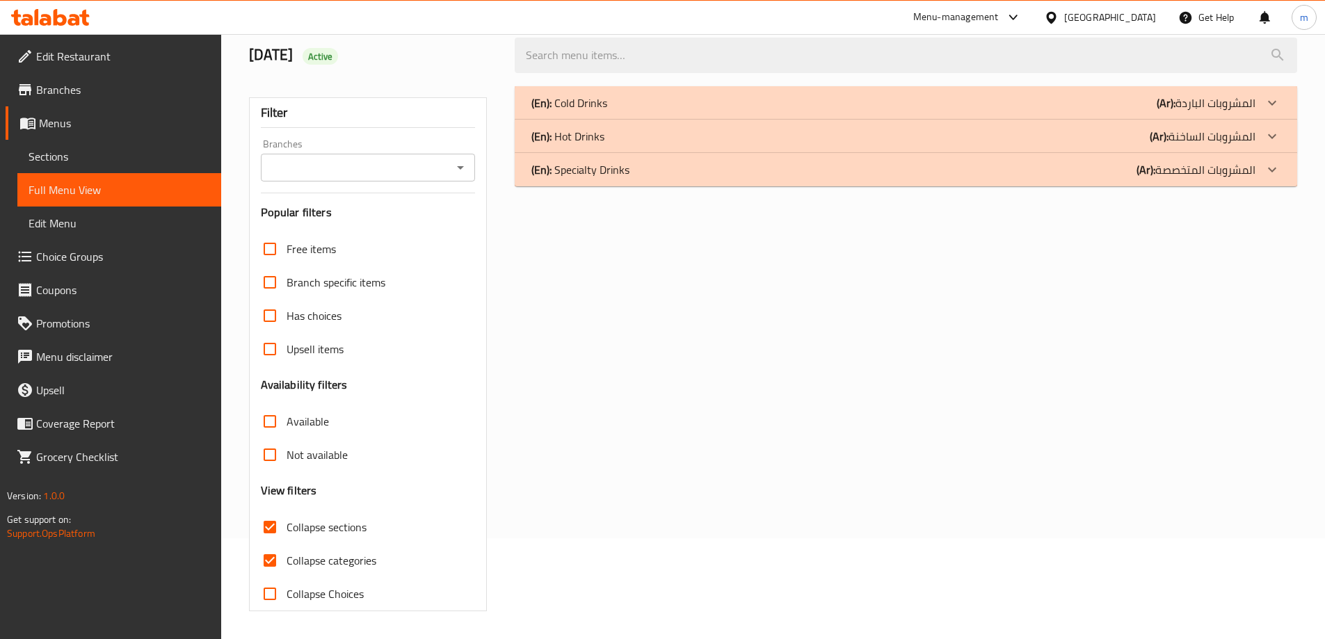
scroll to position [101, 0]
click at [327, 383] on h3 "Availability filters" at bounding box center [304, 385] width 87 height 16
click at [306, 558] on span "Collapse categories" at bounding box center [332, 560] width 90 height 17
click at [287, 558] on input "Collapse categories" at bounding box center [269, 560] width 33 height 33
checkbox input "false"
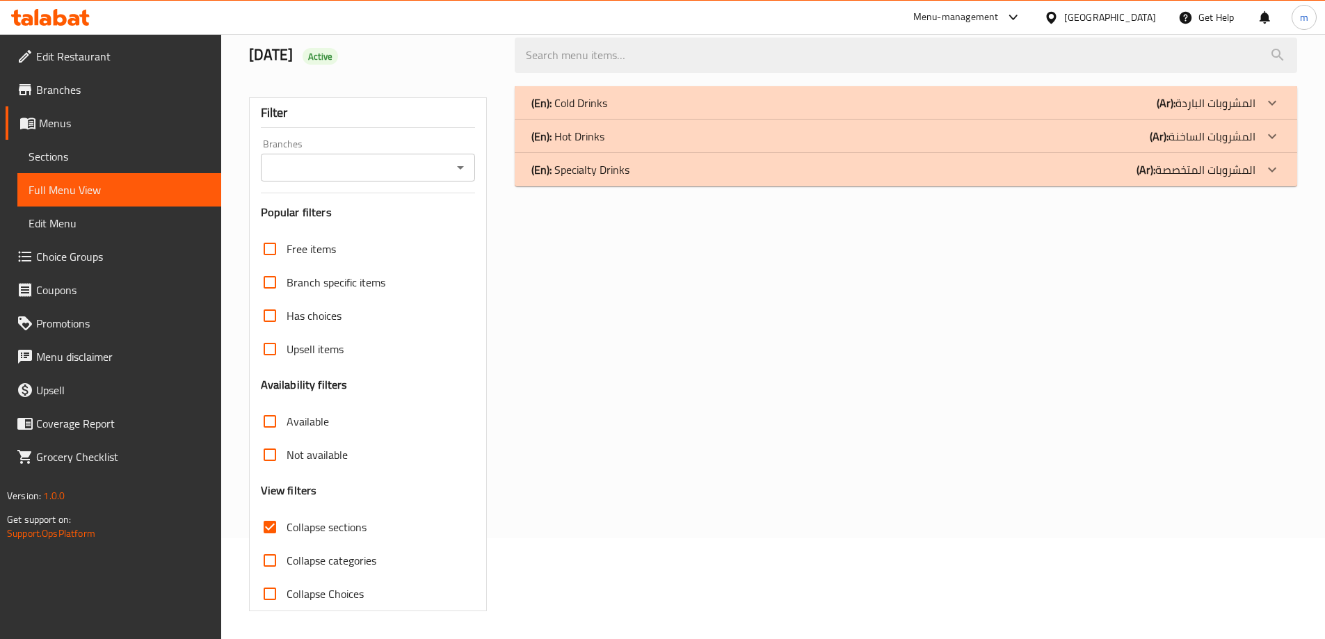
click at [1121, 176] on div "(En): Specialty Drinks (Ar): المشروبات المتخصصة" at bounding box center [894, 169] width 724 height 17
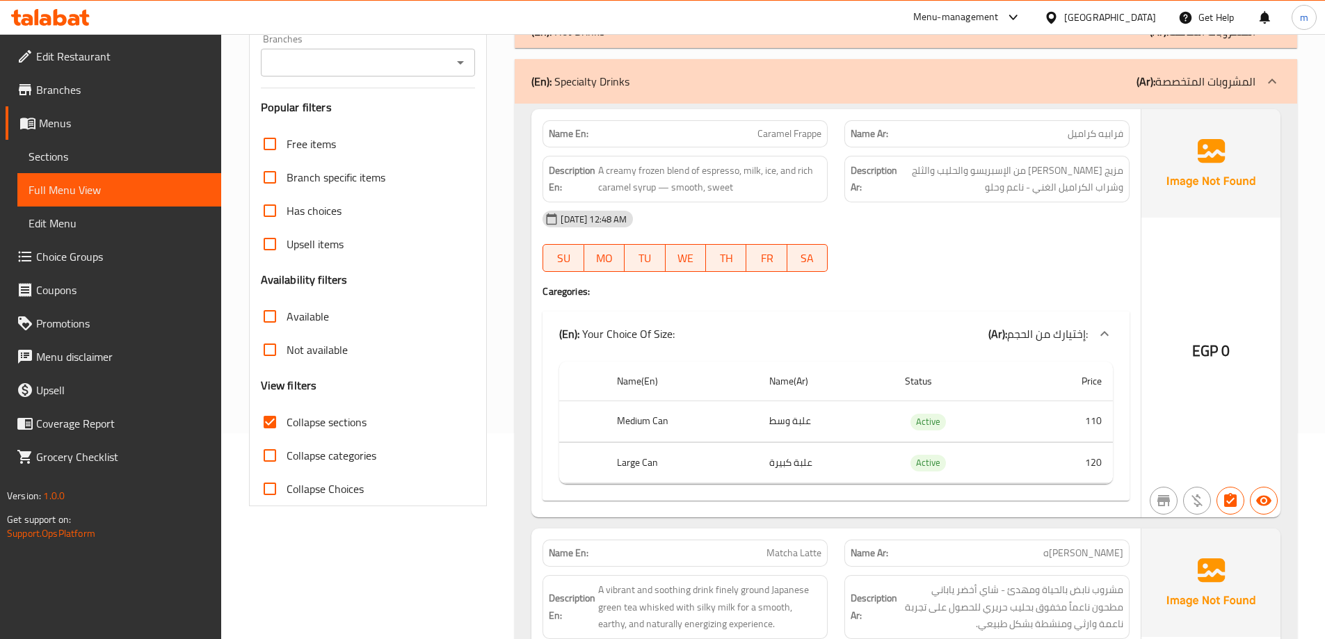
scroll to position [0, 0]
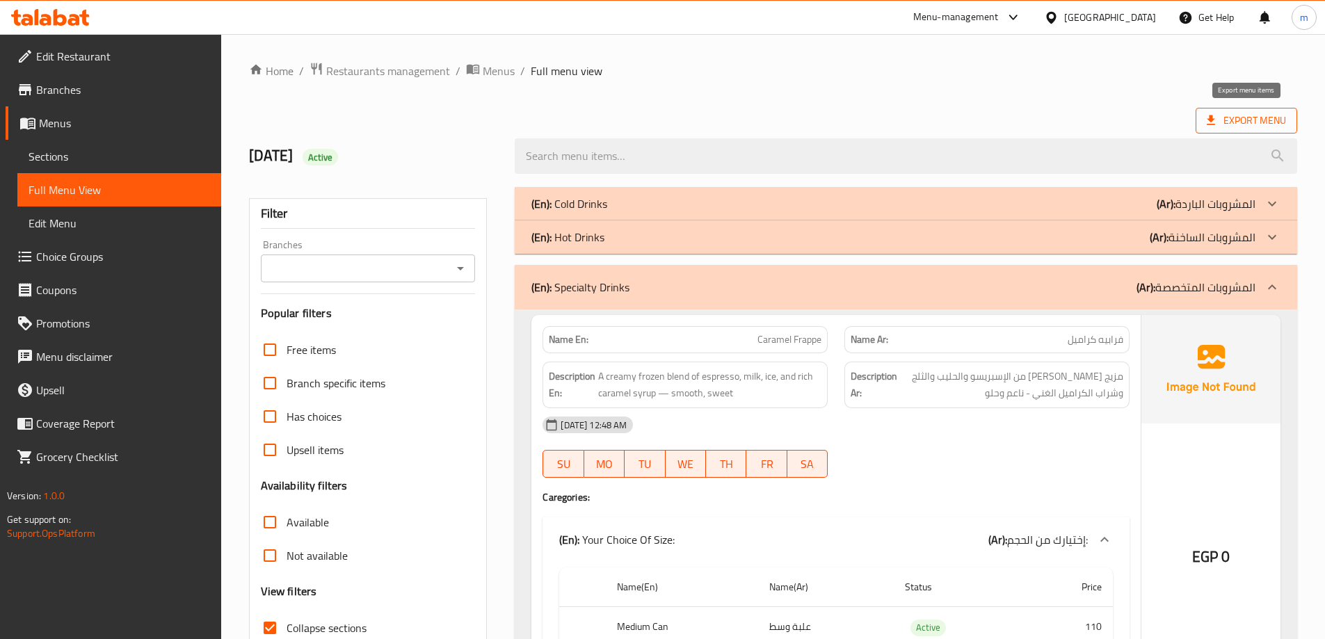
click at [1249, 129] on span "Export Menu" at bounding box center [1247, 121] width 102 height 26
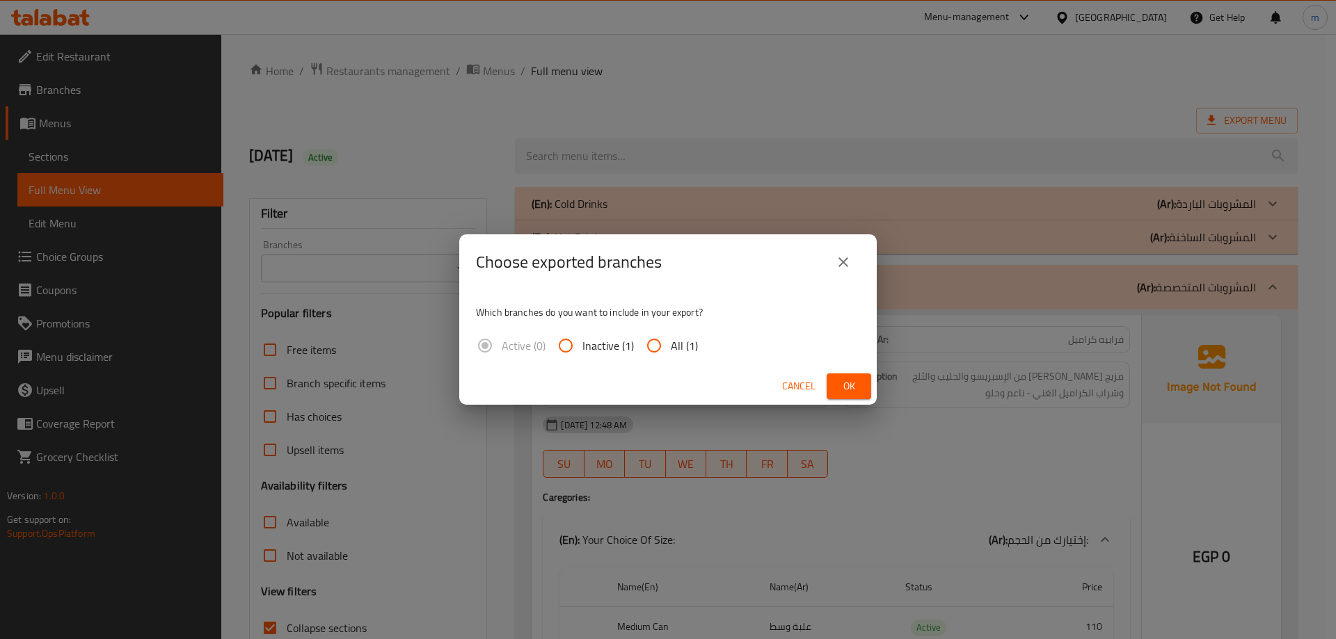
click at [660, 347] on input "All (1)" at bounding box center [653, 345] width 33 height 33
radio input "true"
click at [863, 377] on button "Ok" at bounding box center [849, 387] width 45 height 26
